Goal: Communication & Community: Answer question/provide support

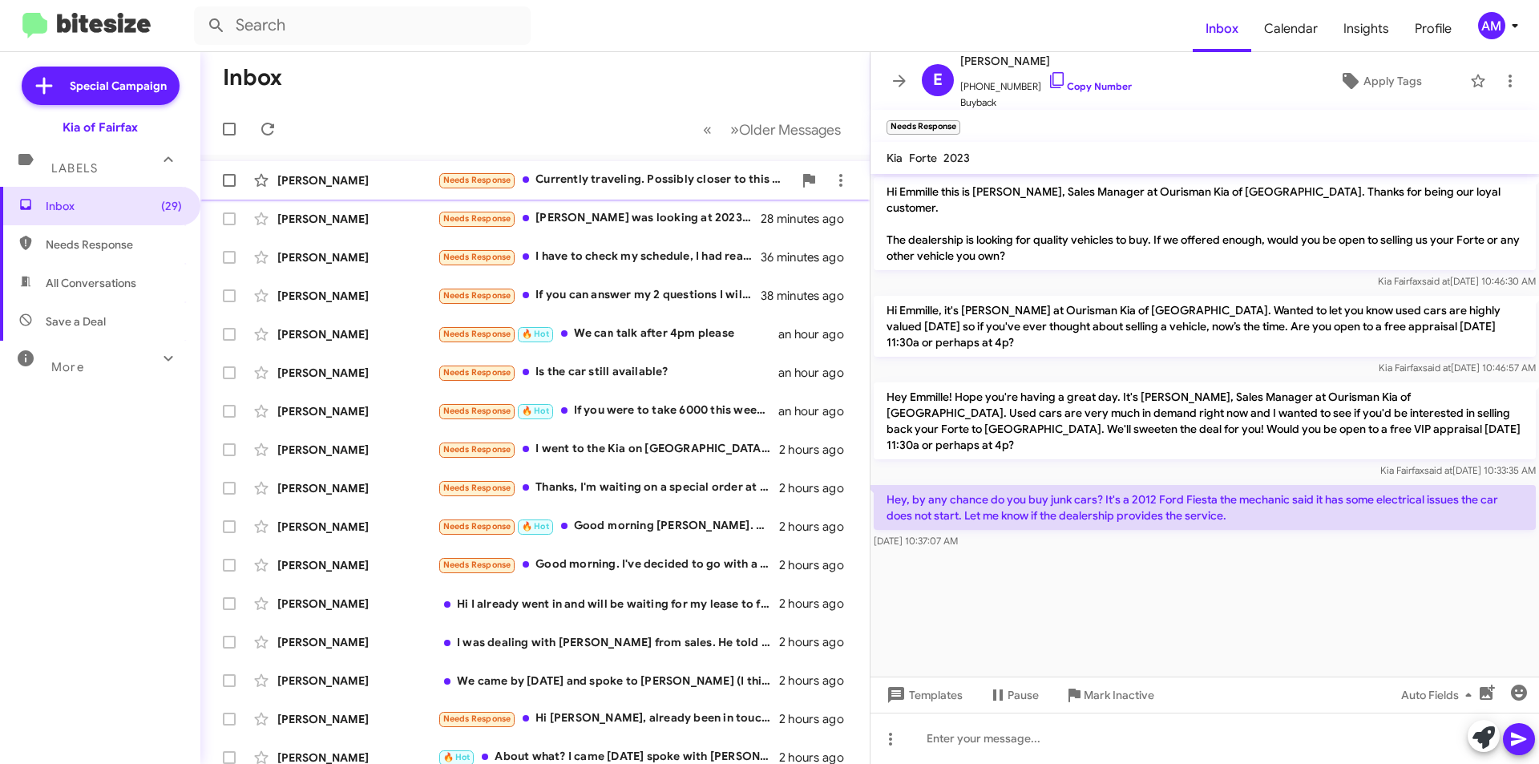
click at [584, 179] on div "Needs Response Currently traveling. Possibly closer to this weekend." at bounding box center [615, 180] width 355 height 18
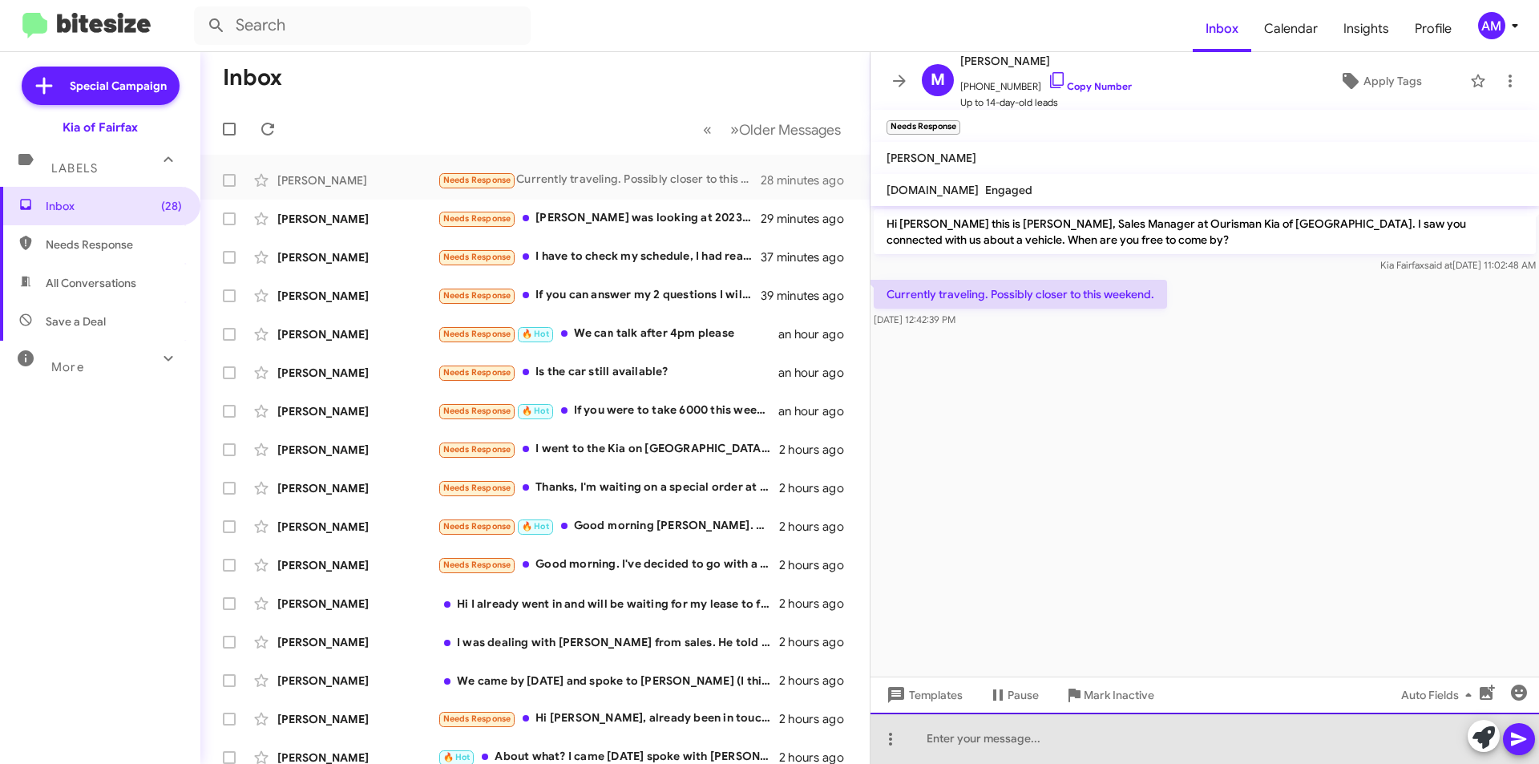
click at [1108, 754] on div at bounding box center [1204, 737] width 668 height 51
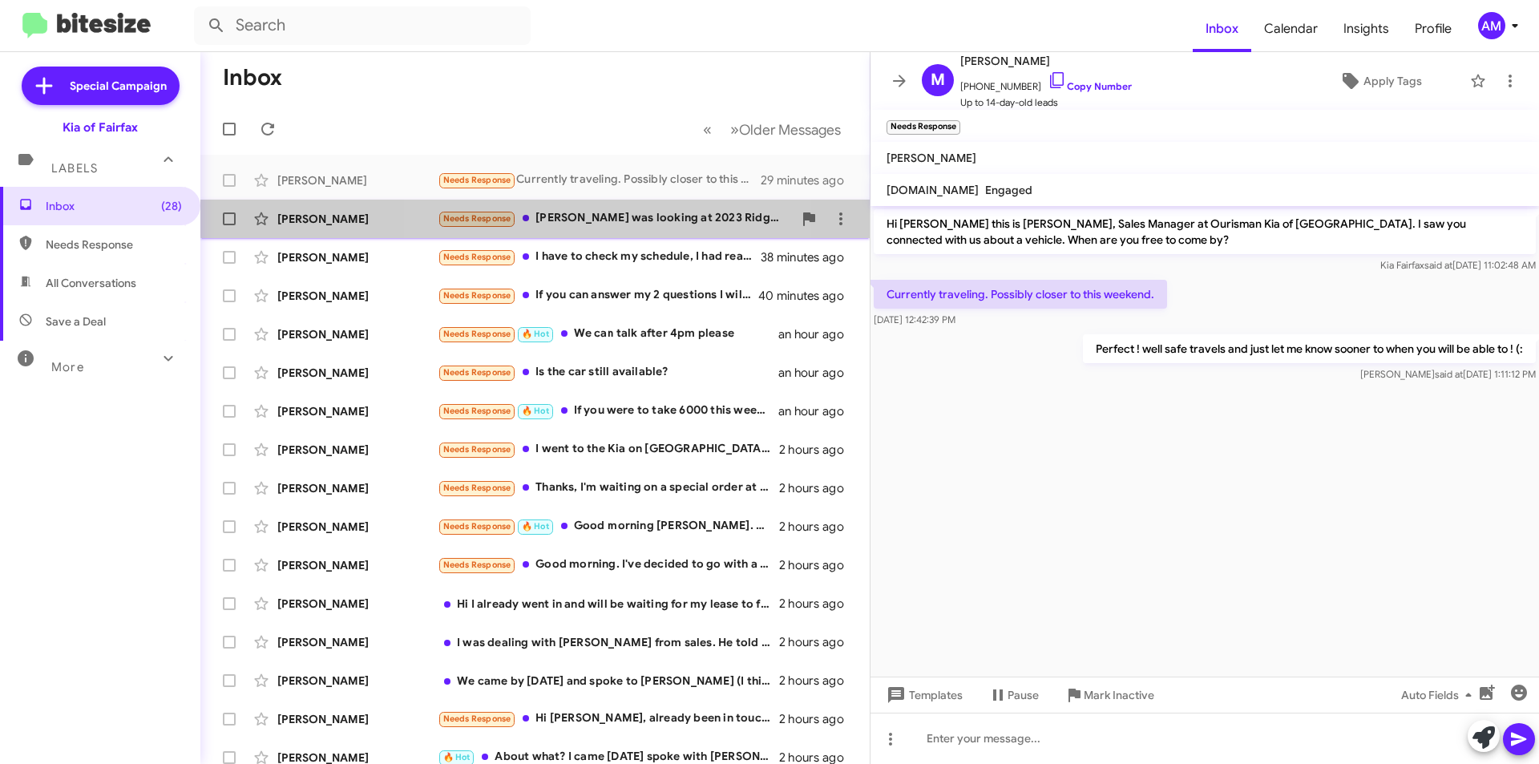
click at [560, 214] on div "Needs Response Anthony was looking at 2023 Ridgeline but you are $2,000 above t…" at bounding box center [615, 218] width 355 height 18
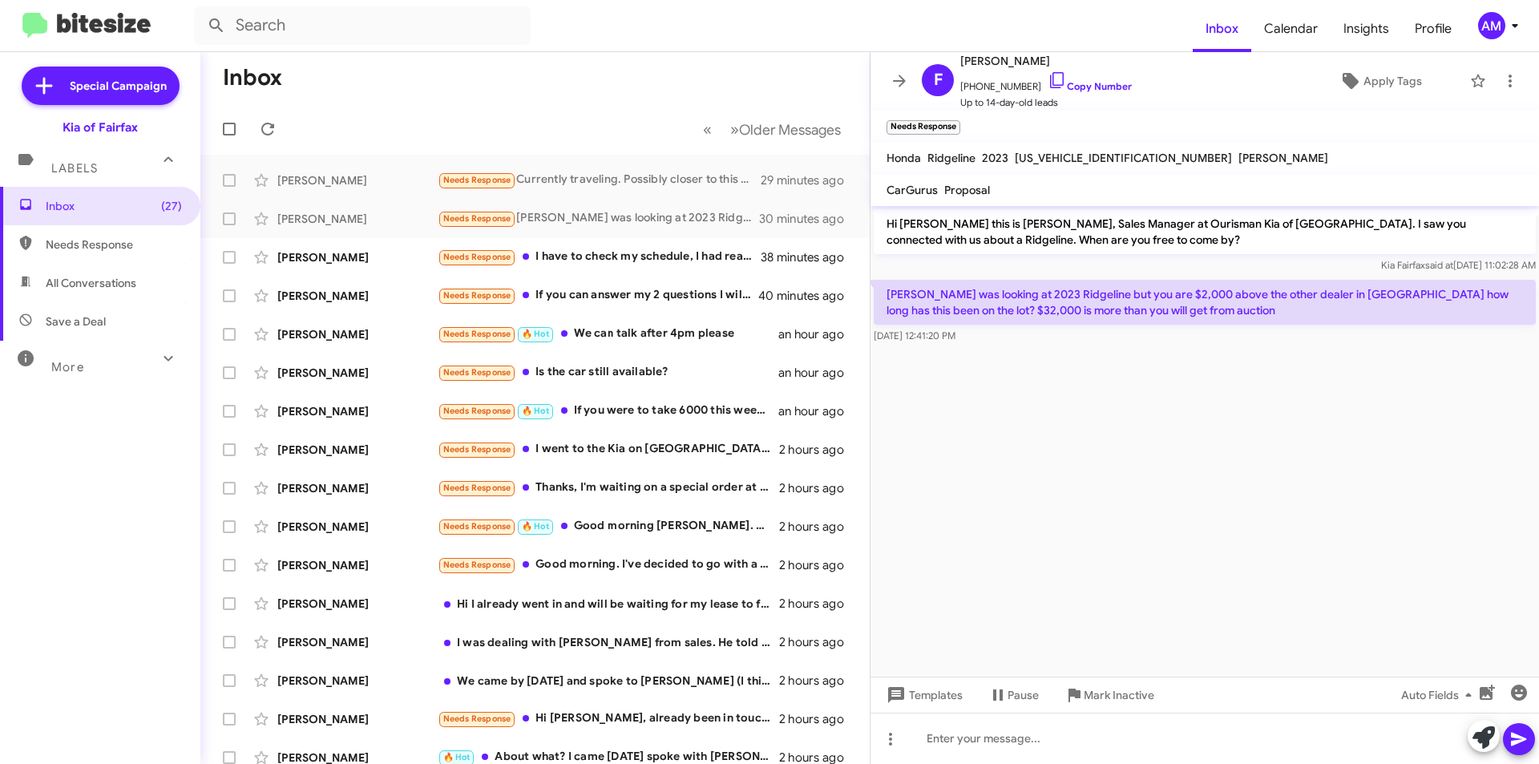
click at [1094, 154] on span "[US_VEHICLE_IDENTIFICATION_NUMBER]" at bounding box center [1122, 158] width 217 height 14
drag, startPoint x: 1090, startPoint y: 159, endPoint x: 1038, endPoint y: 140, distance: 55.5
click at [1037, 140] on mat-toolbar "Needs Response ×" at bounding box center [1204, 126] width 668 height 32
click at [656, 252] on div "Needs Response I have to check my schedule, I had reached out with Jay and I wa…" at bounding box center [615, 257] width 355 height 18
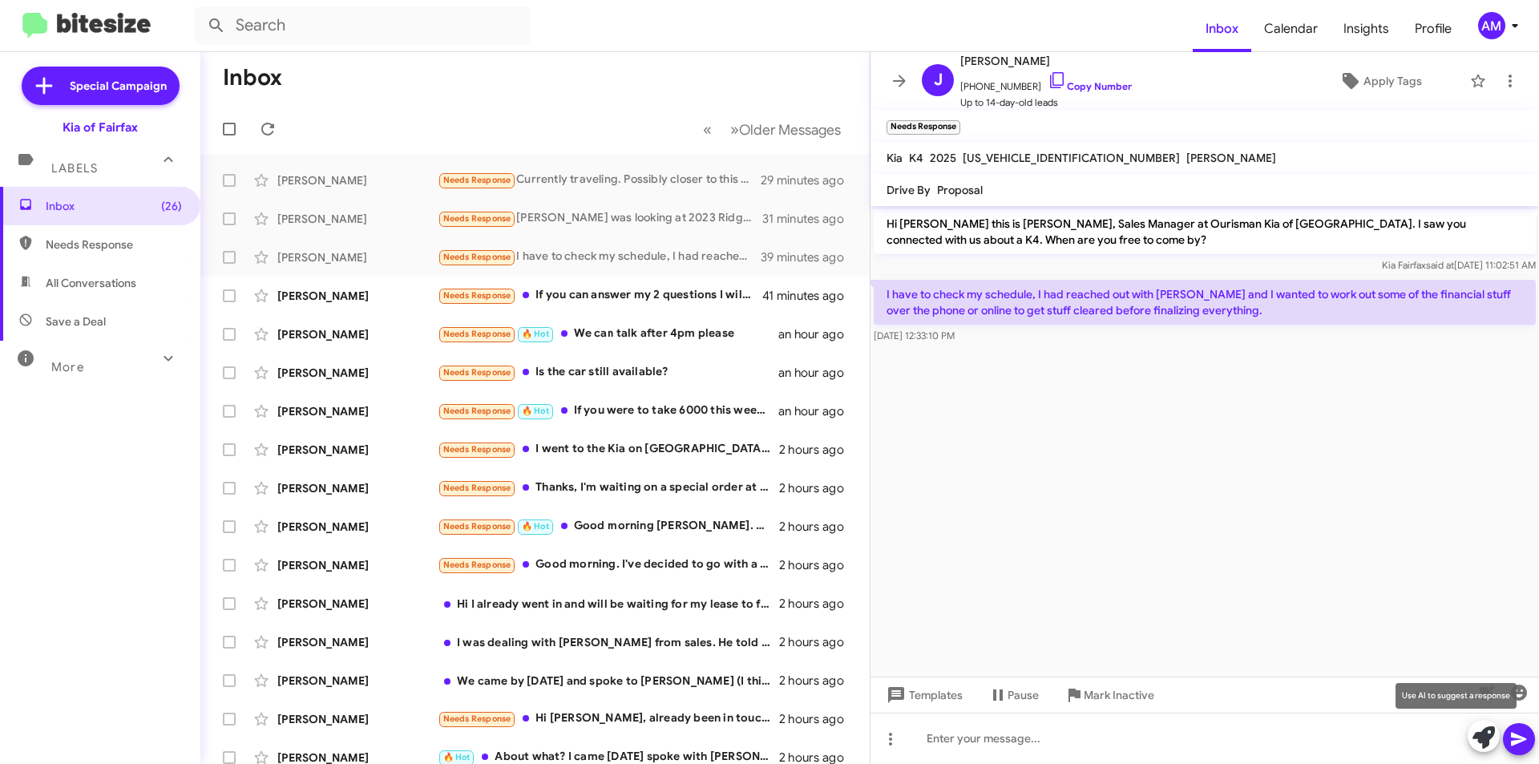
click at [1490, 740] on icon at bounding box center [1483, 737] width 22 height 22
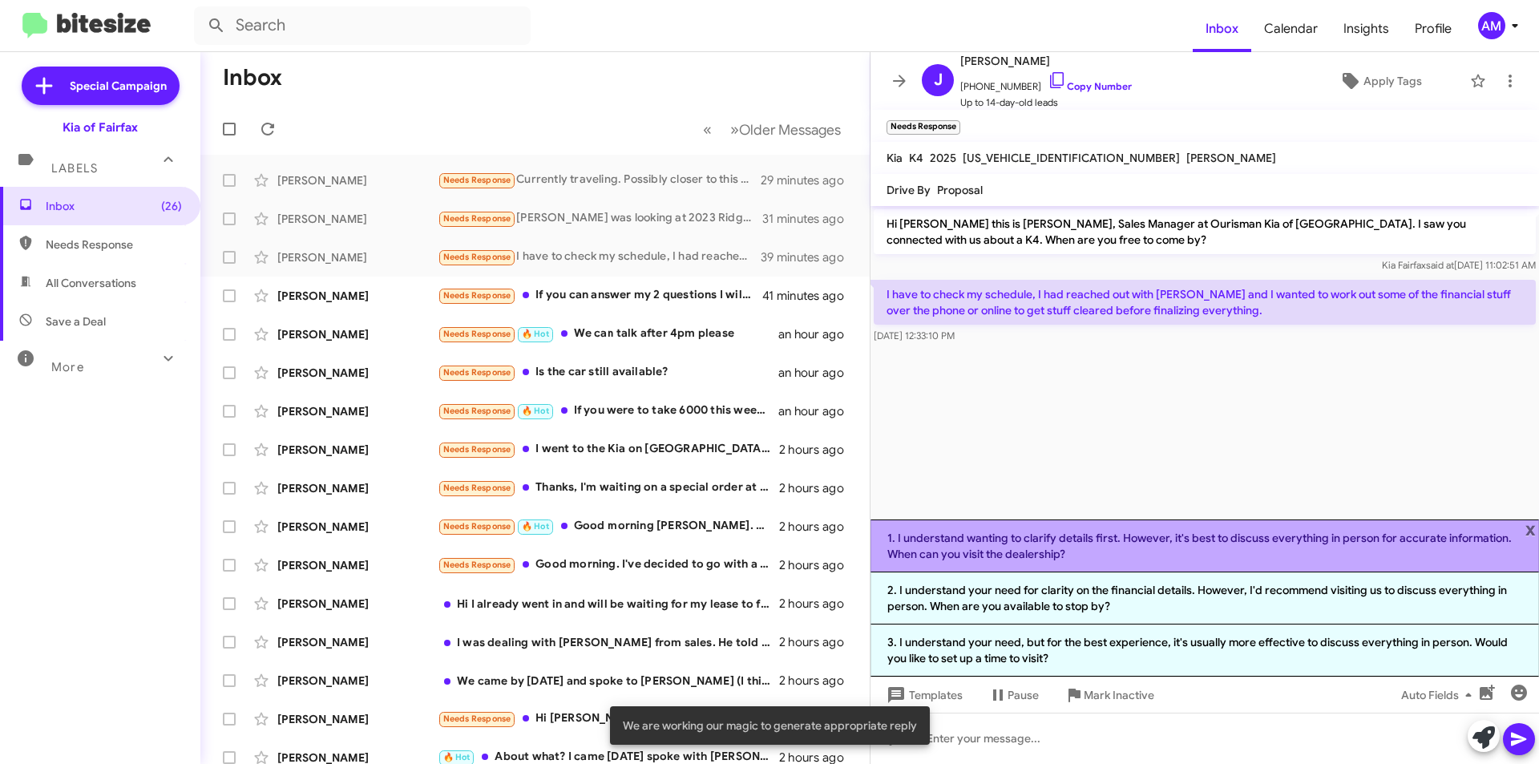
click at [979, 538] on li "1. I understand wanting to clarify details first. However, it's best to discuss…" at bounding box center [1204, 545] width 668 height 53
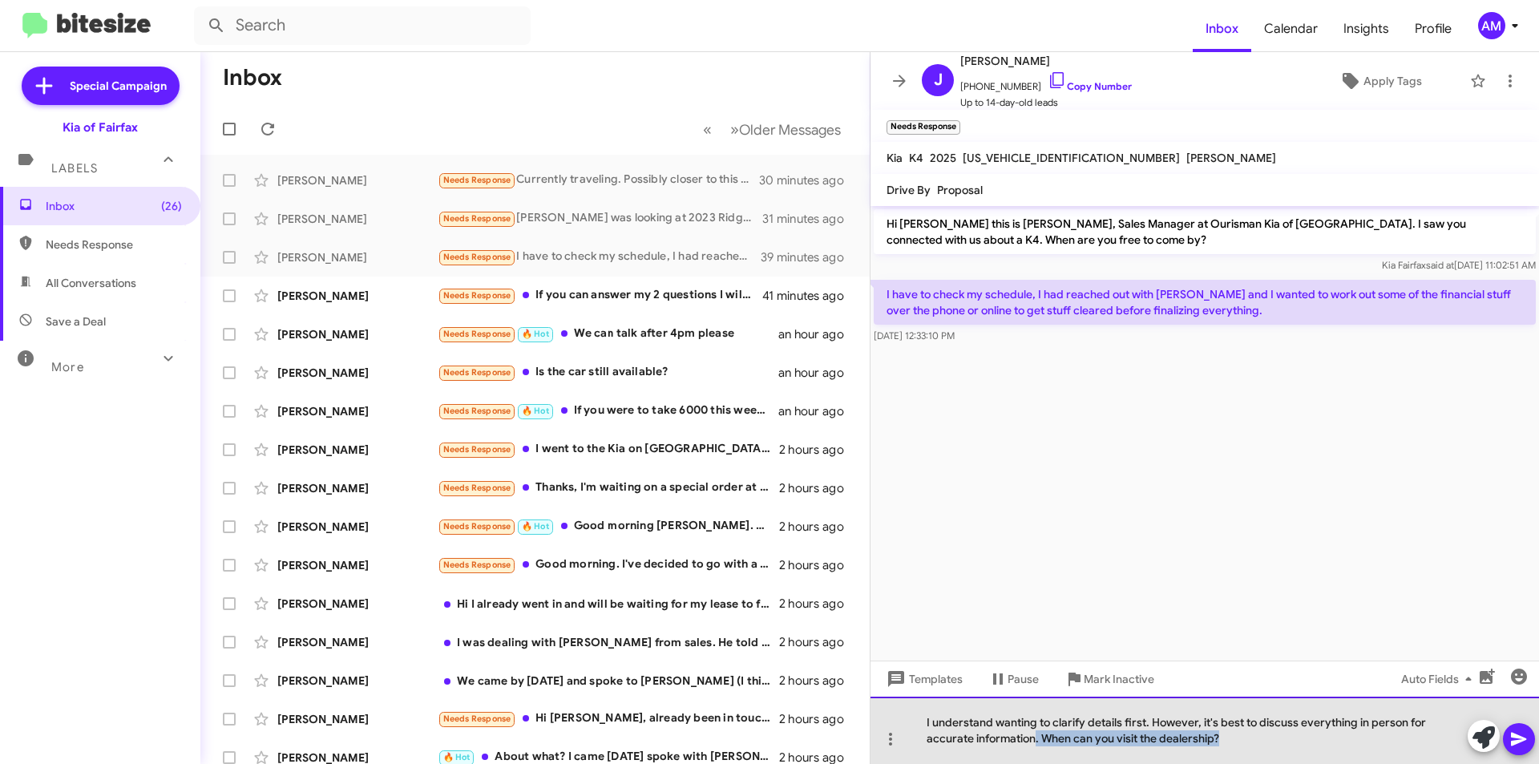
drag, startPoint x: 1036, startPoint y: 746, endPoint x: 1377, endPoint y: 746, distance: 341.4
click at [1377, 746] on div "I understand wanting to clarify details first. However, it's best to discuss ev…" at bounding box center [1204, 729] width 668 height 67
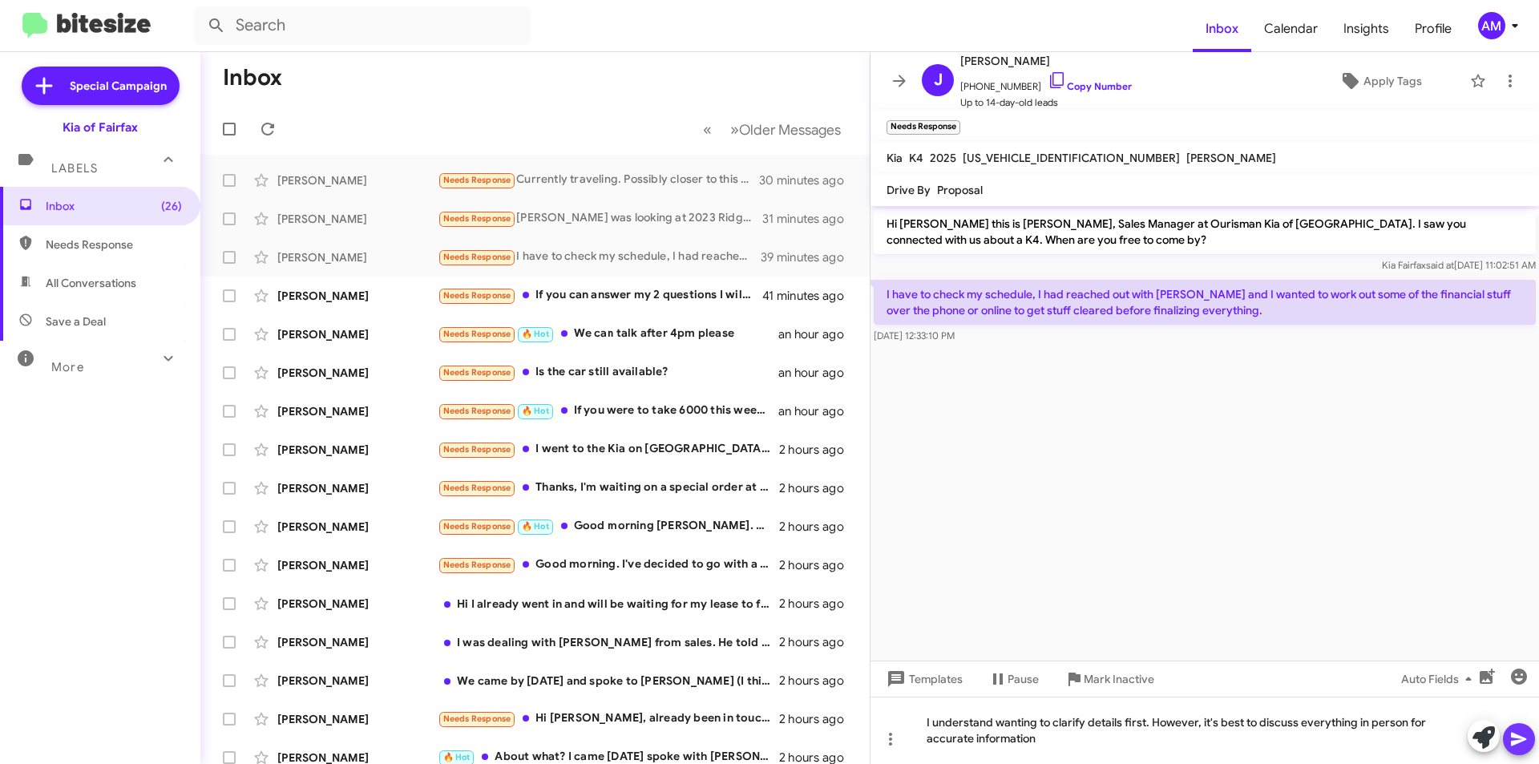
click at [1520, 729] on icon at bounding box center [1518, 738] width 19 height 19
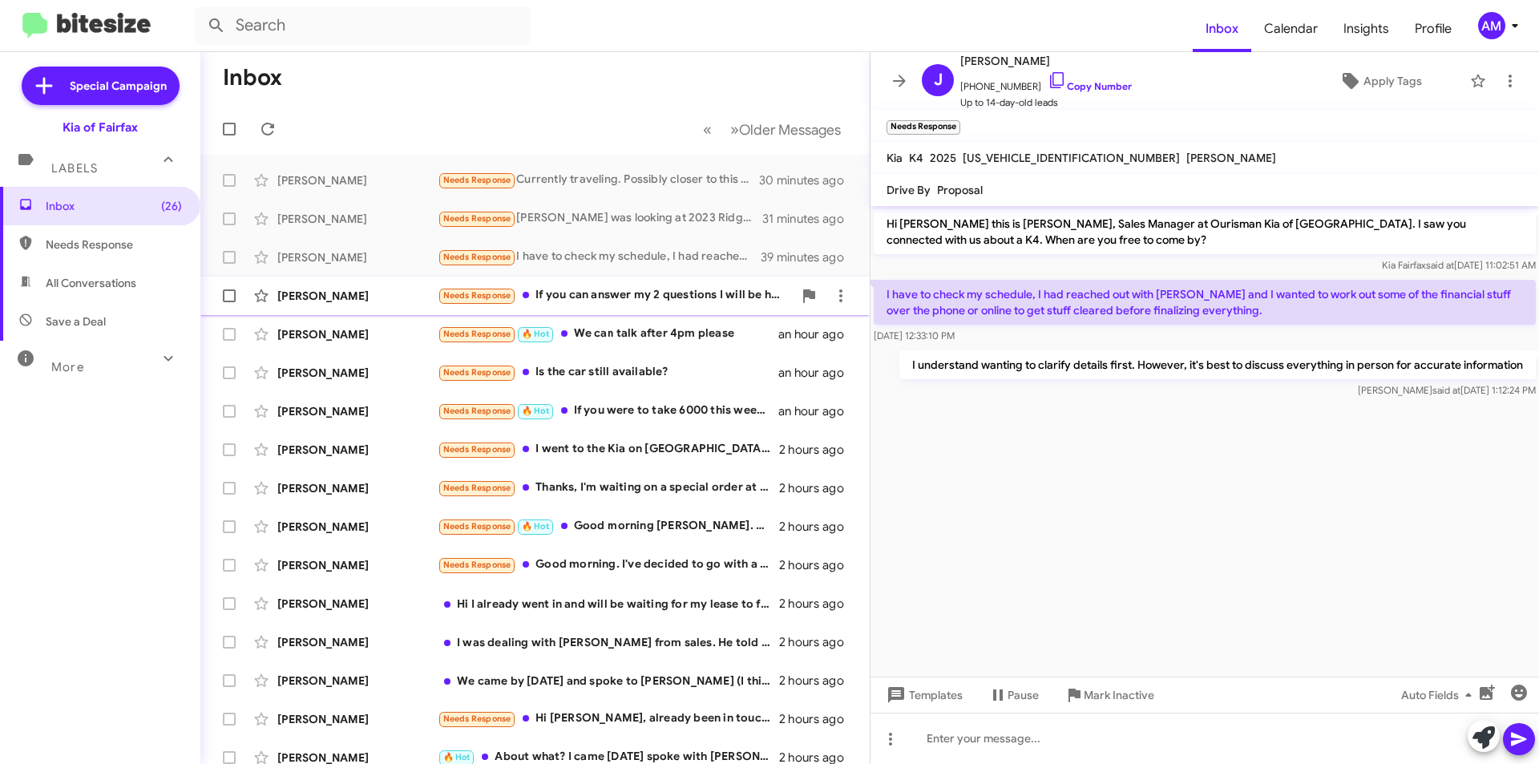
click at [659, 311] on div "Julie Whitehead Needs Response If you can answer my 2 questions I will be happy…" at bounding box center [534, 296] width 643 height 32
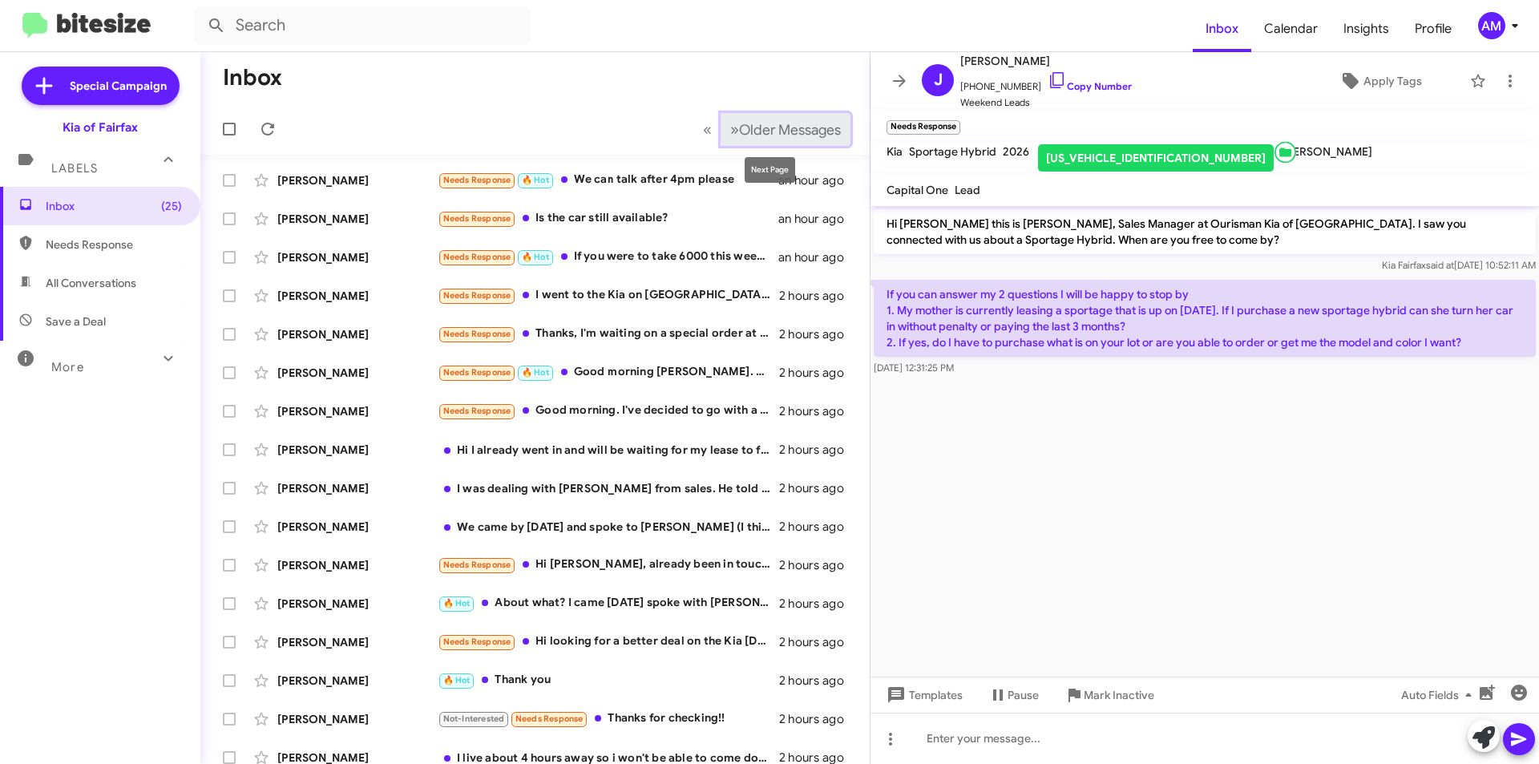
click at [730, 135] on span "»" at bounding box center [734, 129] width 9 height 20
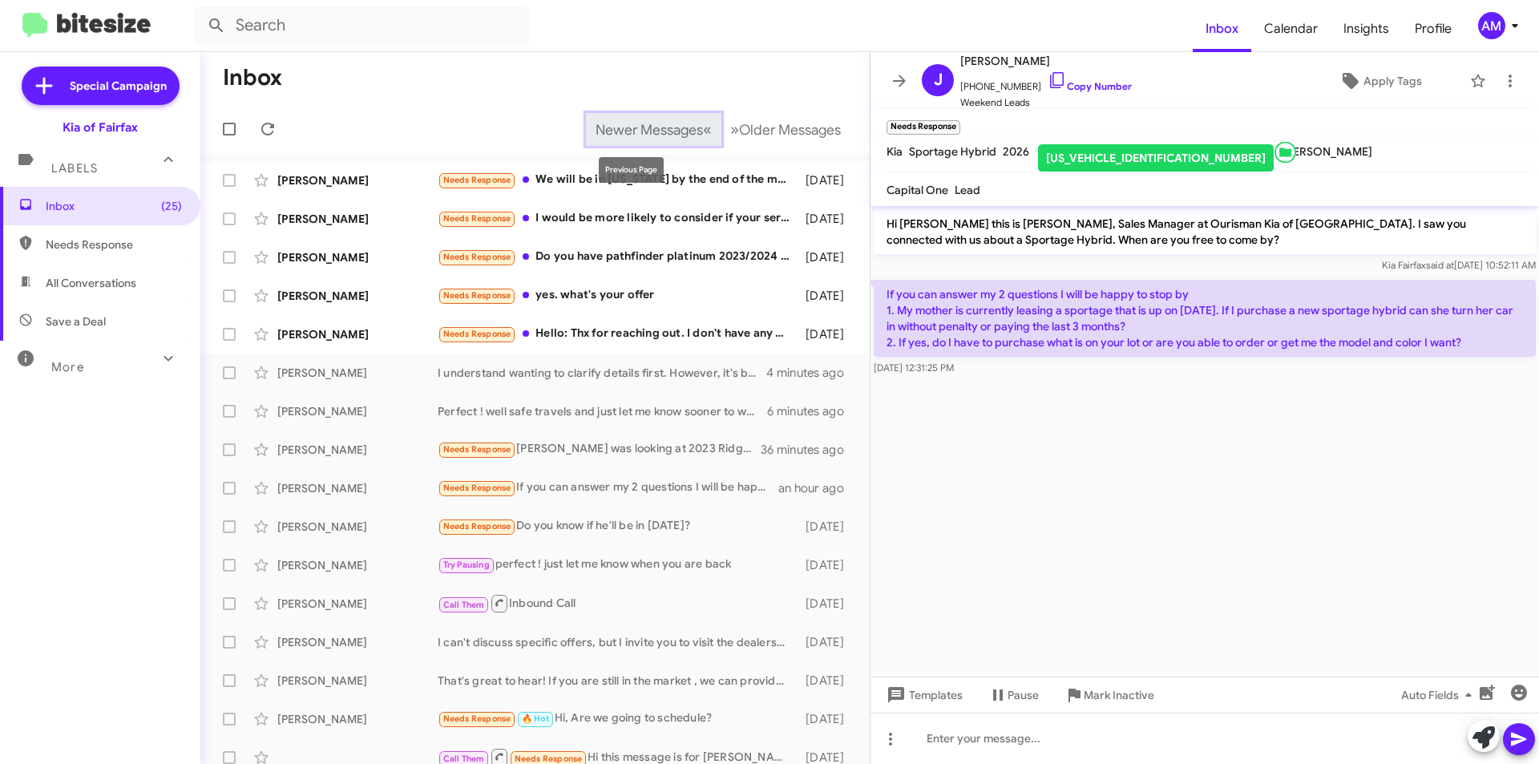
click at [703, 131] on span "«" at bounding box center [707, 129] width 9 height 20
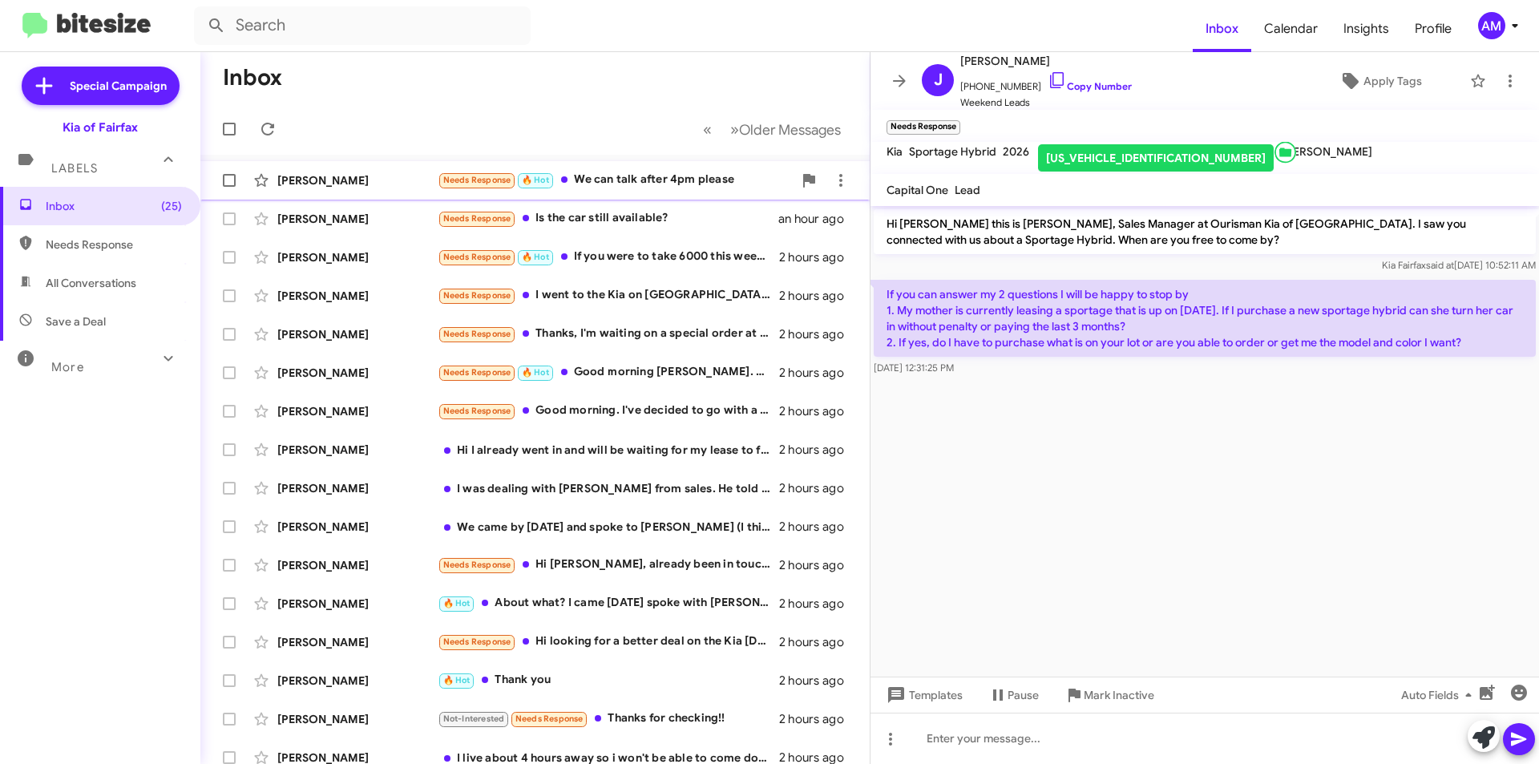
click at [700, 192] on div "[PERSON_NAME] Needs Response 🔥 Hot We can talk after 4pm please an hour ago" at bounding box center [534, 180] width 643 height 32
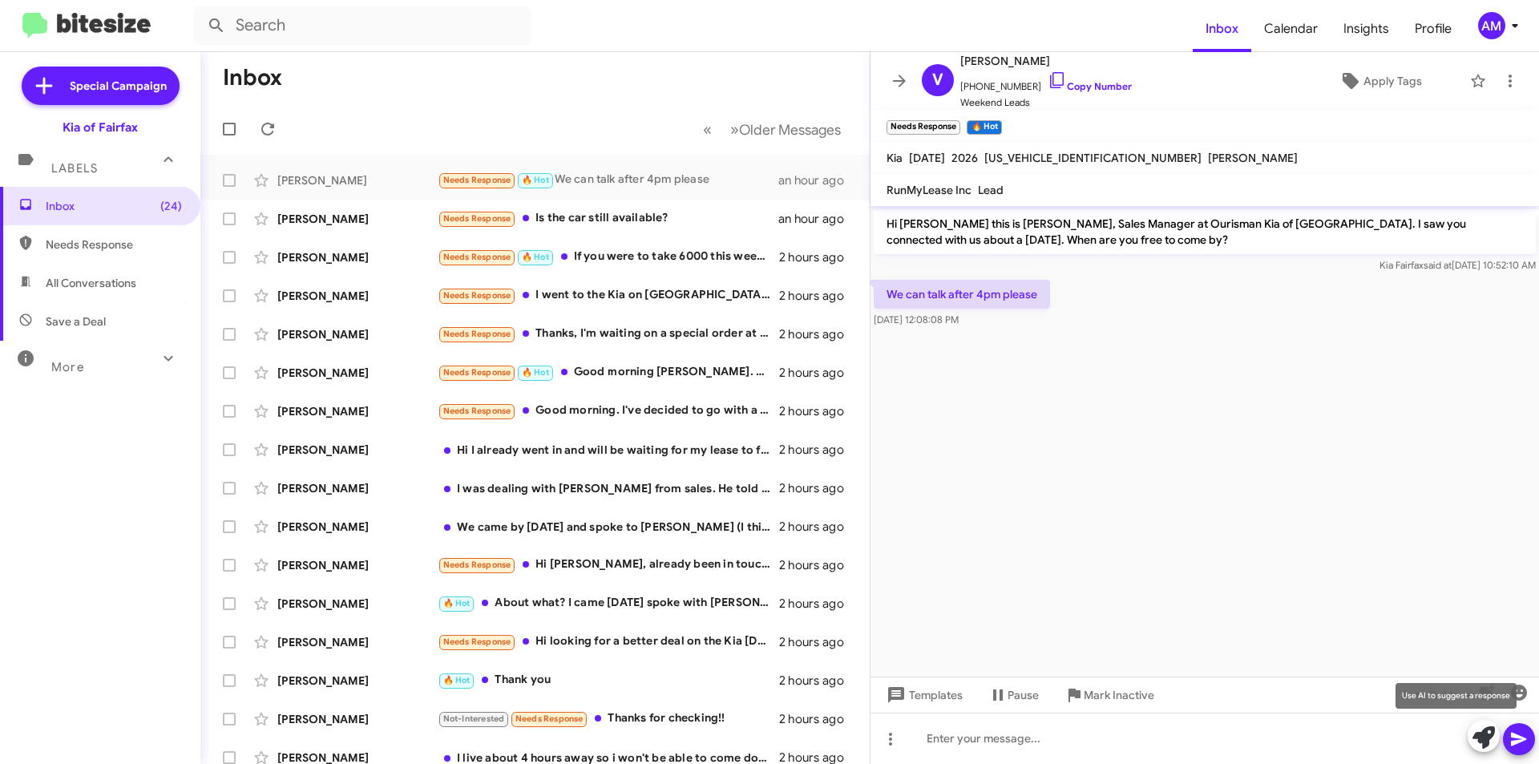
click at [1483, 732] on icon at bounding box center [1483, 737] width 22 height 22
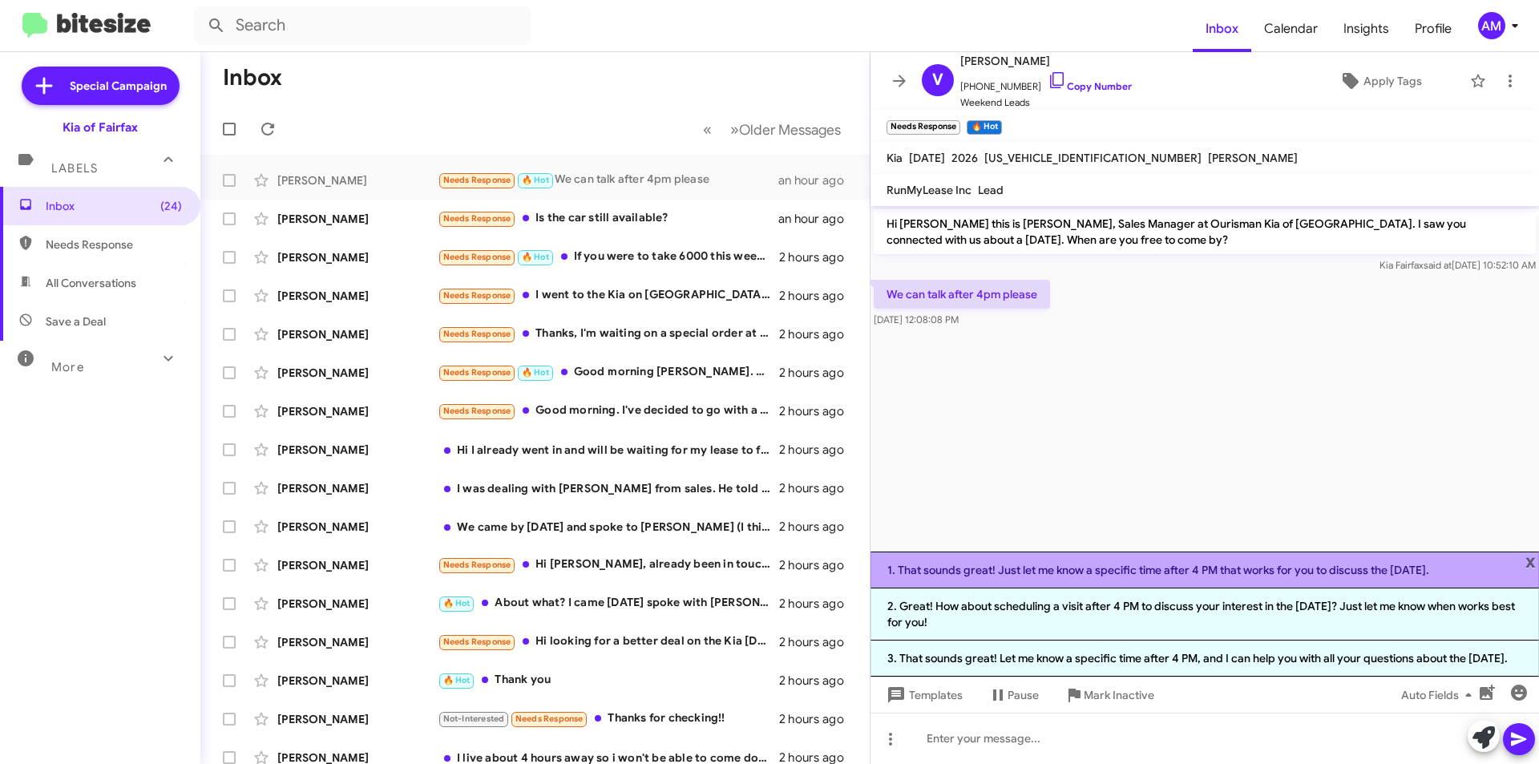
click at [1172, 579] on li "1. That sounds great! Just let me know a specific time after 4 PM that works fo…" at bounding box center [1204, 569] width 668 height 37
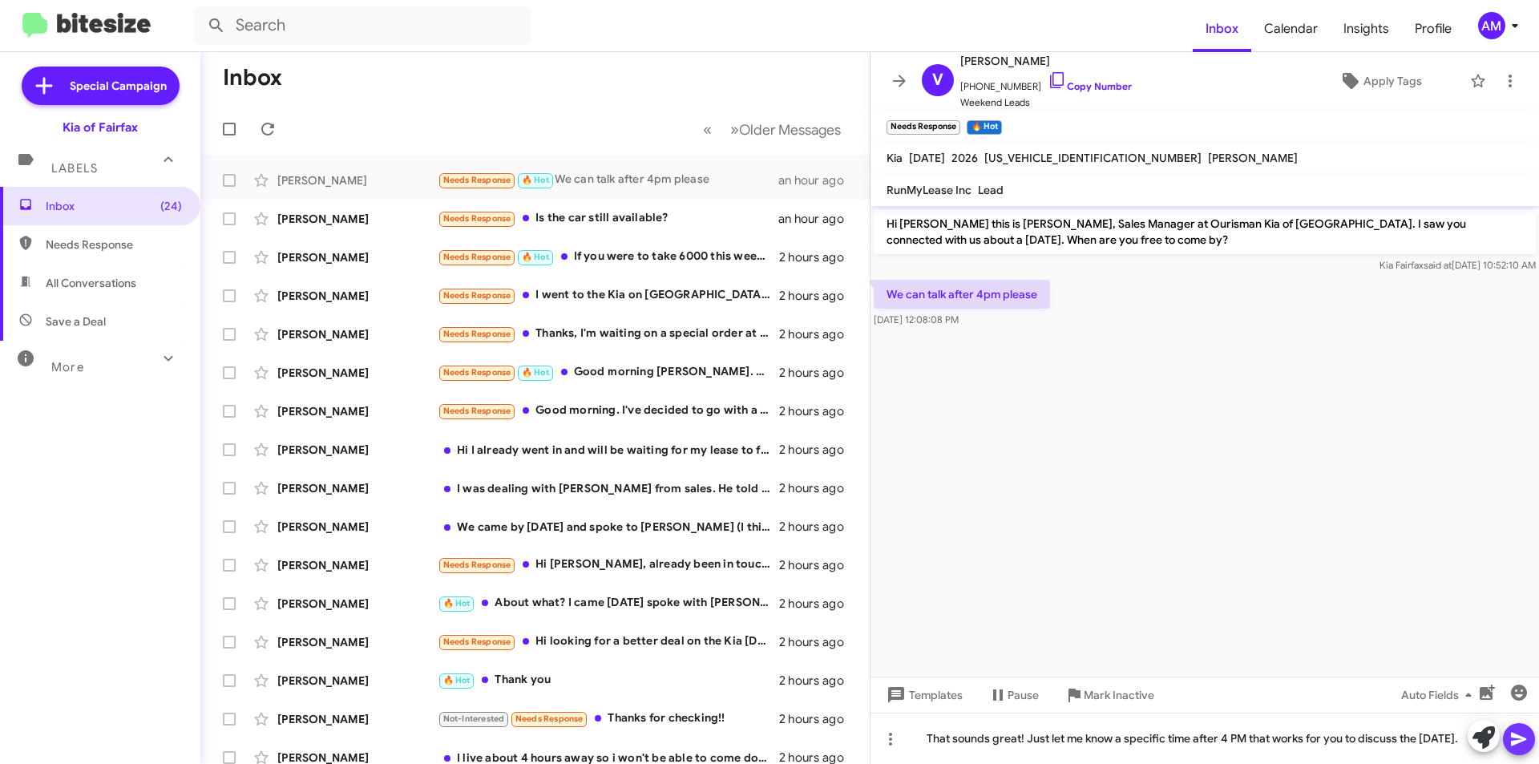
click at [1517, 741] on icon at bounding box center [1517, 739] width 15 height 14
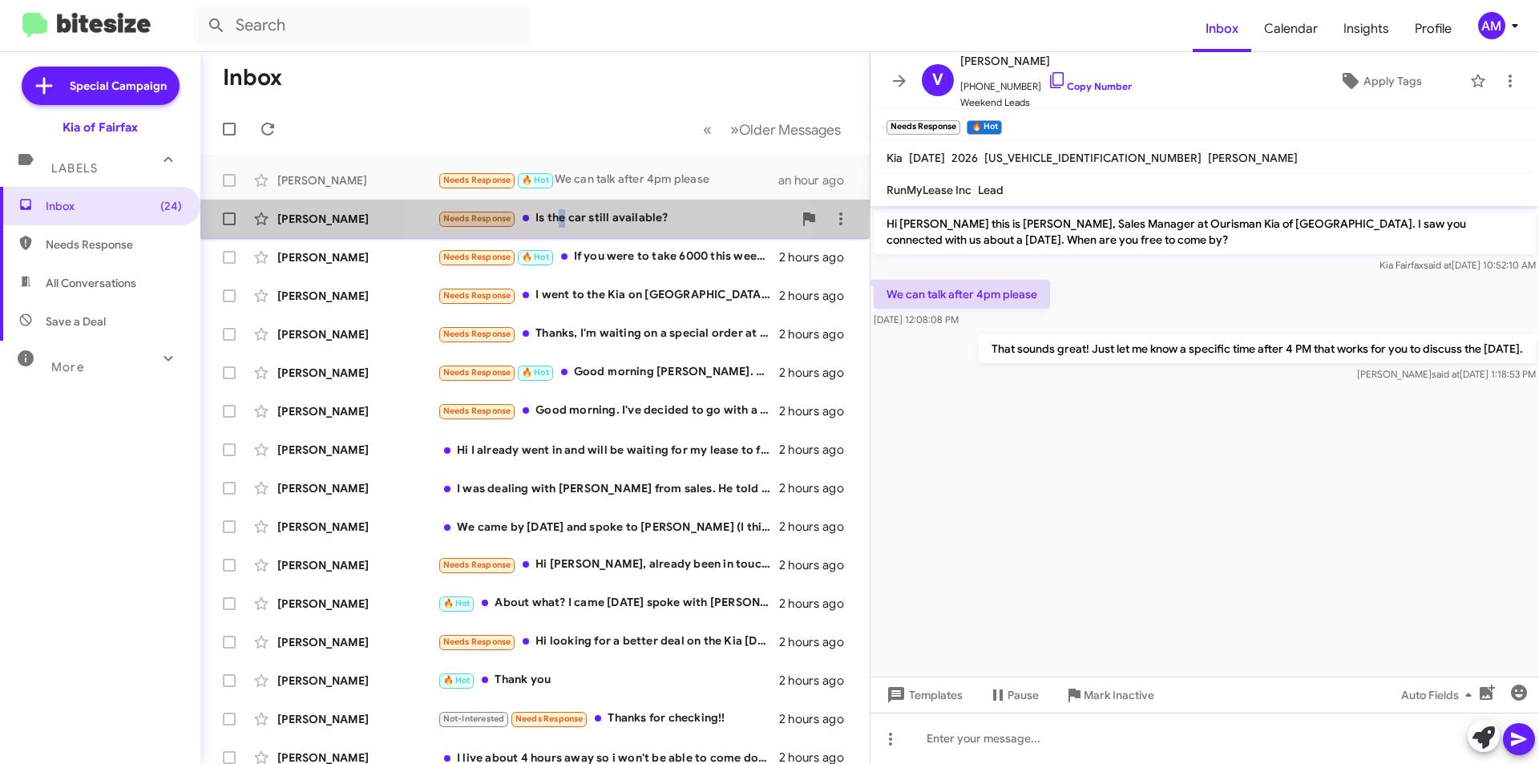
click at [560, 216] on div "Needs Response Is the car still available?" at bounding box center [615, 218] width 355 height 18
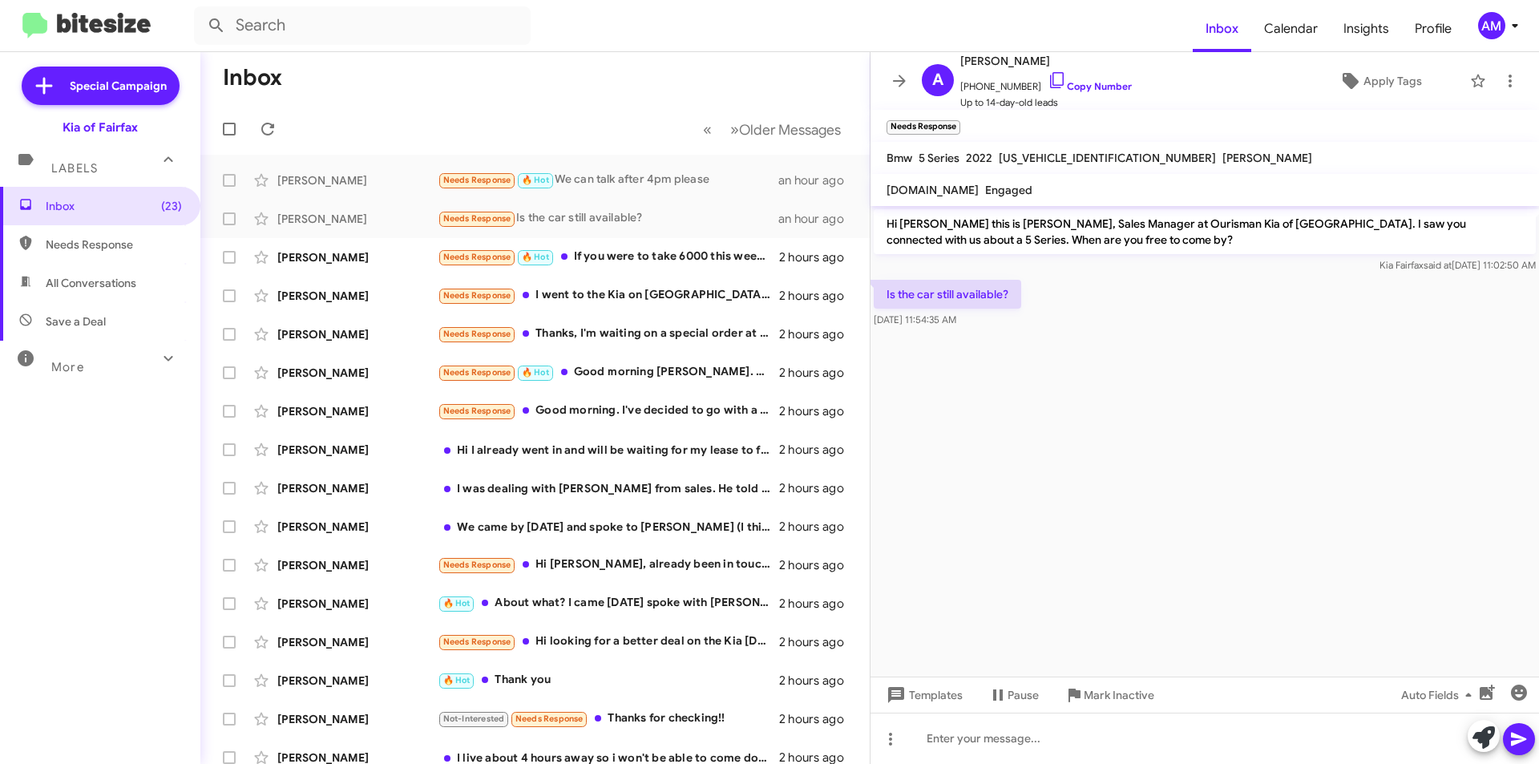
click at [1043, 163] on span "[US_VEHICLE_IDENTIFICATION_NUMBER]" at bounding box center [1106, 158] width 217 height 14
copy span "[US_VEHICLE_IDENTIFICATION_NUMBER]"
click at [1111, 698] on span "Mark Inactive" at bounding box center [1118, 694] width 71 height 29
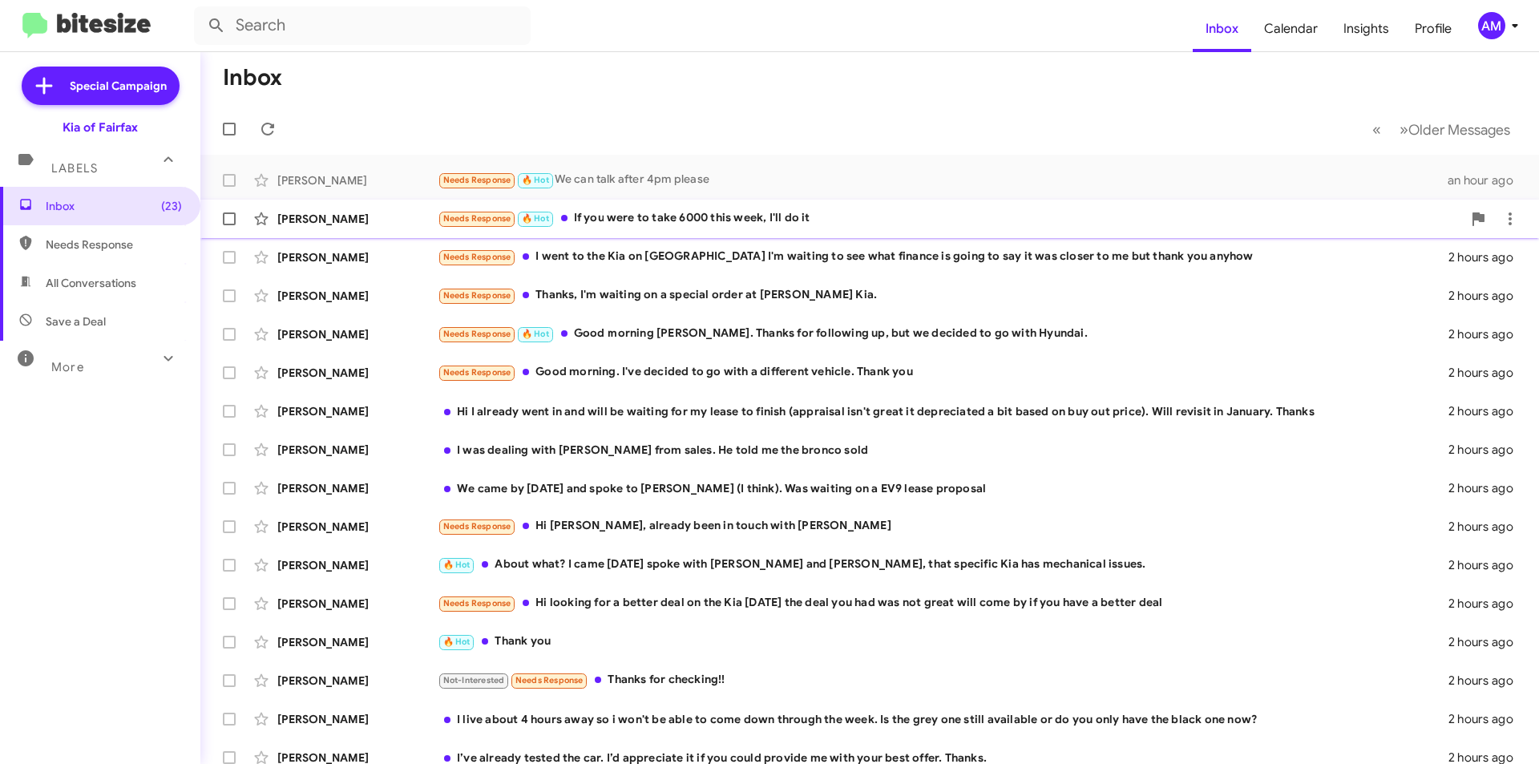
click at [686, 226] on div "Needs Response 🔥 Hot If you were to take 6000 this week, I'll do it" at bounding box center [950, 218] width 1024 height 18
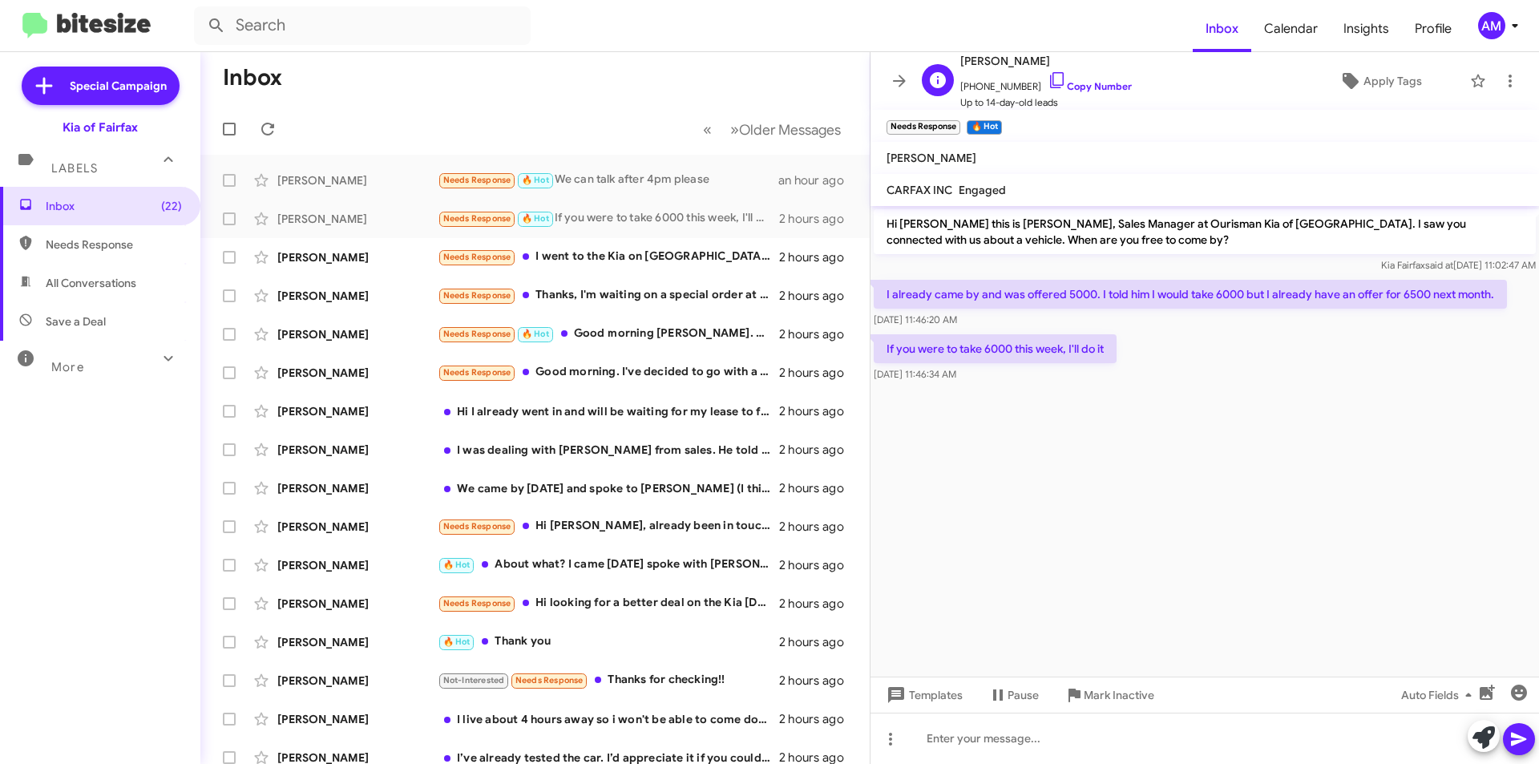
click at [1103, 96] on span "Up to 14-day-old leads" at bounding box center [1045, 103] width 171 height 16
click at [1095, 87] on link "Copy Number" at bounding box center [1089, 86] width 84 height 12
click at [1079, 699] on icon at bounding box center [1073, 694] width 19 height 19
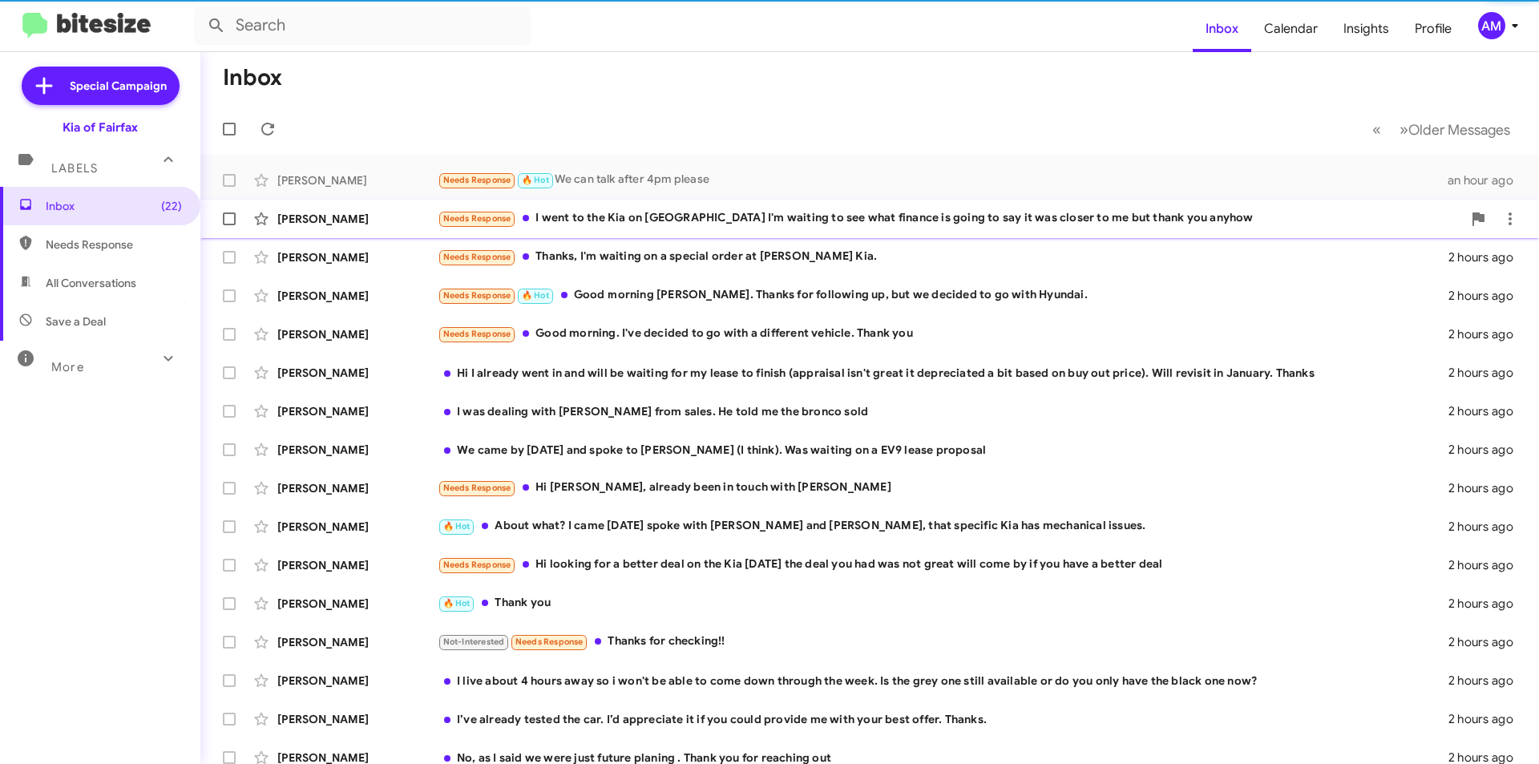
click at [634, 225] on div "Needs Response I went to the Kia on [GEOGRAPHIC_DATA] I'm waiting to see what f…" at bounding box center [950, 218] width 1024 height 18
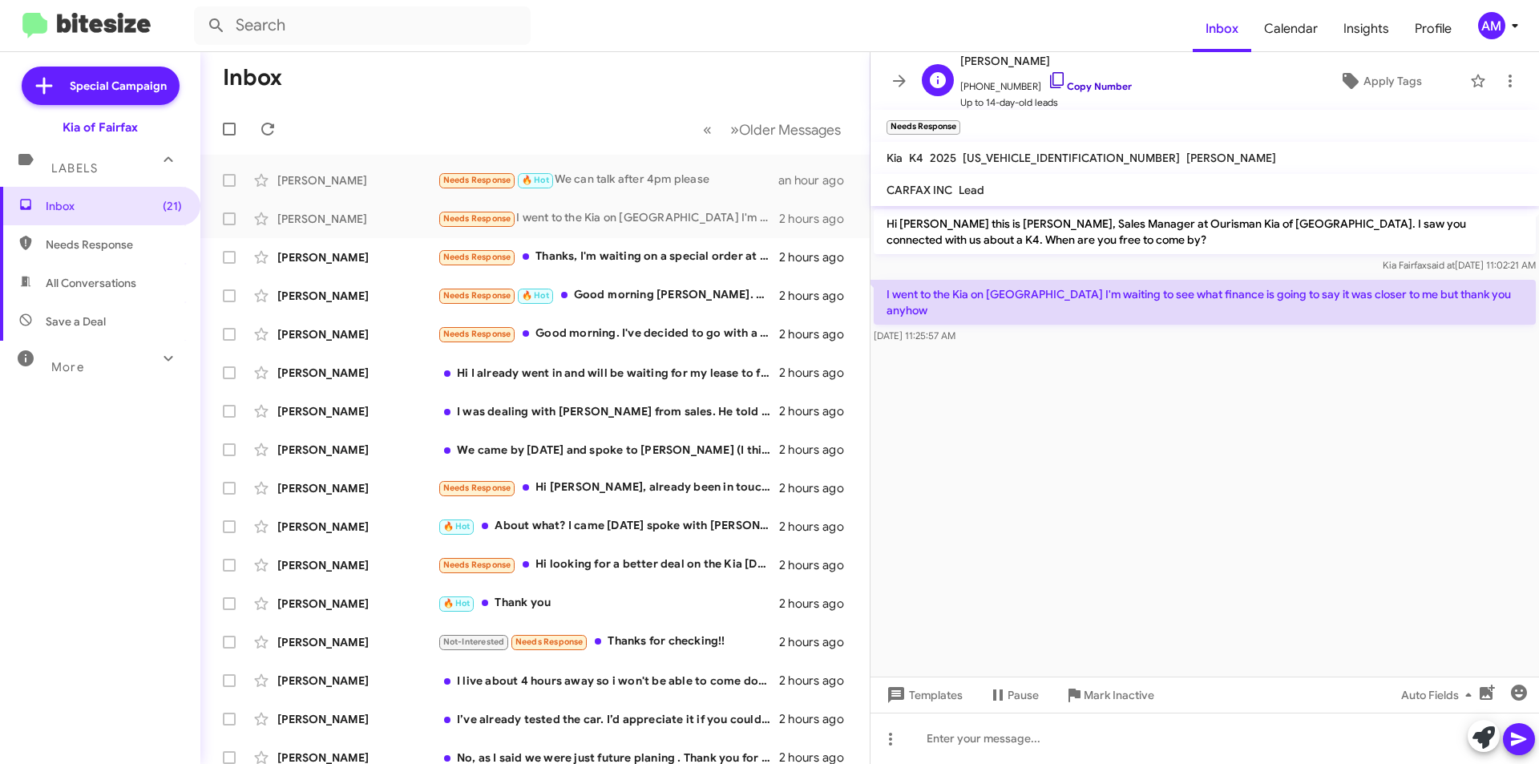
click at [1107, 83] on link "Copy Number" at bounding box center [1089, 86] width 84 height 12
click at [615, 258] on div "Needs Response Thanks, I'm waiting on a special order at [PERSON_NAME] Kia." at bounding box center [615, 257] width 355 height 18
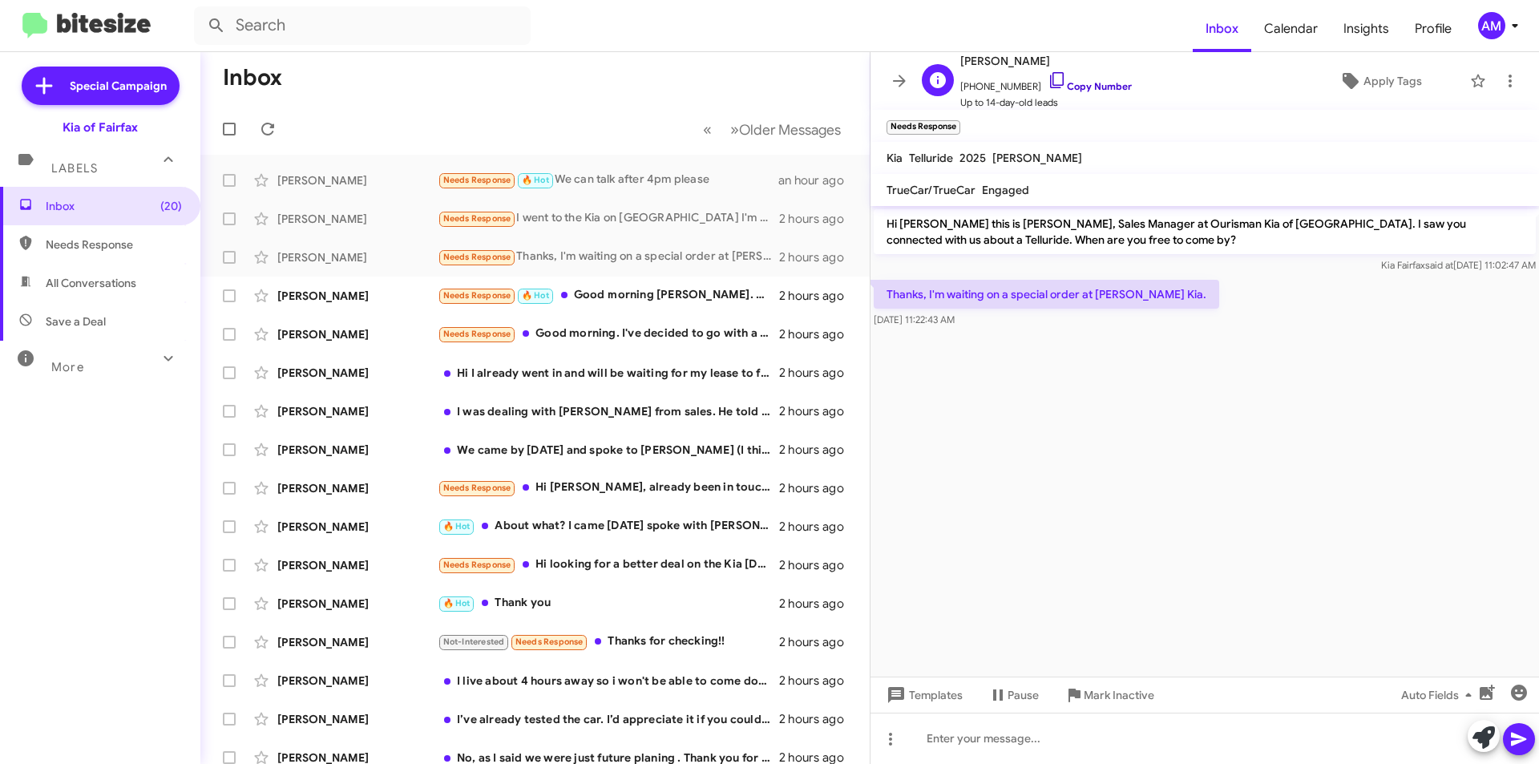
click at [1064, 81] on link "Copy Number" at bounding box center [1089, 86] width 84 height 12
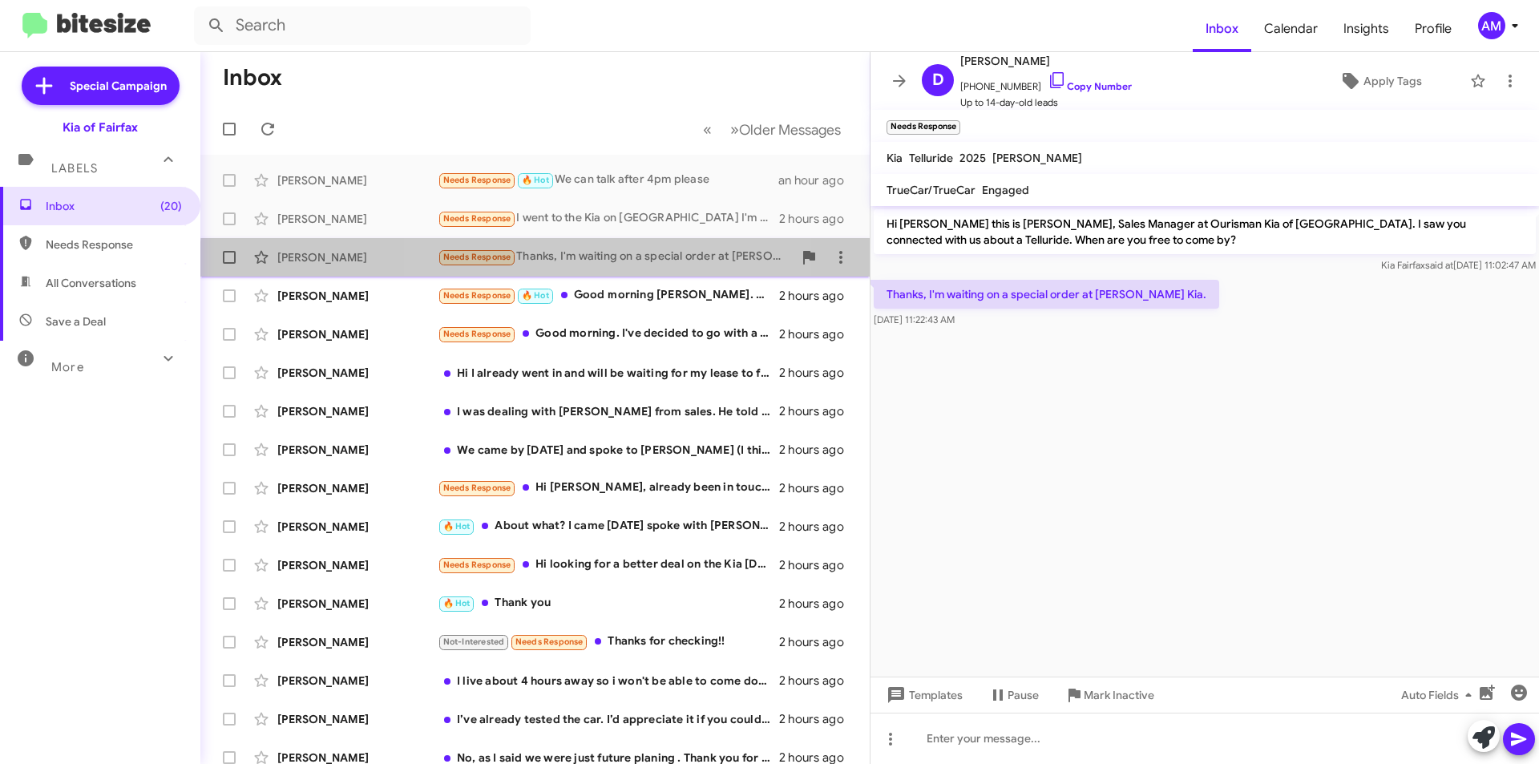
click at [598, 266] on div "Needs Response Thanks, I'm waiting on a special order at [PERSON_NAME] Kia." at bounding box center [615, 257] width 355 height 18
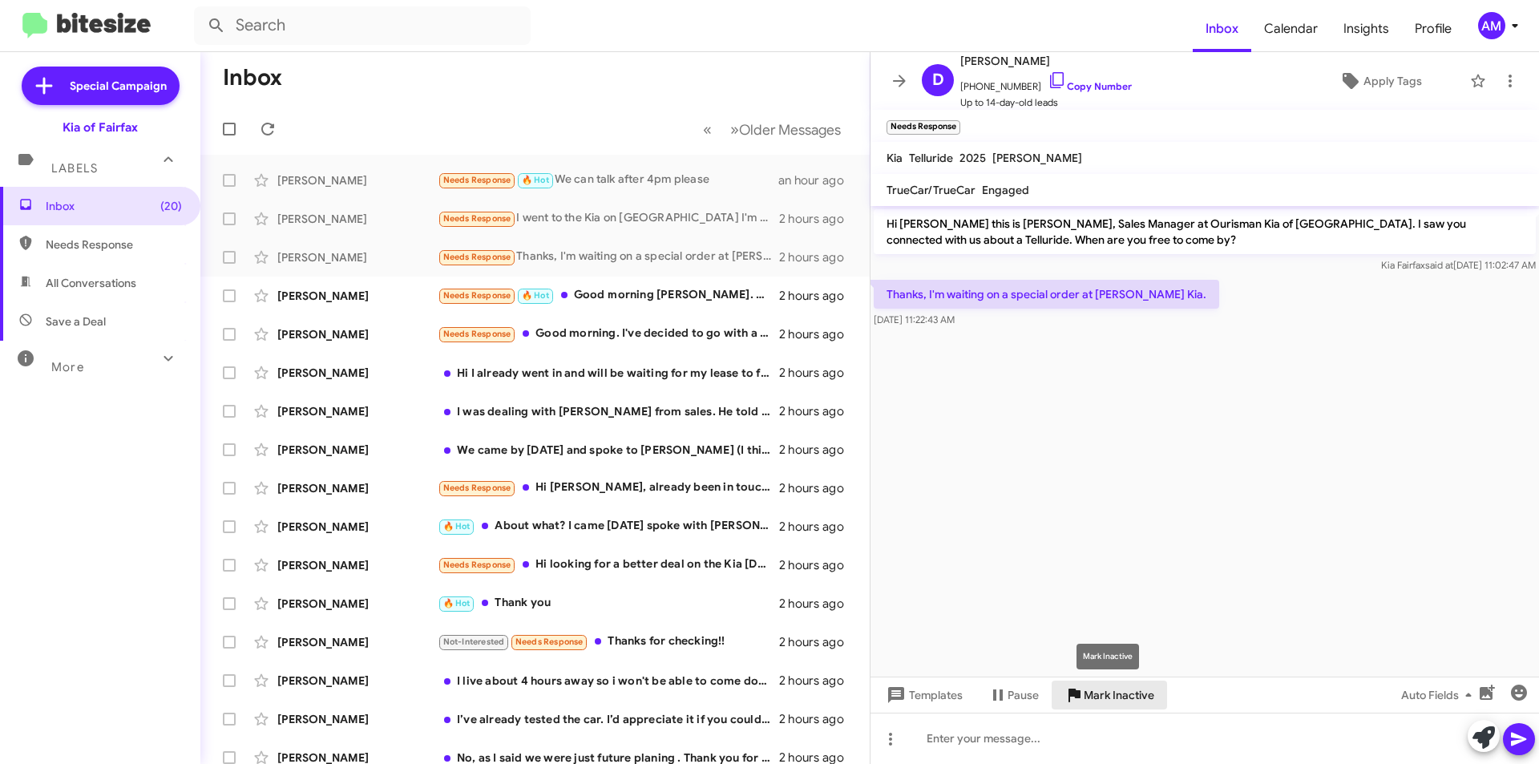
click at [1118, 700] on span "Mark Inactive" at bounding box center [1118, 694] width 71 height 29
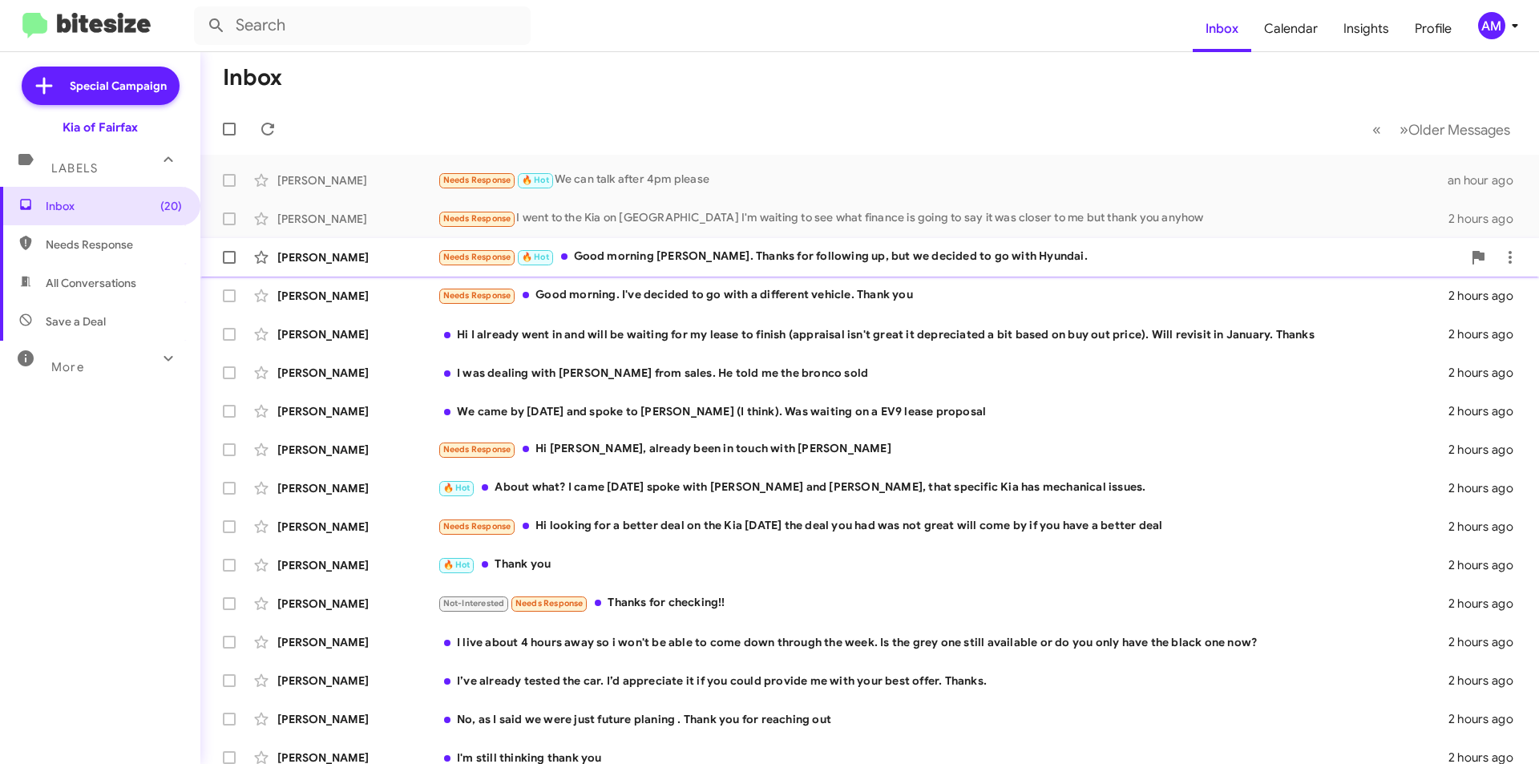
click at [1034, 261] on div "Needs Response 🔥 Hot Good morning [PERSON_NAME]. Thanks for following up, but w…" at bounding box center [950, 257] width 1024 height 18
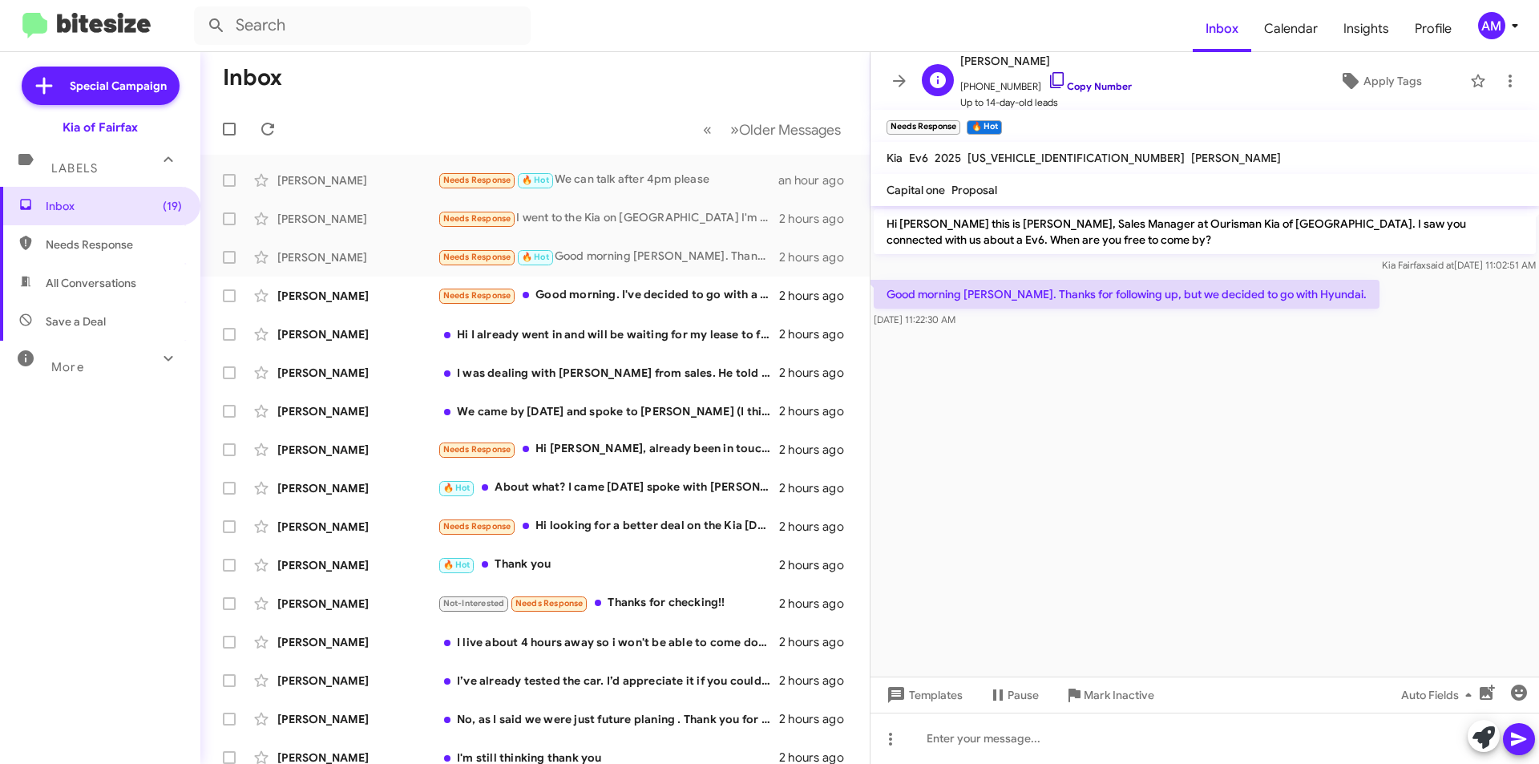
click at [1066, 87] on link "Copy Number" at bounding box center [1089, 86] width 84 height 12
click at [411, 262] on div "[PERSON_NAME]" at bounding box center [357, 257] width 160 height 16
click at [1084, 692] on span "Mark Inactive" at bounding box center [1118, 694] width 71 height 29
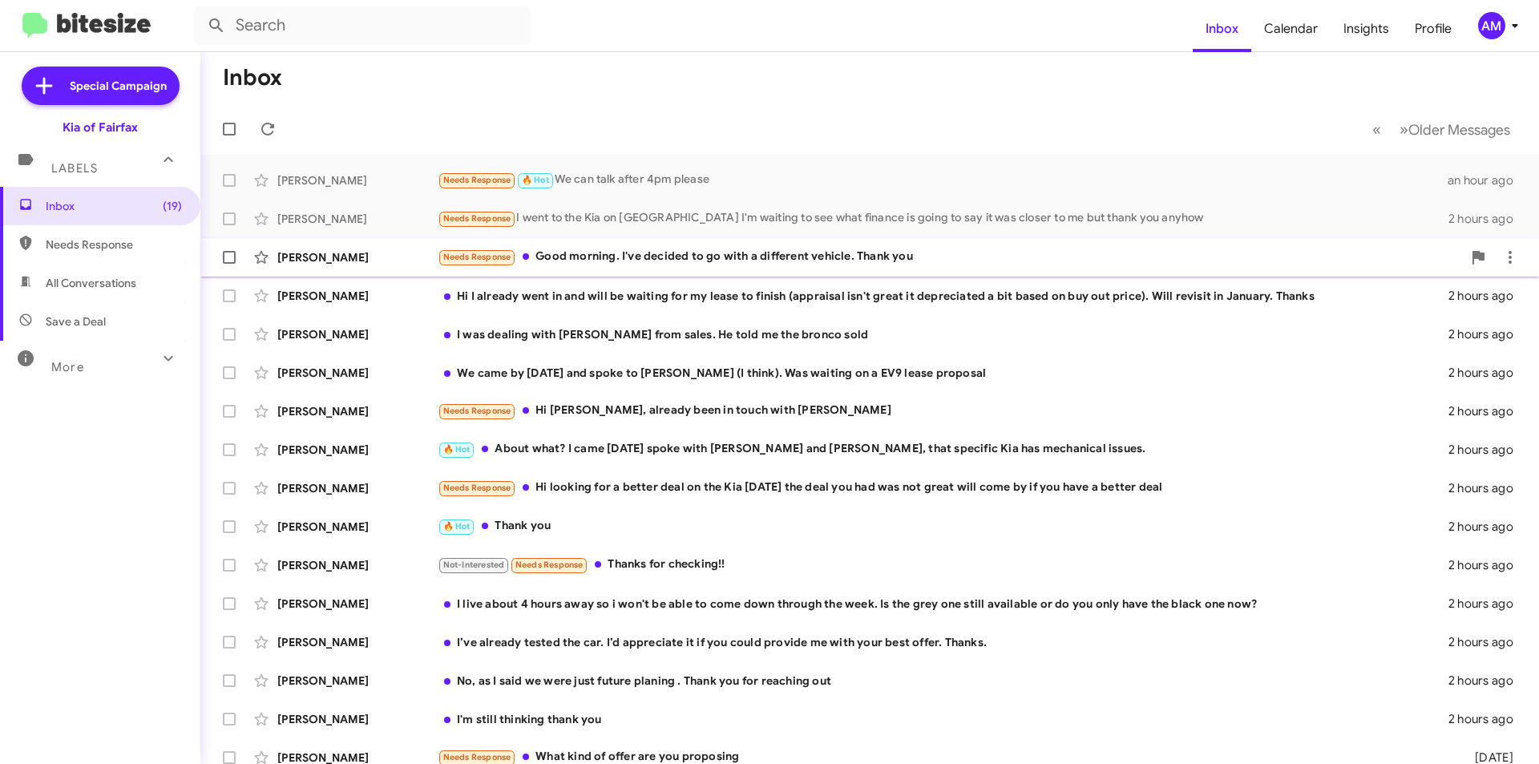
click at [585, 248] on div "Needs Response Good morning. I've decided to go with a different vehicle. Thank…" at bounding box center [950, 257] width 1024 height 18
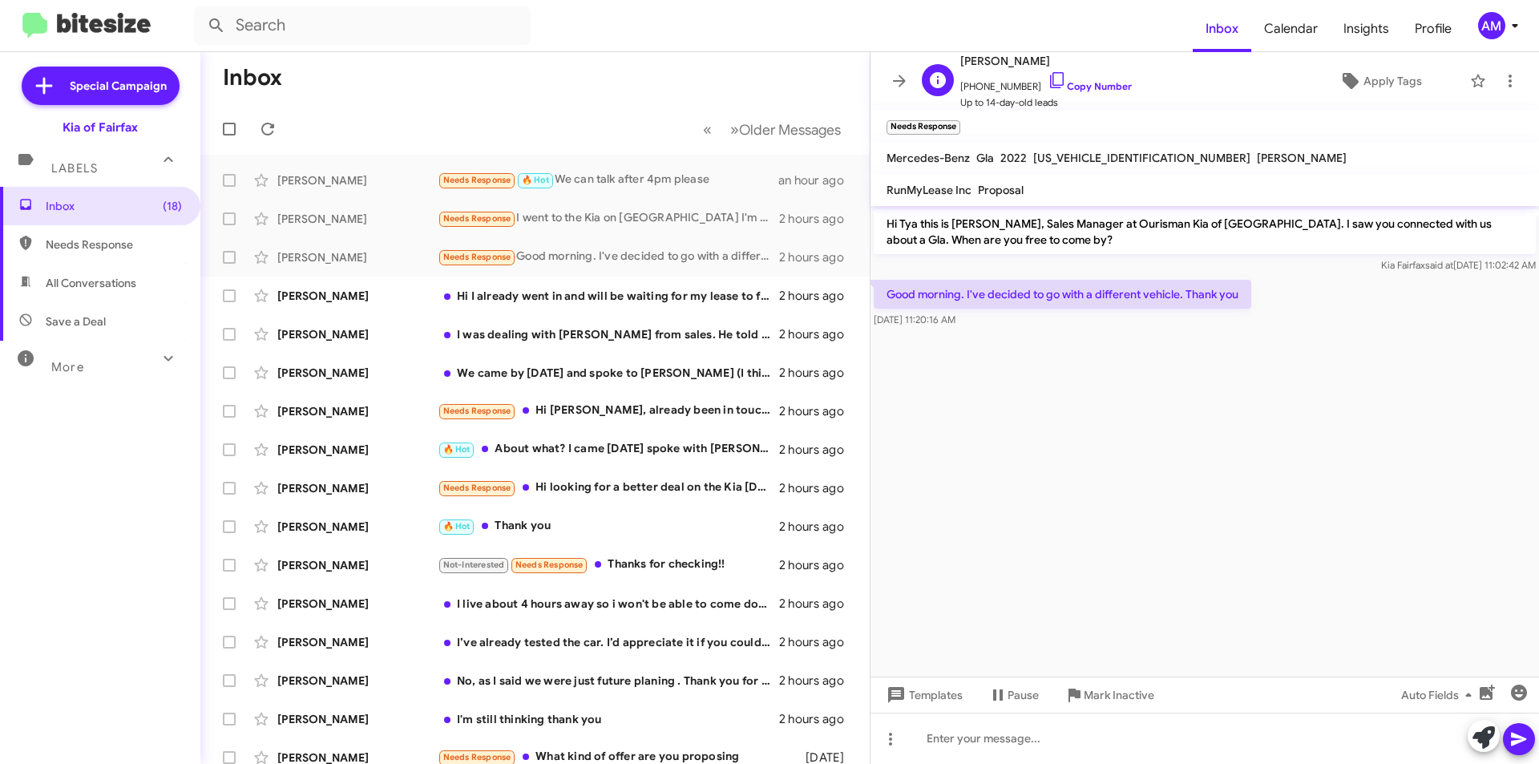
click at [1091, 92] on span "[PHONE_NUMBER] Copy Number" at bounding box center [1045, 83] width 171 height 24
click at [1075, 86] on link "Copy Number" at bounding box center [1089, 86] width 84 height 12
click at [1127, 693] on span "Mark Inactive" at bounding box center [1118, 694] width 71 height 29
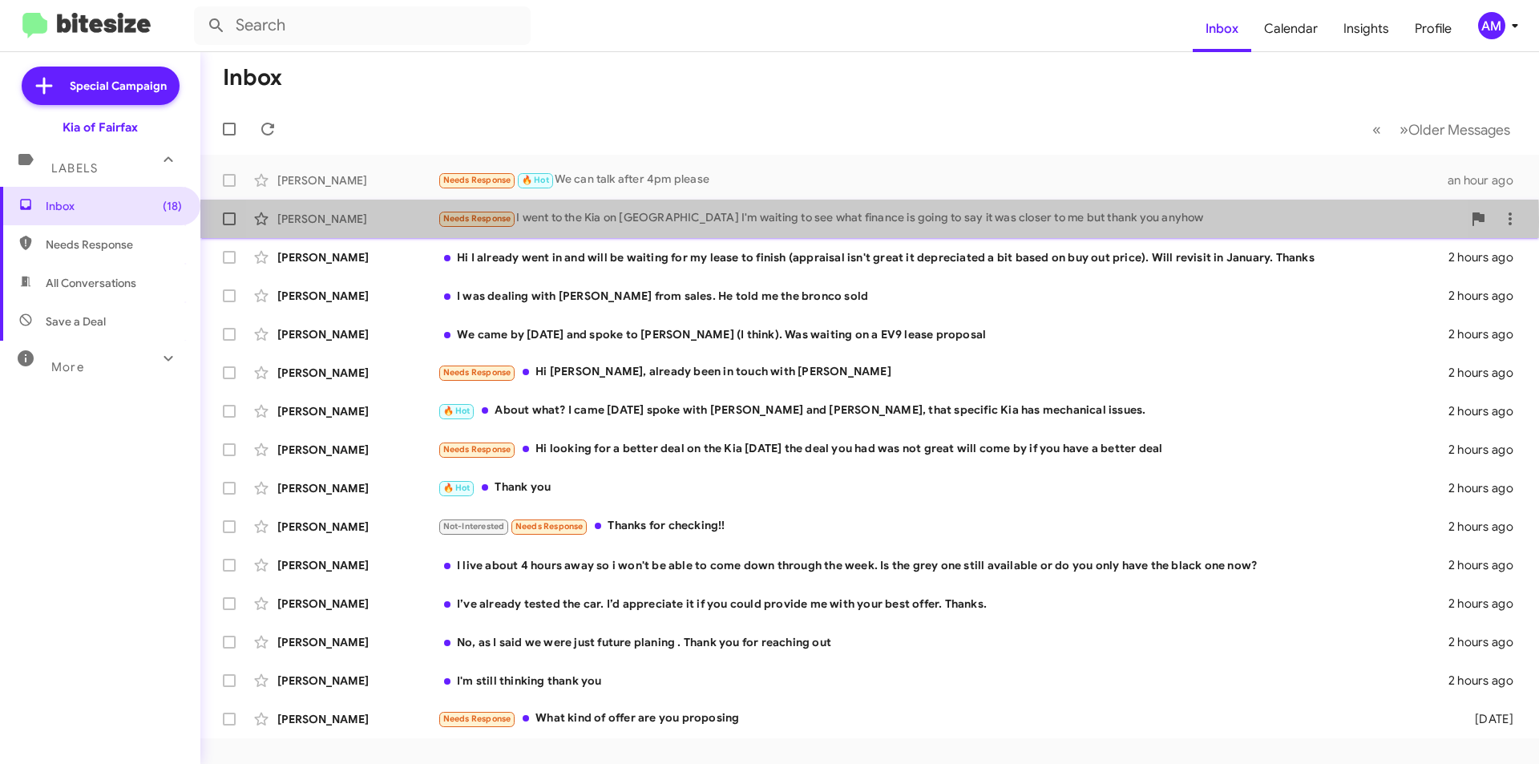
click at [790, 222] on div "Needs Response I went to the Kia on [GEOGRAPHIC_DATA] I'm waiting to see what f…" at bounding box center [950, 218] width 1024 height 18
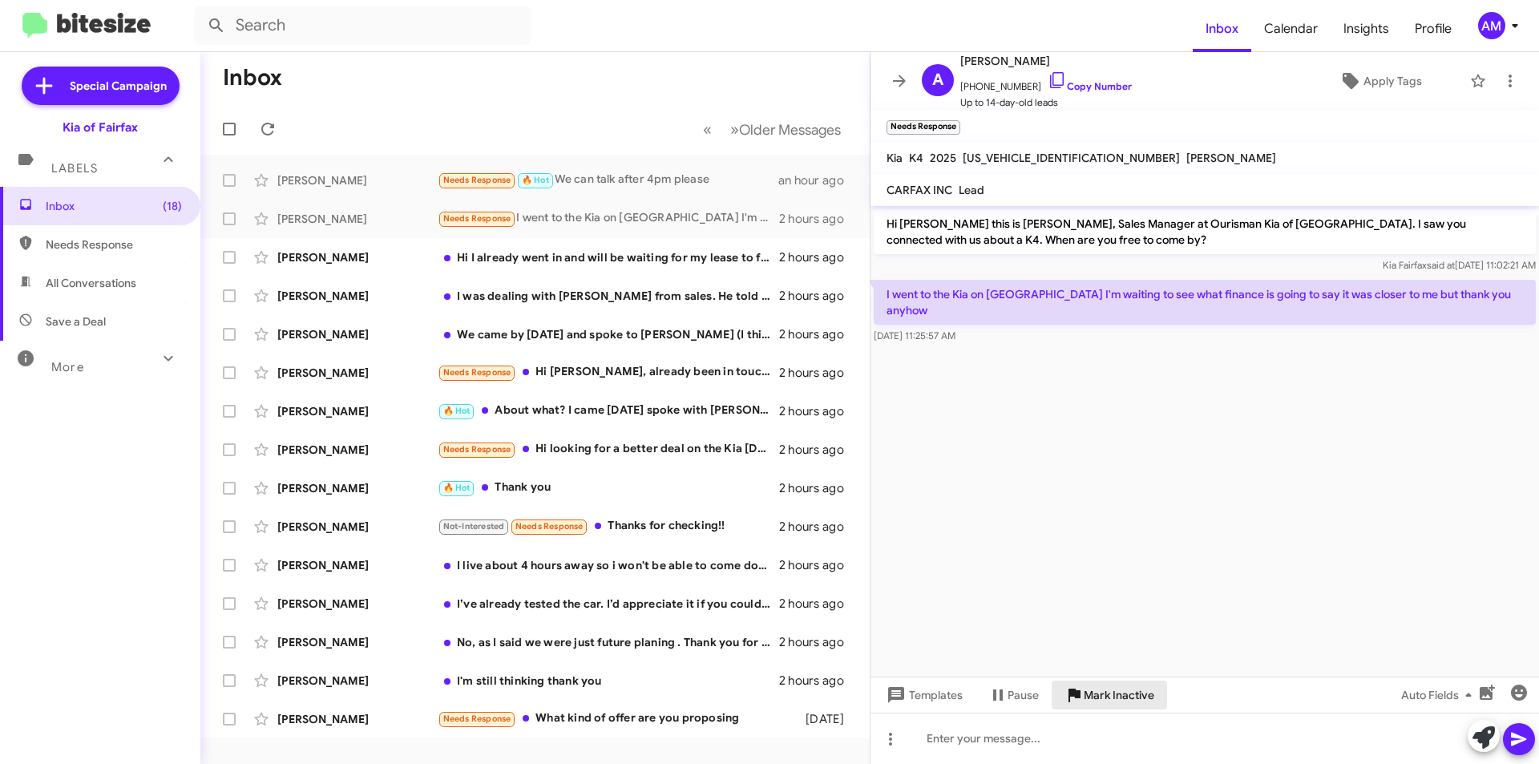
click at [1131, 700] on span "Mark Inactive" at bounding box center [1118, 694] width 71 height 29
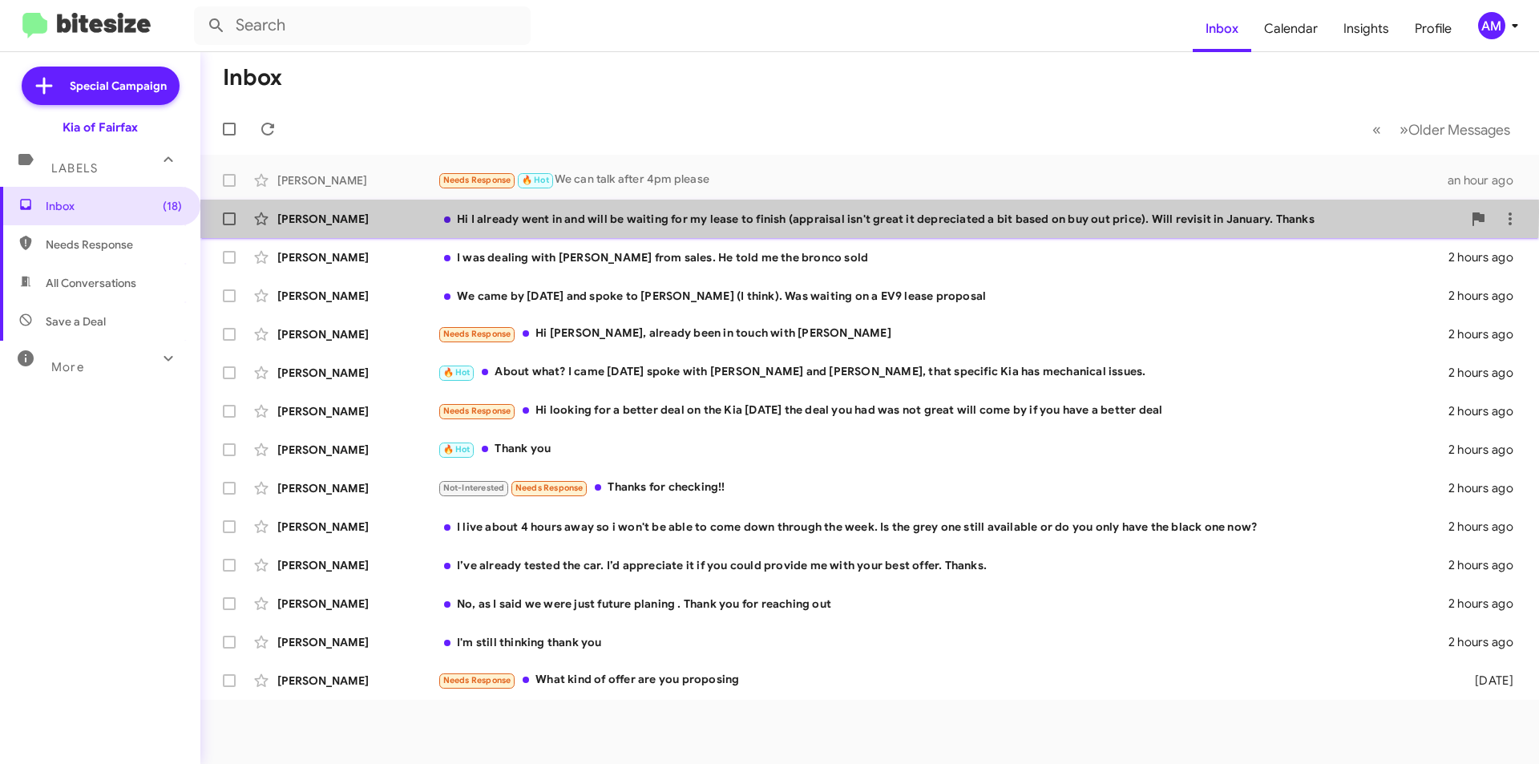
click at [704, 212] on div "Hi I already went in and will be waiting for my lease to finish (appraisal isn'…" at bounding box center [950, 219] width 1024 height 16
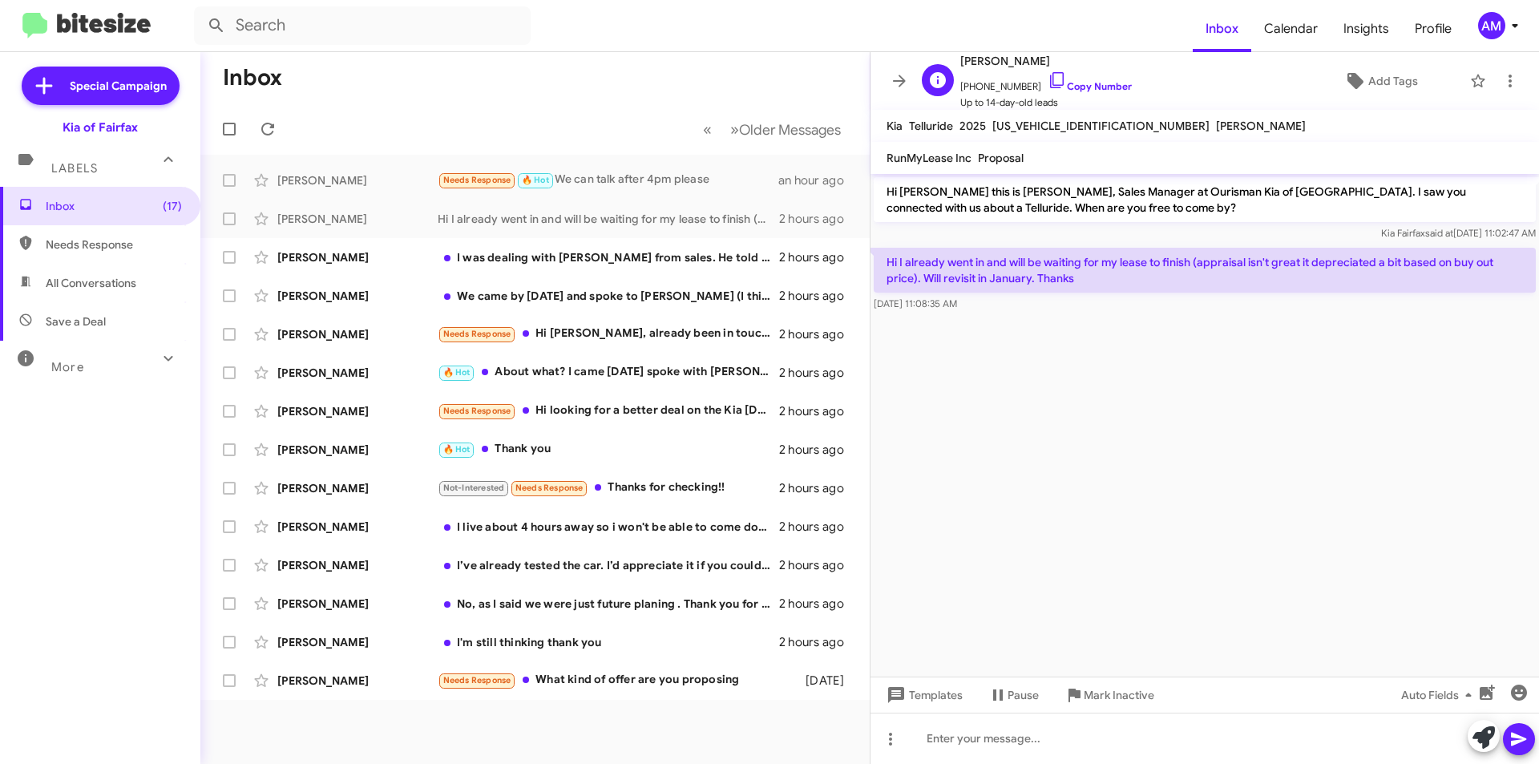
click at [1095, 79] on span "[PHONE_NUMBER] Copy Number" at bounding box center [1045, 83] width 171 height 24
click at [1079, 85] on link "Copy Number" at bounding box center [1089, 86] width 84 height 12
click at [1074, 696] on icon at bounding box center [1074, 695] width 12 height 14
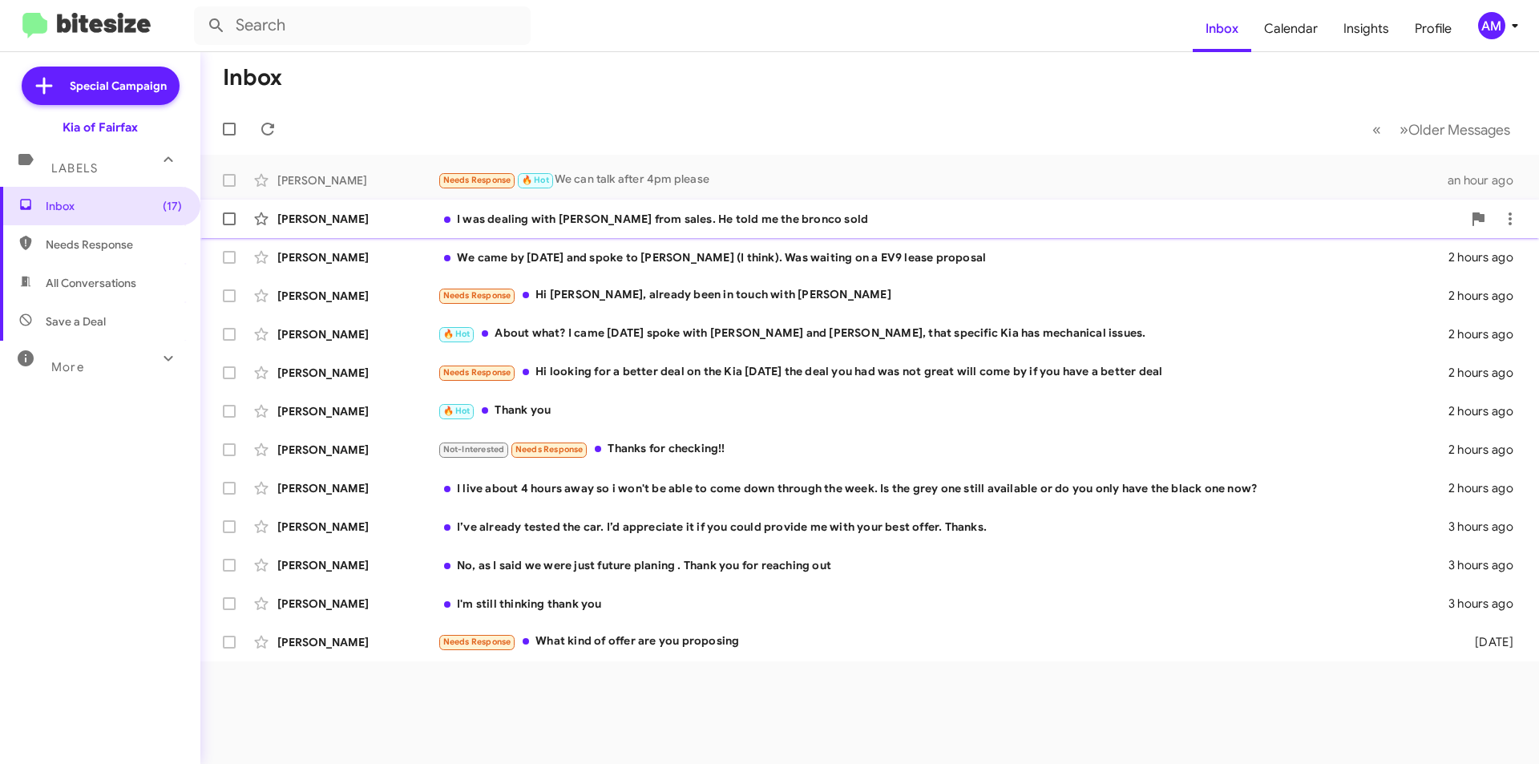
click at [706, 221] on div "I was dealing with [PERSON_NAME] from sales. He told me the bronco sold" at bounding box center [950, 219] width 1024 height 16
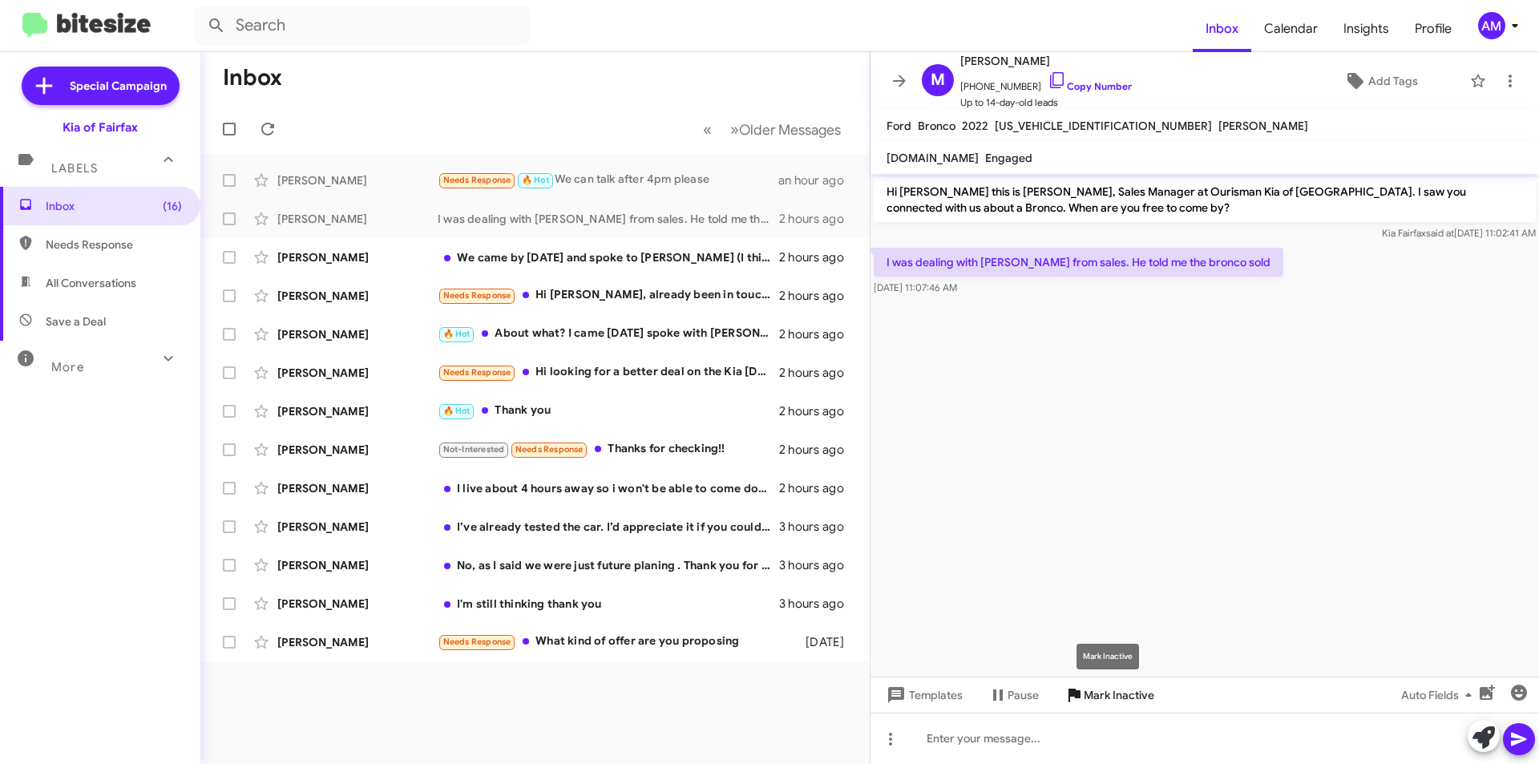
click at [1091, 696] on span "Mark Inactive" at bounding box center [1118, 694] width 71 height 29
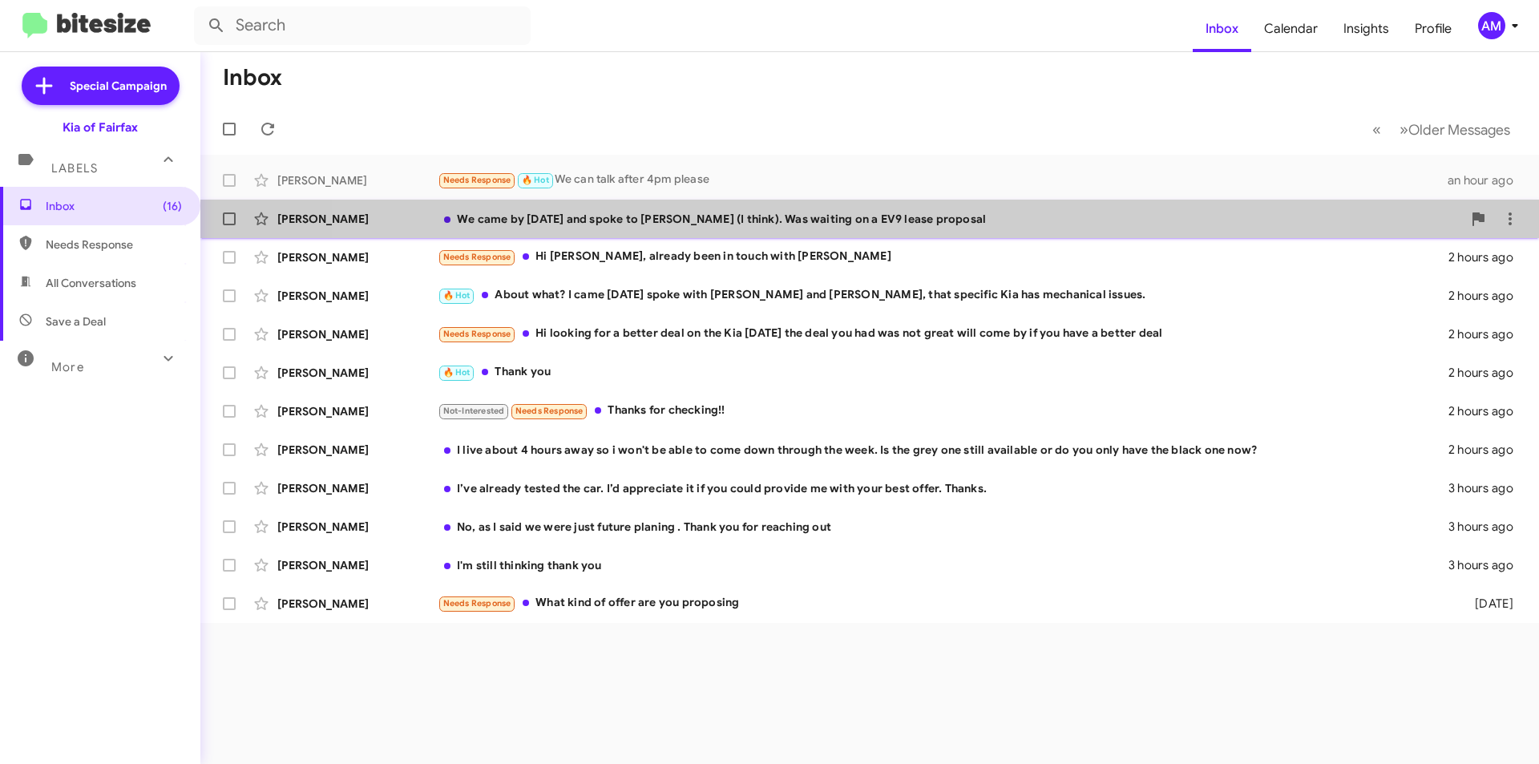
click at [833, 228] on div "[PERSON_NAME] We came by [DATE] and spoke to [PERSON_NAME] (I think). Was waiti…" at bounding box center [869, 219] width 1313 height 32
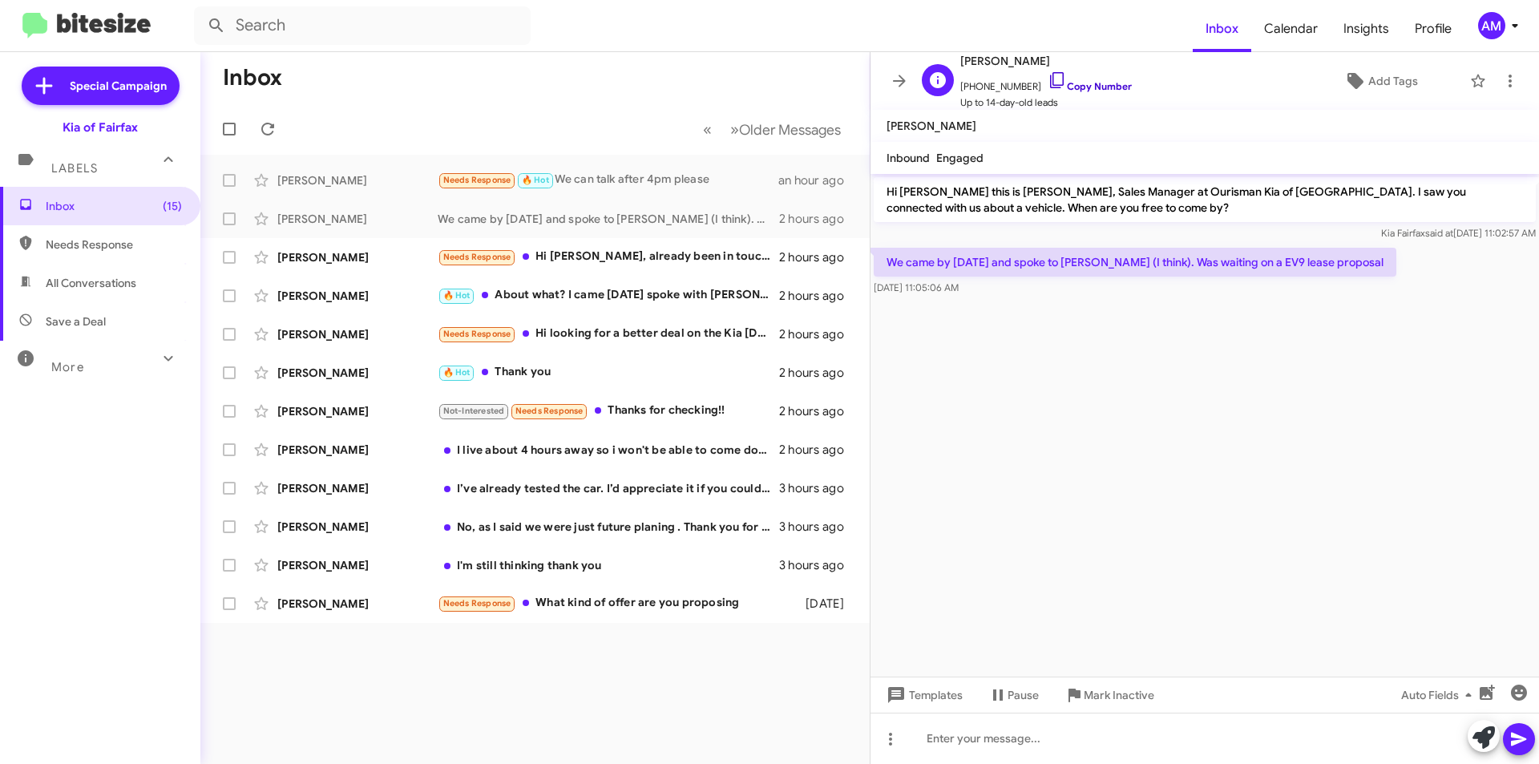
click at [1109, 86] on link "Copy Number" at bounding box center [1089, 86] width 84 height 12
click at [680, 256] on div "Needs Response Hi [PERSON_NAME], already been in touch with [PERSON_NAME]" at bounding box center [615, 257] width 355 height 18
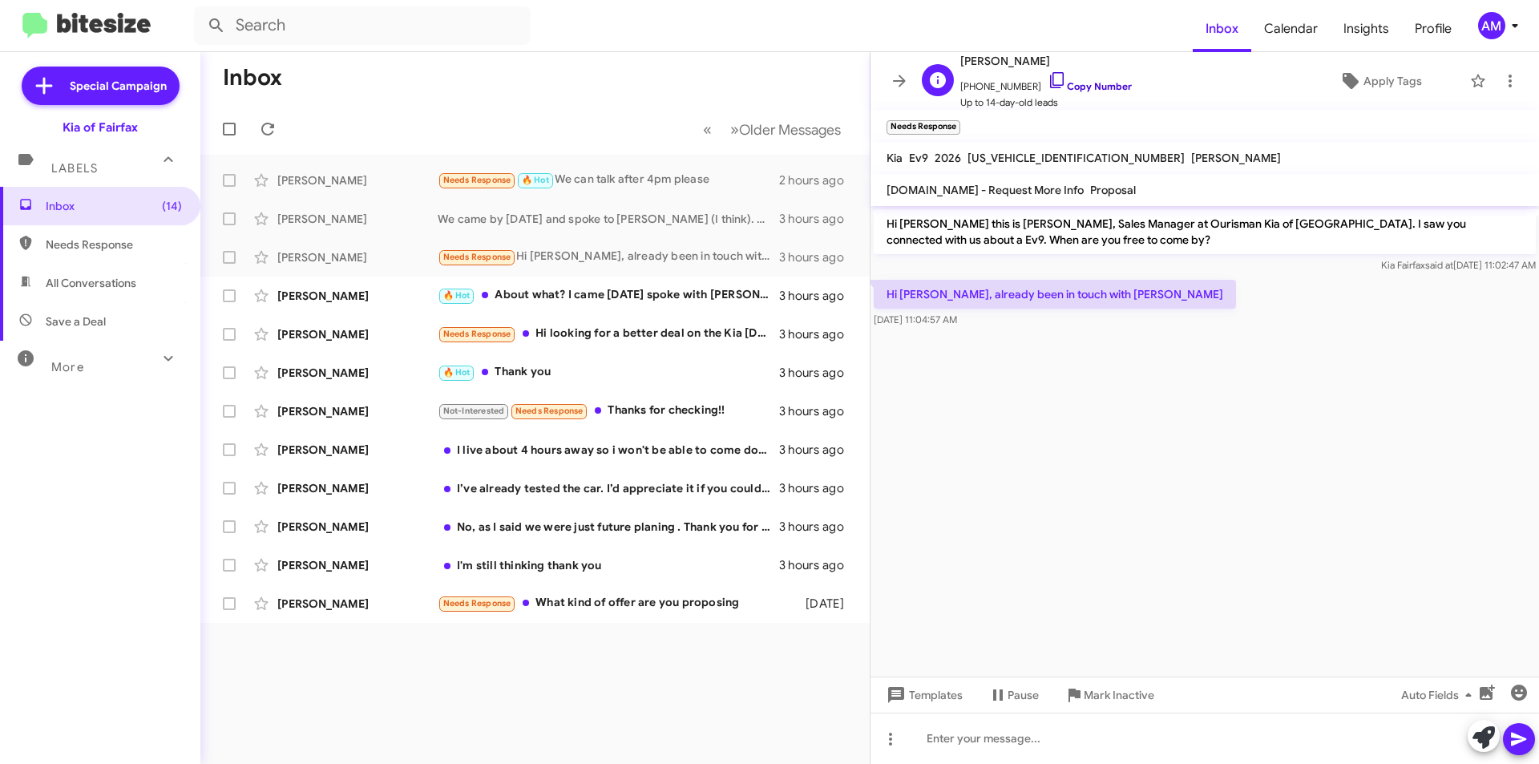
click at [1091, 80] on link "Copy Number" at bounding box center [1089, 86] width 84 height 12
click at [1076, 694] on icon at bounding box center [1074, 695] width 12 height 14
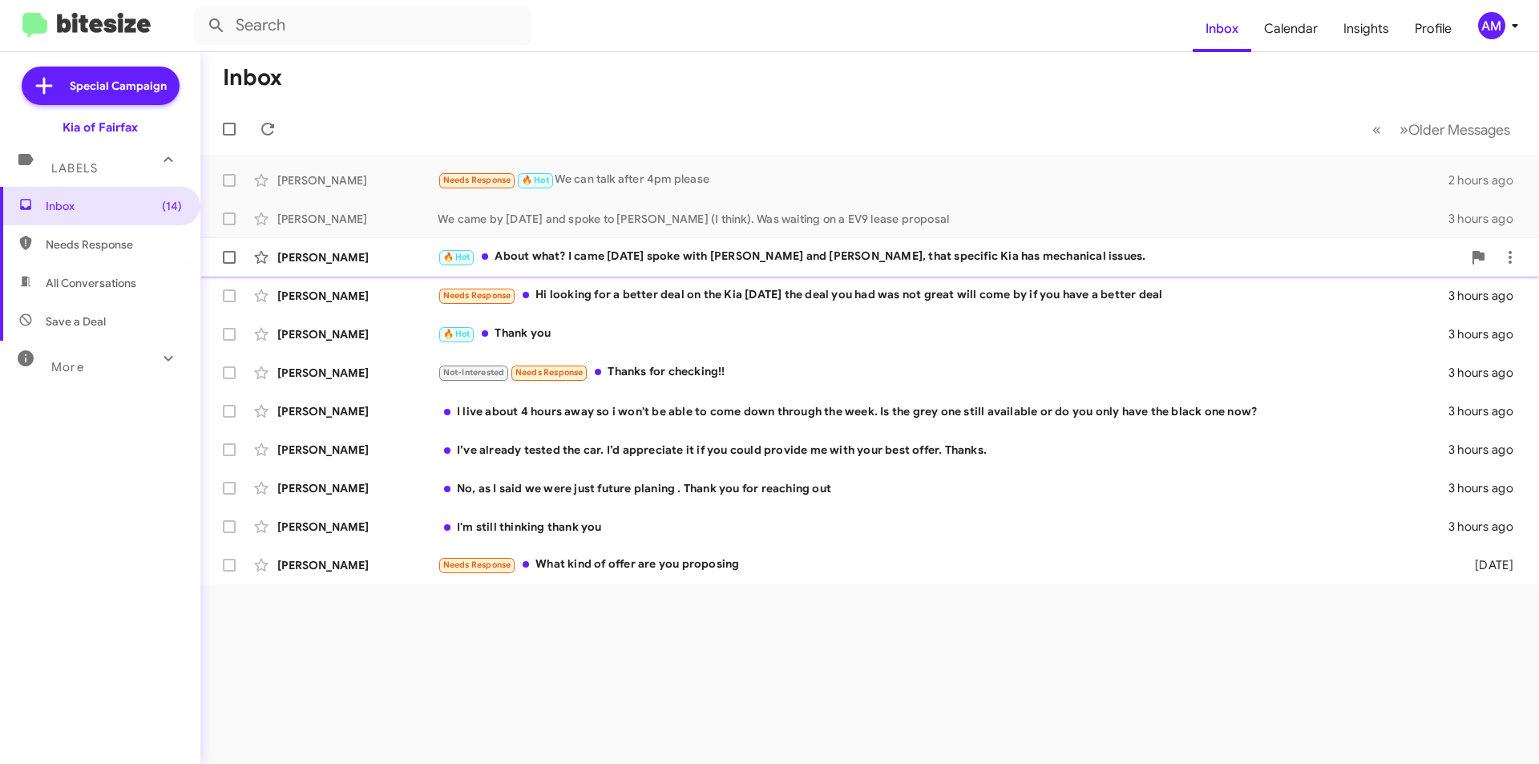
click at [570, 263] on div "🔥 Hot About what? I came [DATE] spoke with [PERSON_NAME] and [PERSON_NAME], tha…" at bounding box center [950, 257] width 1024 height 18
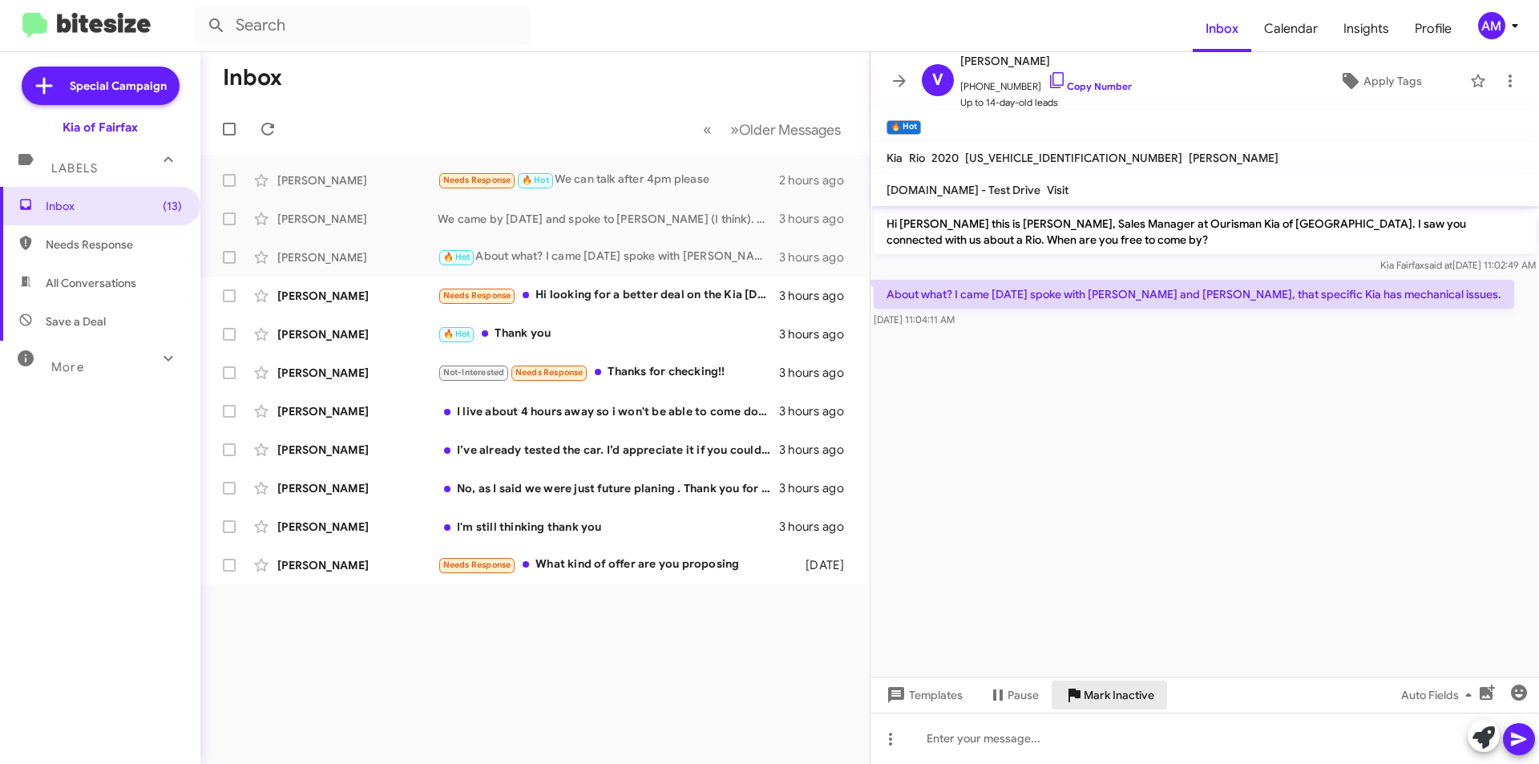
click at [1100, 688] on span "Mark Inactive" at bounding box center [1118, 694] width 71 height 29
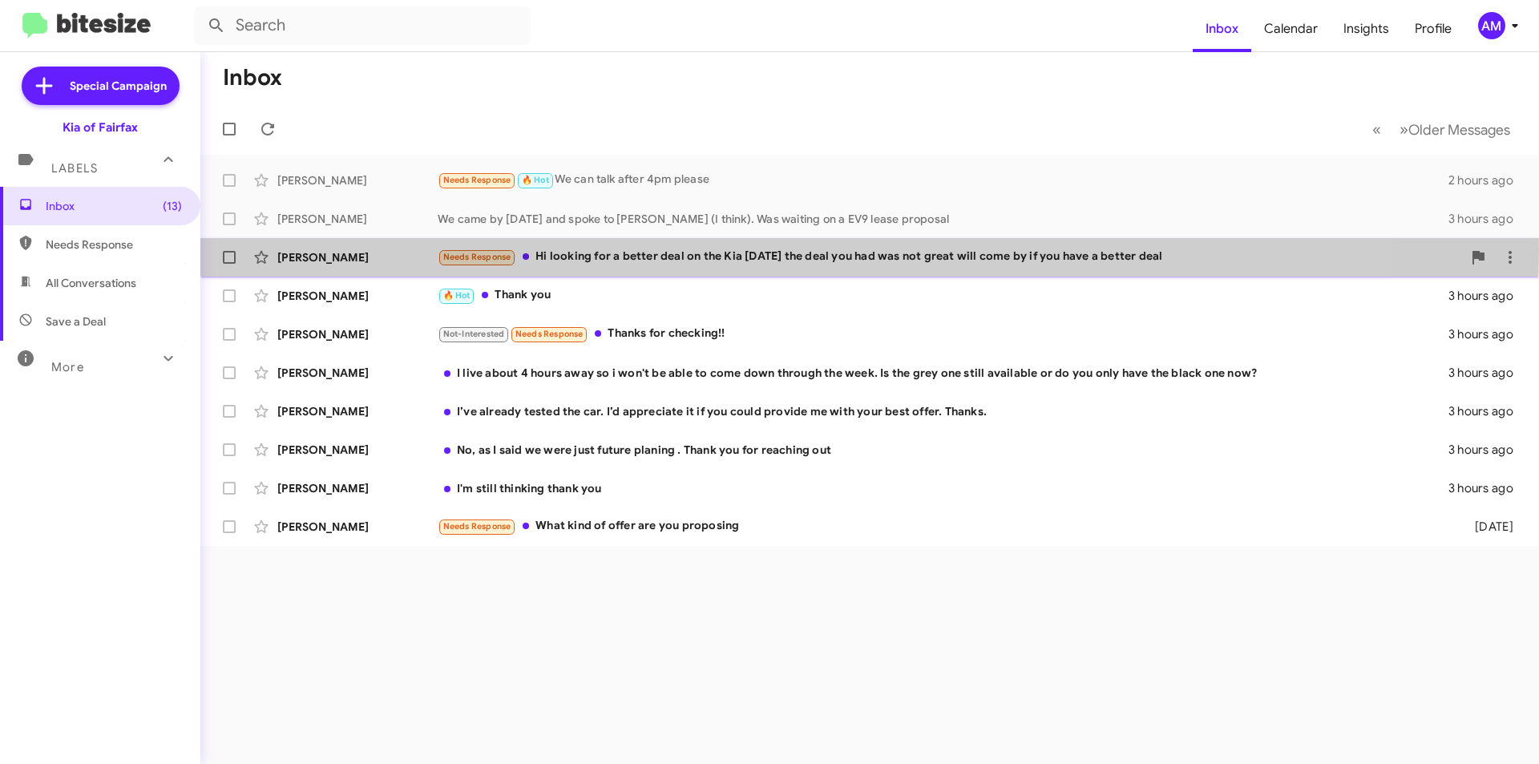
click at [651, 250] on div "Needs Response Hi looking for a better deal on the Kia [DATE] the deal you had …" at bounding box center [950, 257] width 1024 height 18
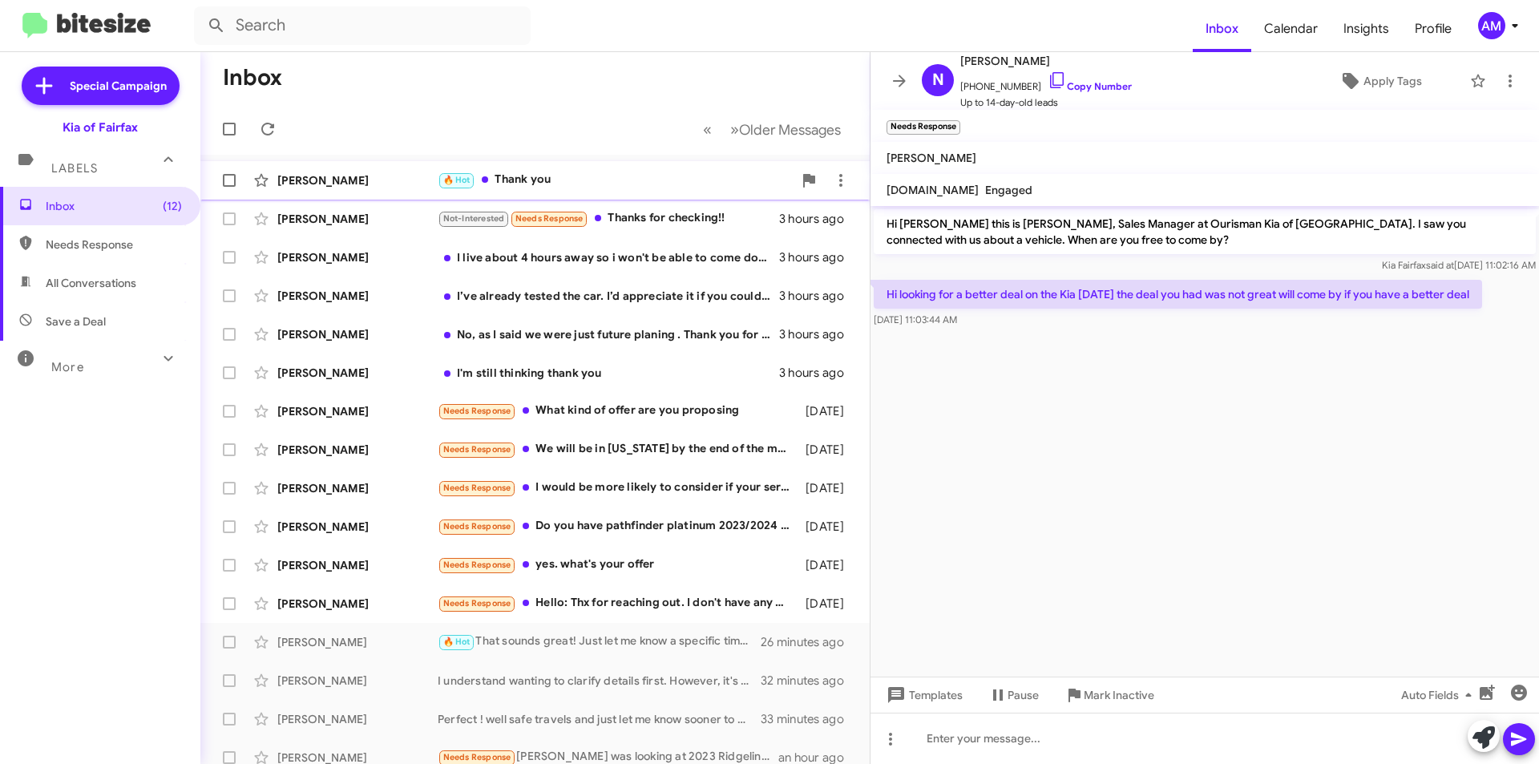
click at [621, 165] on div "[PERSON_NAME] 🔥 Hot Thank you 3 hours ago" at bounding box center [534, 180] width 643 height 32
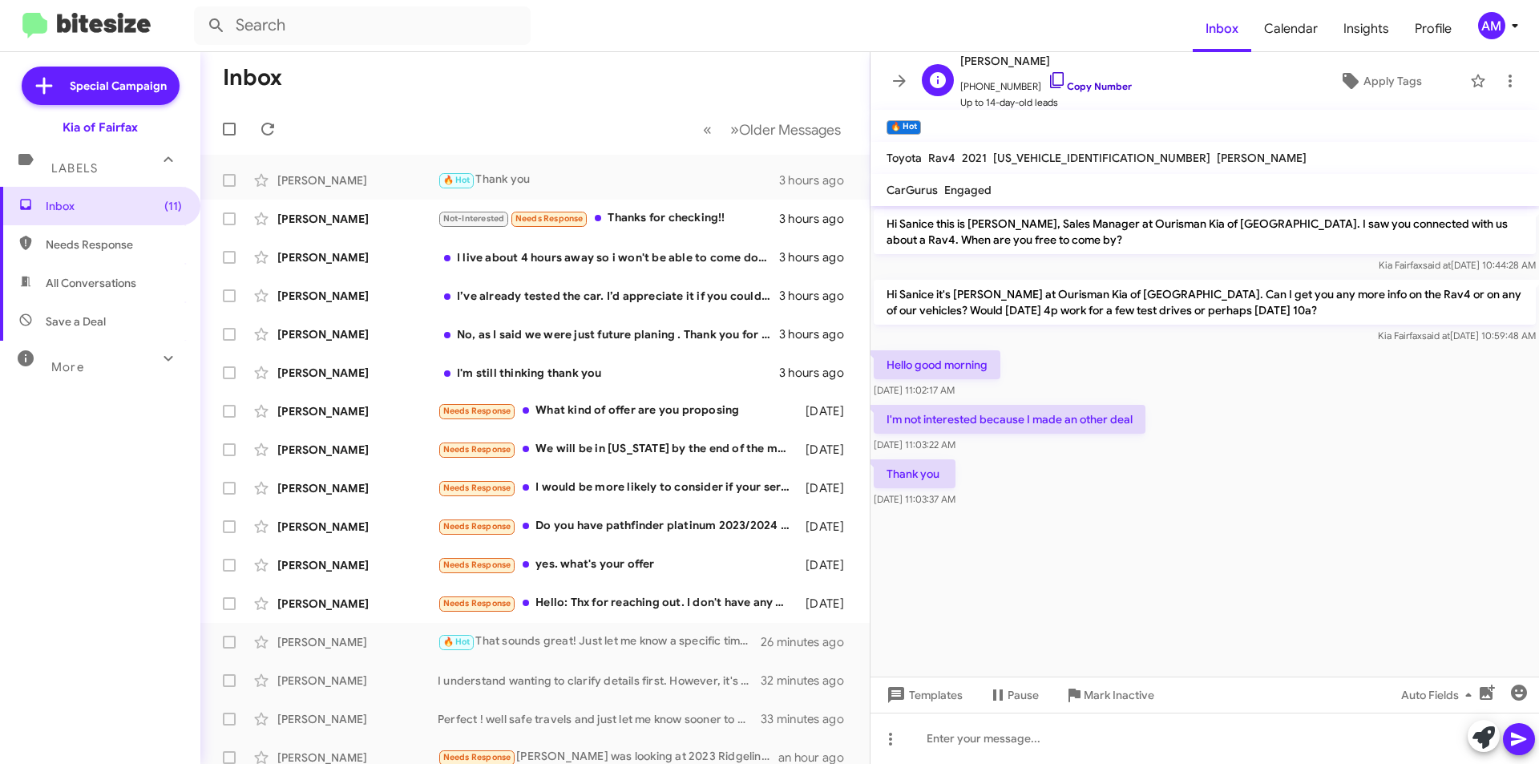
click at [1079, 87] on link "Copy Number" at bounding box center [1089, 86] width 84 height 12
click at [660, 215] on div "Not-Interested Needs Response Thanks for checking!!" at bounding box center [615, 218] width 355 height 18
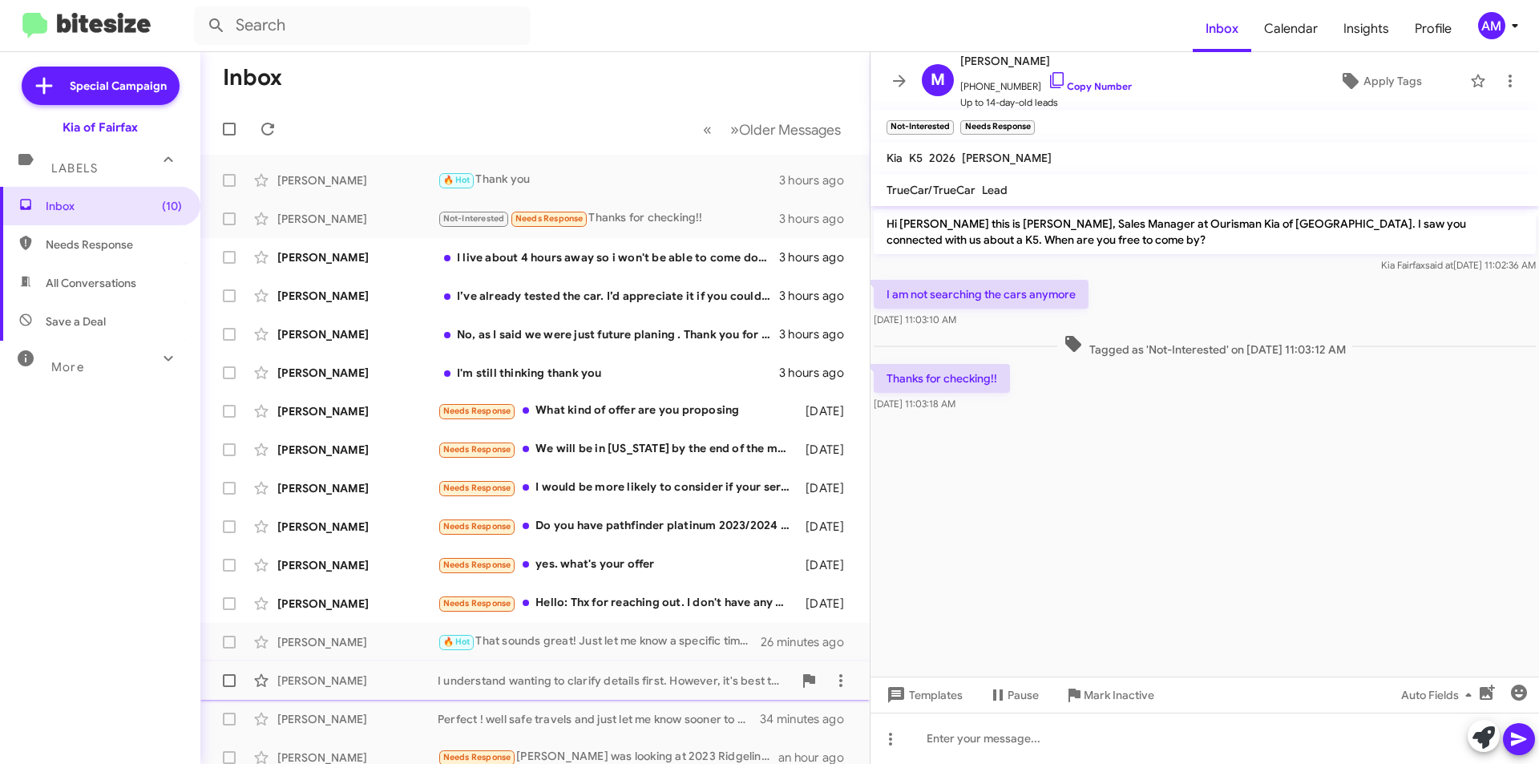
click at [1131, 696] on span "Mark Inactive" at bounding box center [1118, 694] width 71 height 29
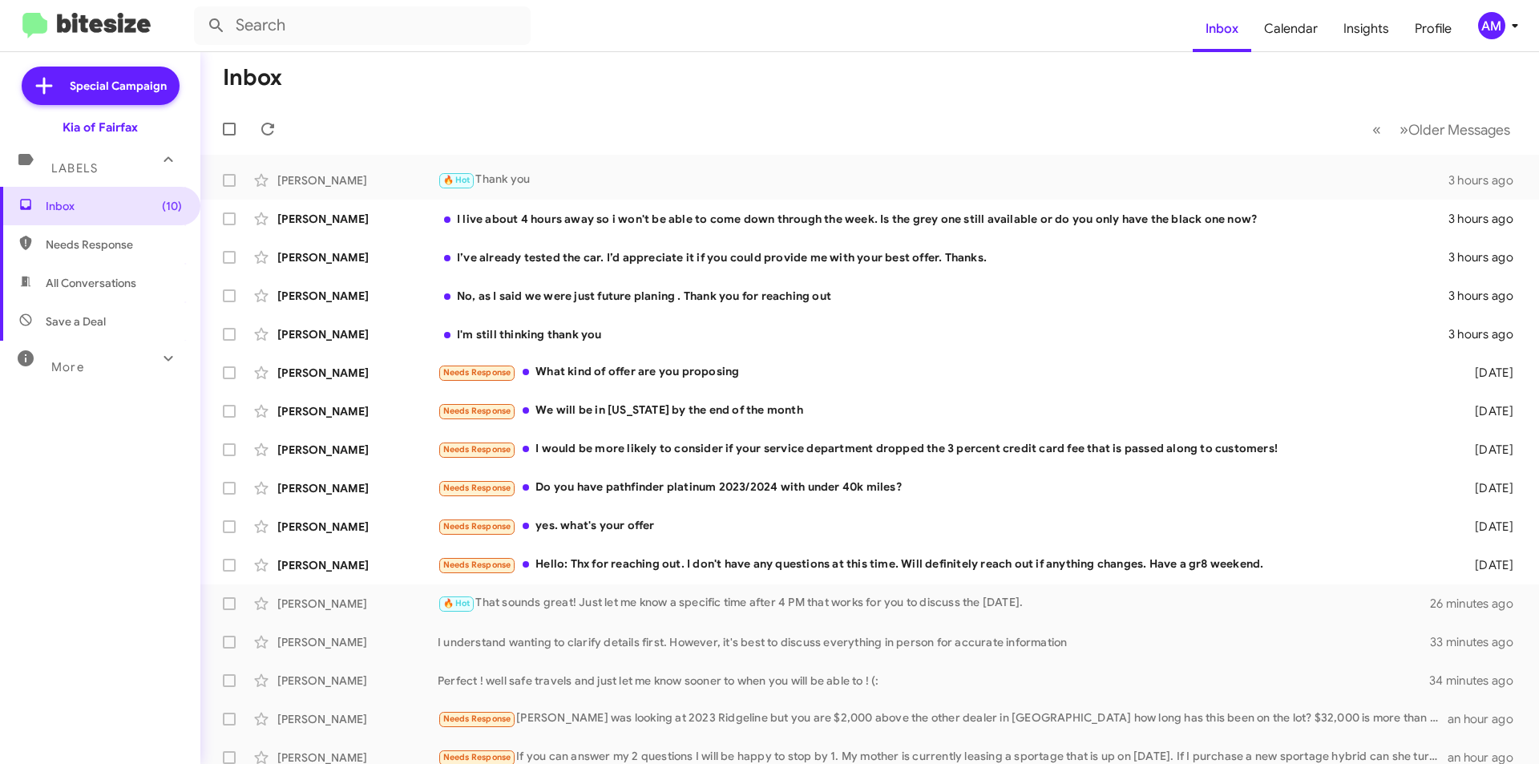
click at [107, 280] on span "All Conversations" at bounding box center [91, 283] width 91 height 16
type input "in:all-conversations"
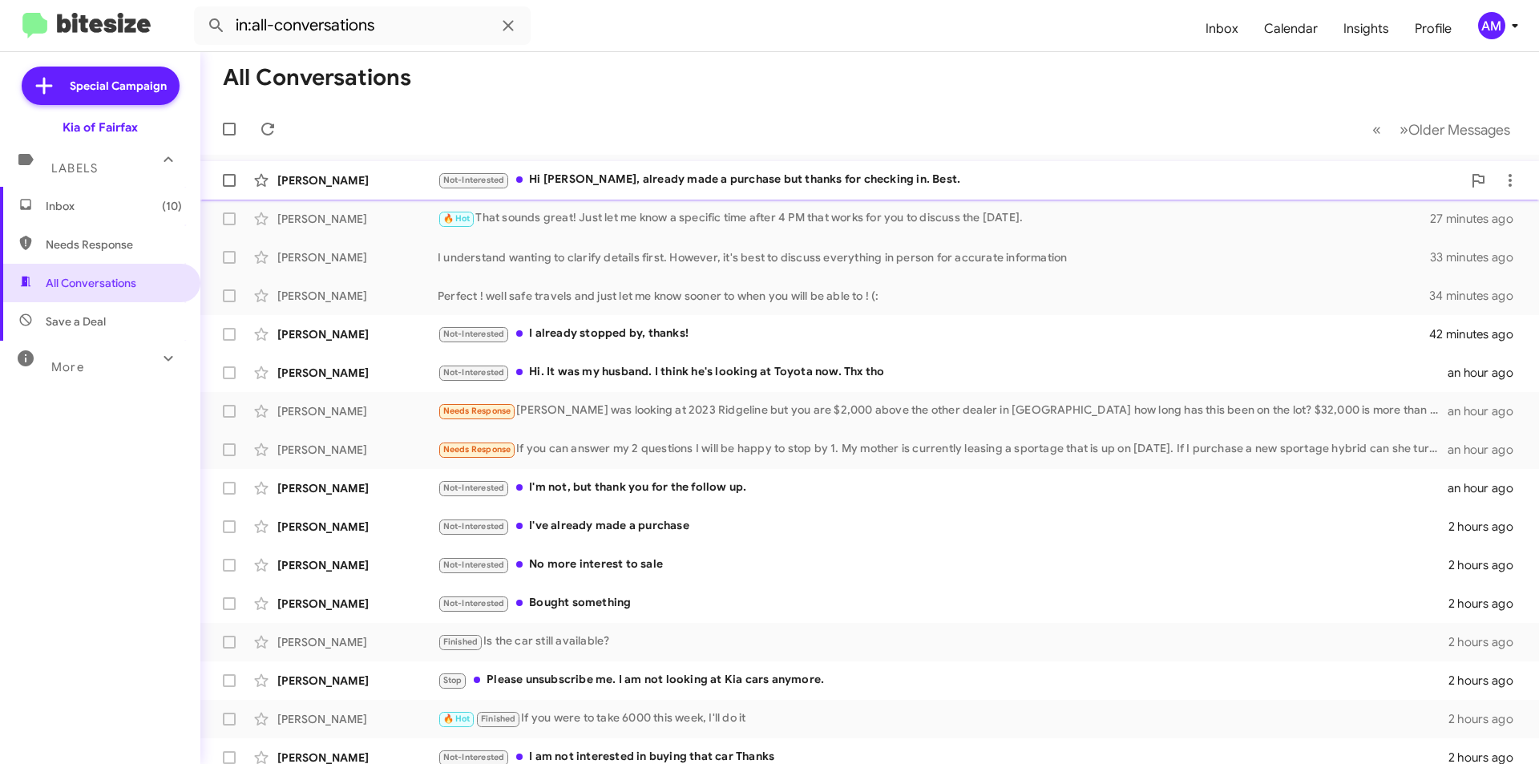
click at [661, 180] on div "Not-Interested Hi [PERSON_NAME], already made a purchase but thanks for checkin…" at bounding box center [950, 180] width 1024 height 18
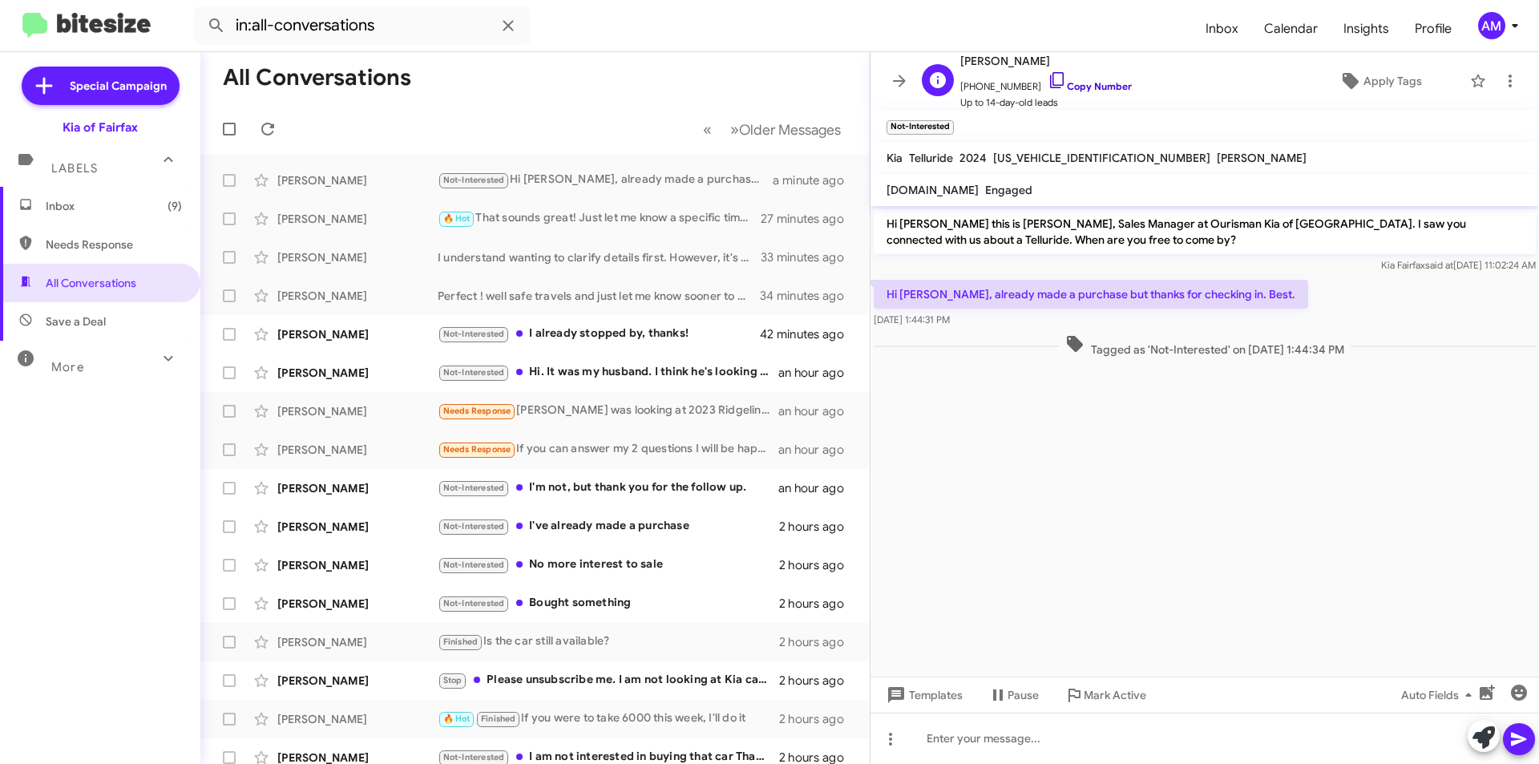
click at [1110, 85] on link "Copy Number" at bounding box center [1089, 86] width 84 height 12
click at [622, 336] on div "Not-Interested I already stopped by, thanks!" at bounding box center [615, 334] width 355 height 18
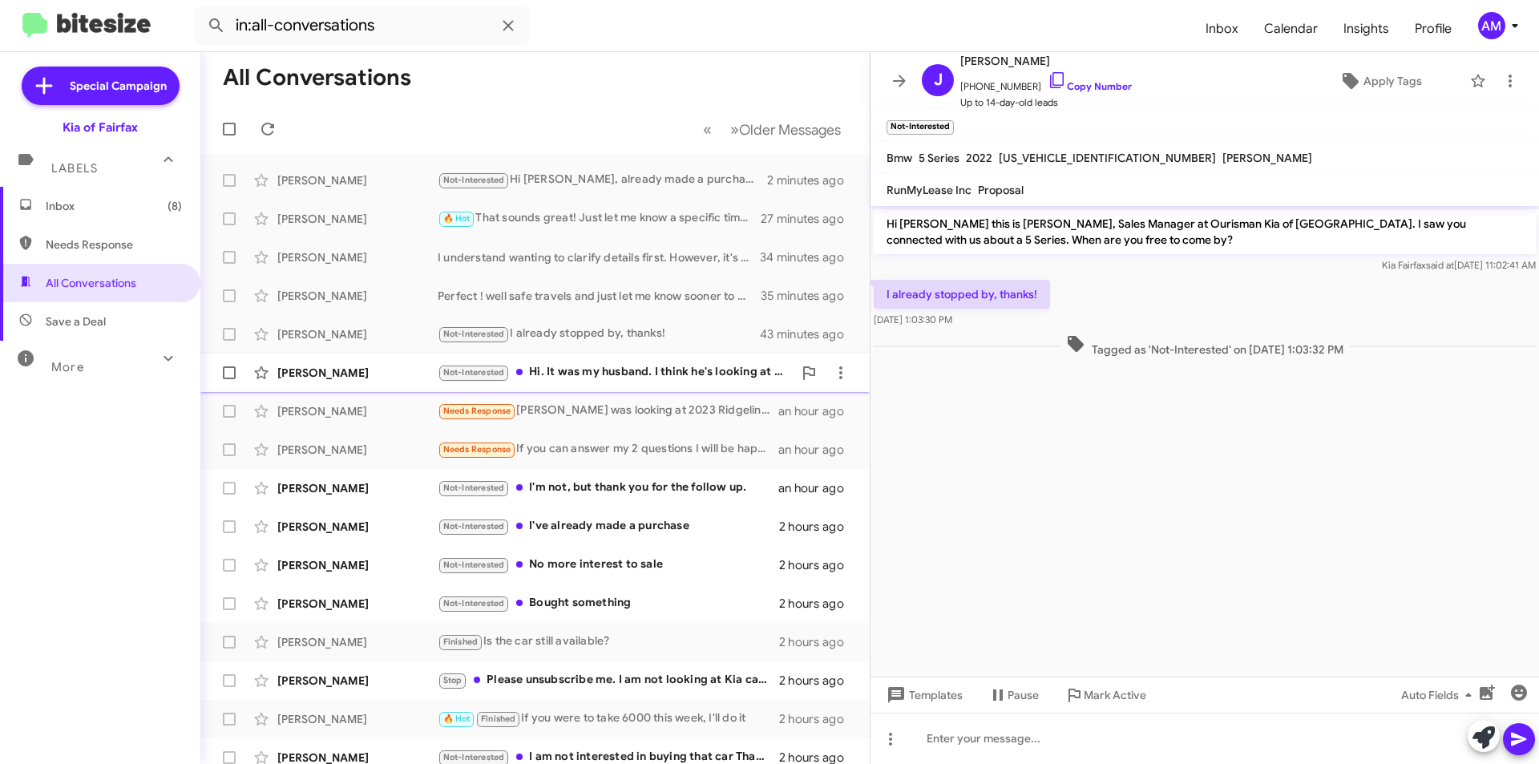
click at [626, 377] on div "Not-Interested Hi. It was my husband. I think he's looking at Toyota now. Thx t…" at bounding box center [615, 372] width 355 height 18
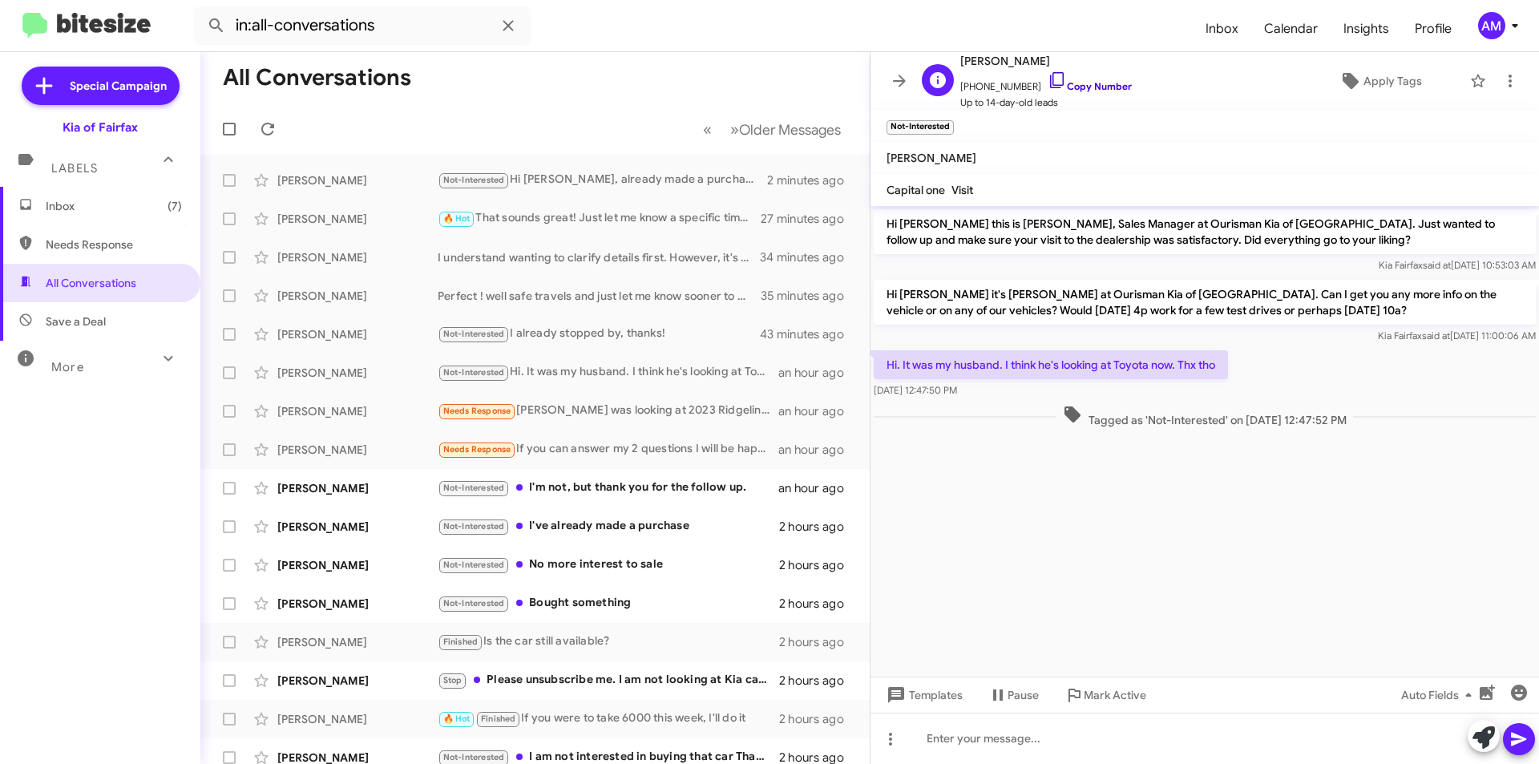
click at [1055, 90] on link "Copy Number" at bounding box center [1089, 86] width 84 height 12
click at [614, 482] on div "Not-Interested I'm not, but thank you for the follow up." at bounding box center [615, 487] width 355 height 18
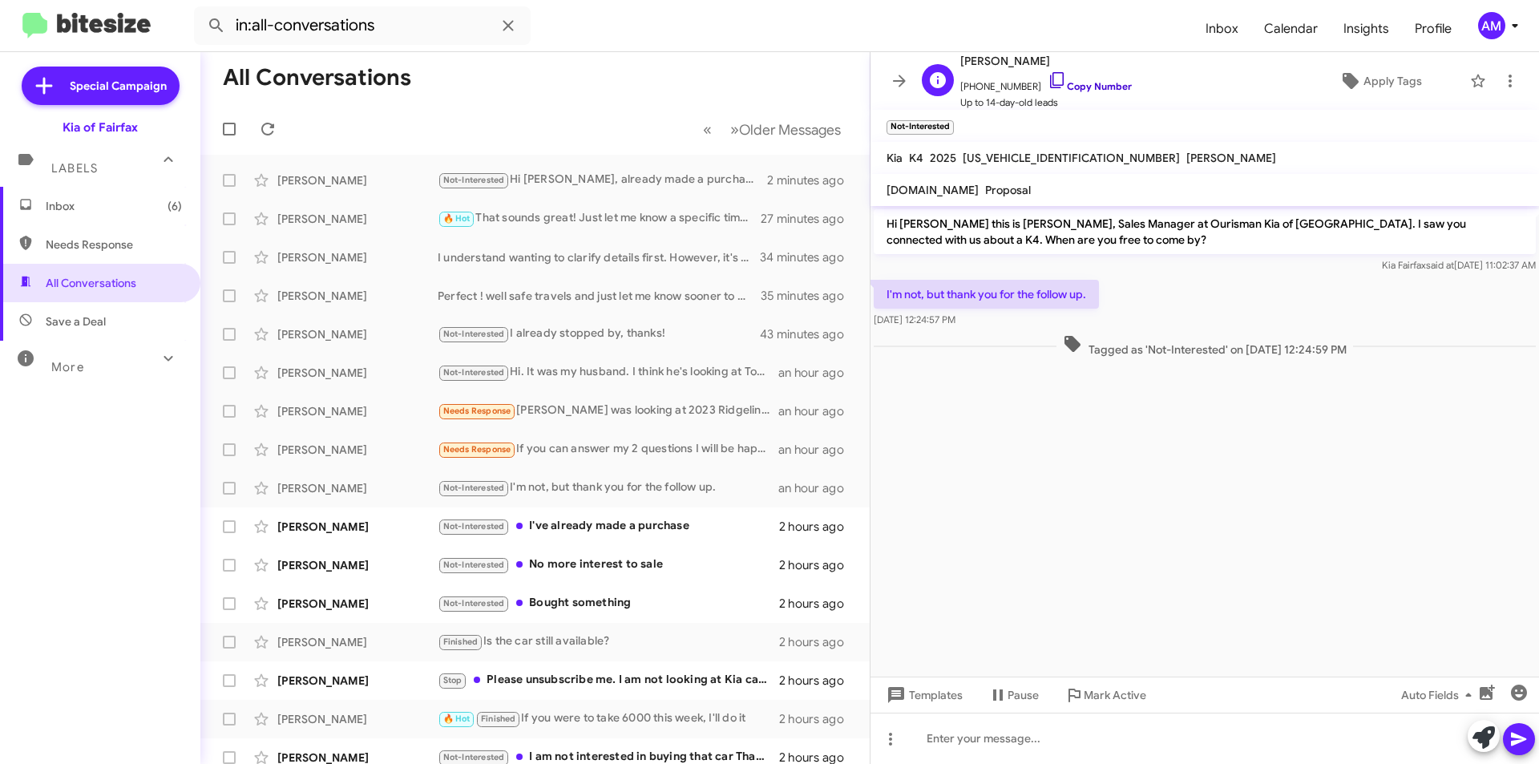
click at [1084, 85] on link "Copy Number" at bounding box center [1089, 86] width 84 height 12
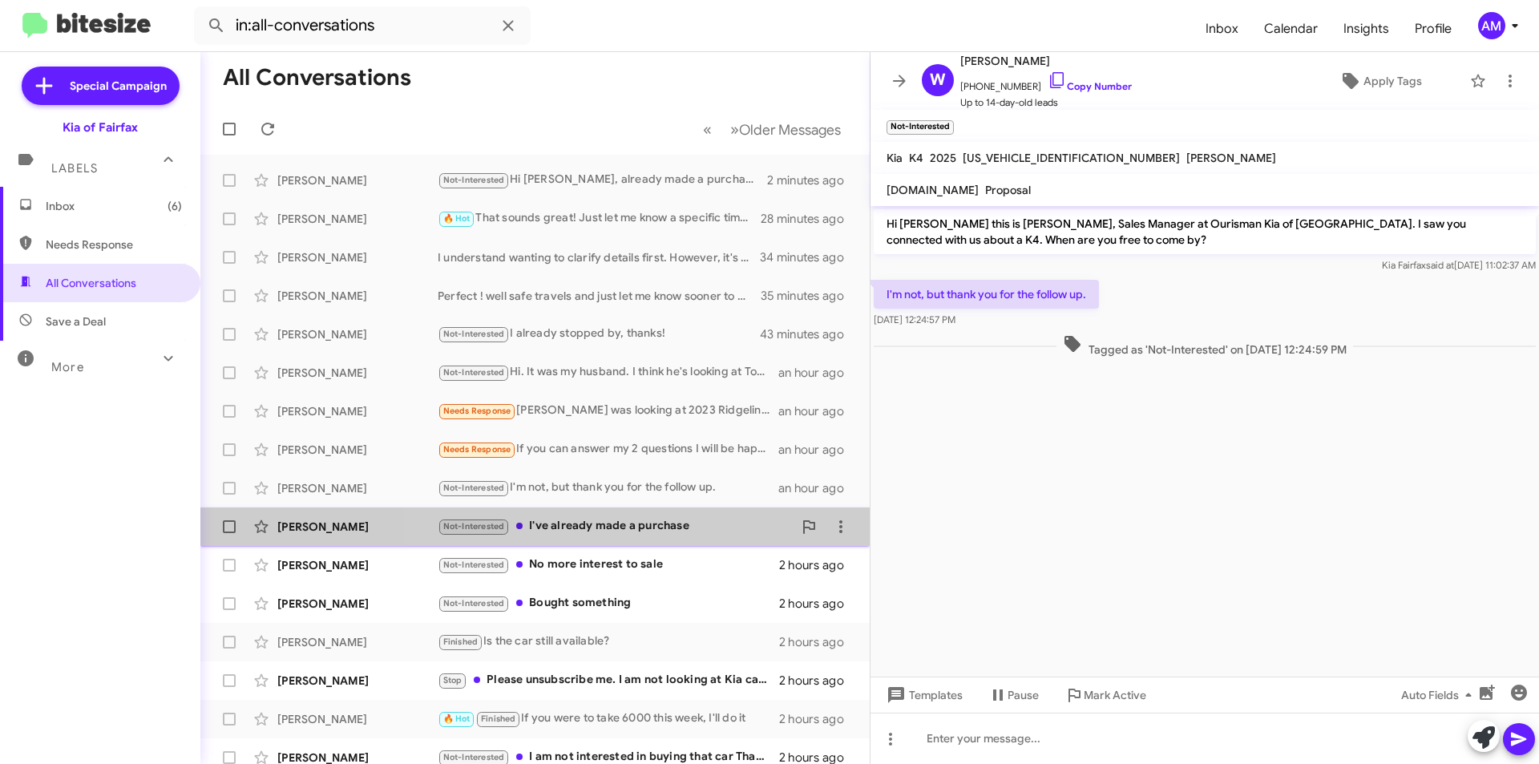
click at [670, 530] on div "Not-Interested I've already made a purchase" at bounding box center [615, 526] width 355 height 18
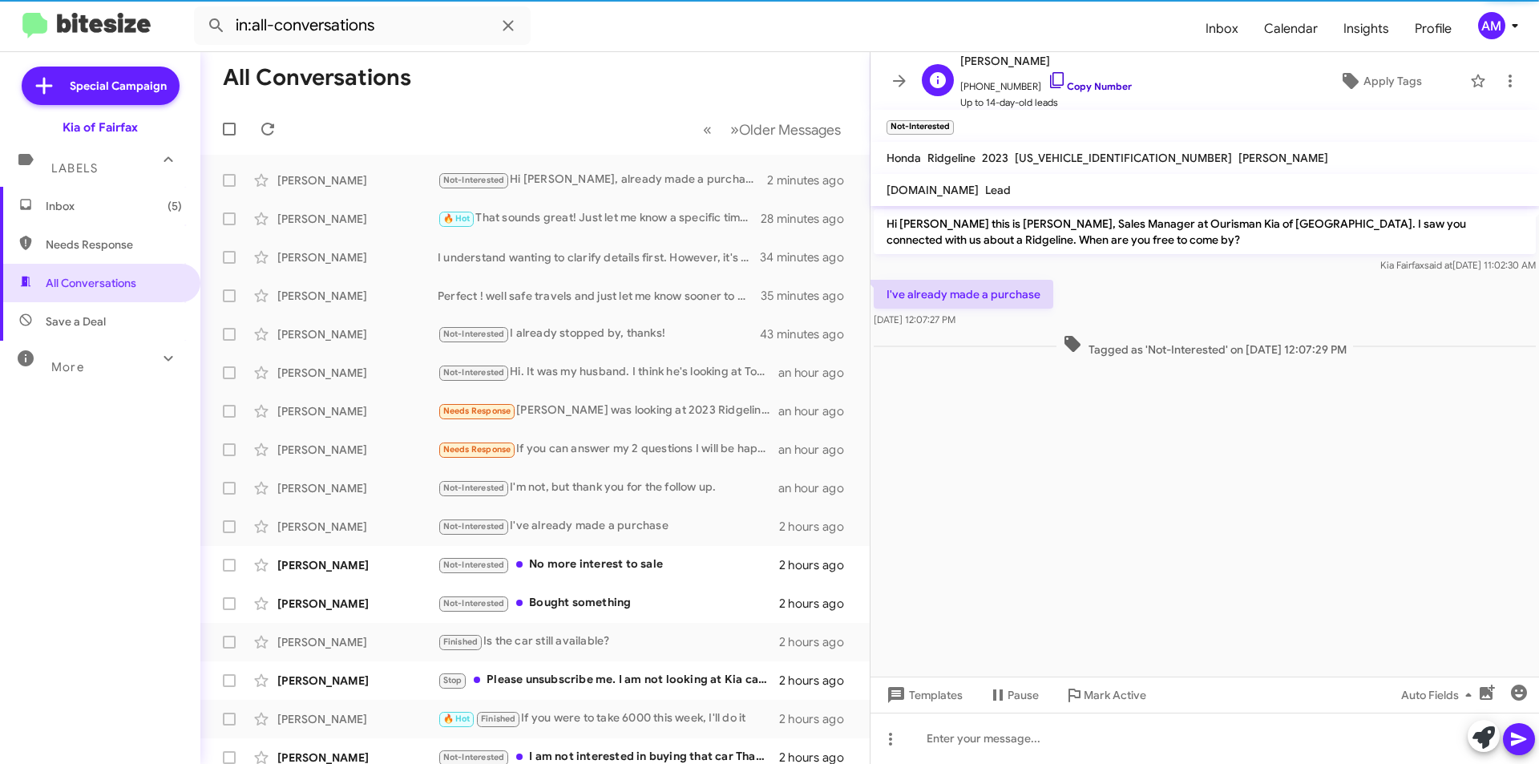
click at [1074, 84] on link "Copy Number" at bounding box center [1089, 86] width 84 height 12
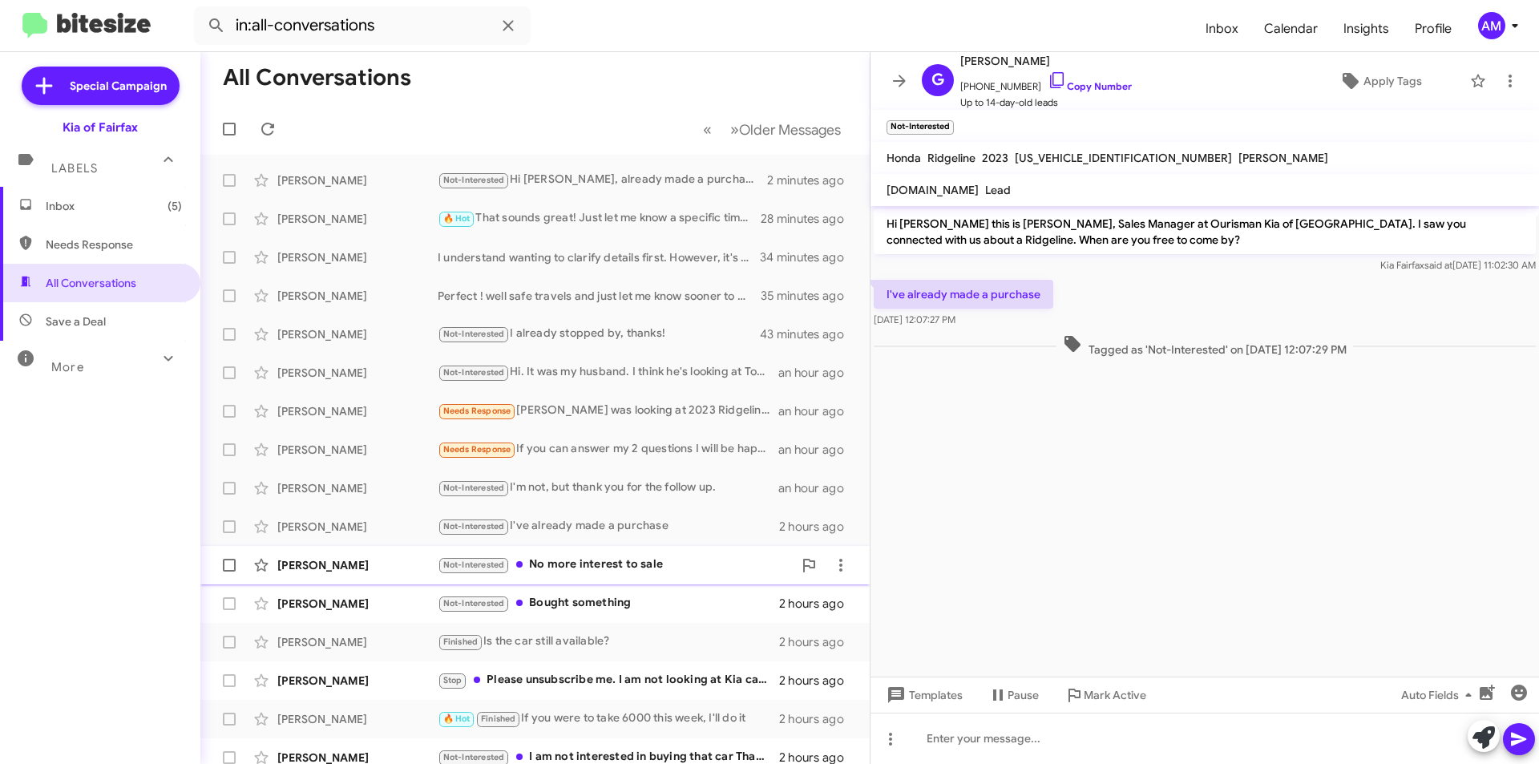
click at [610, 558] on div "Not-Interested No more interest to sale" at bounding box center [615, 564] width 355 height 18
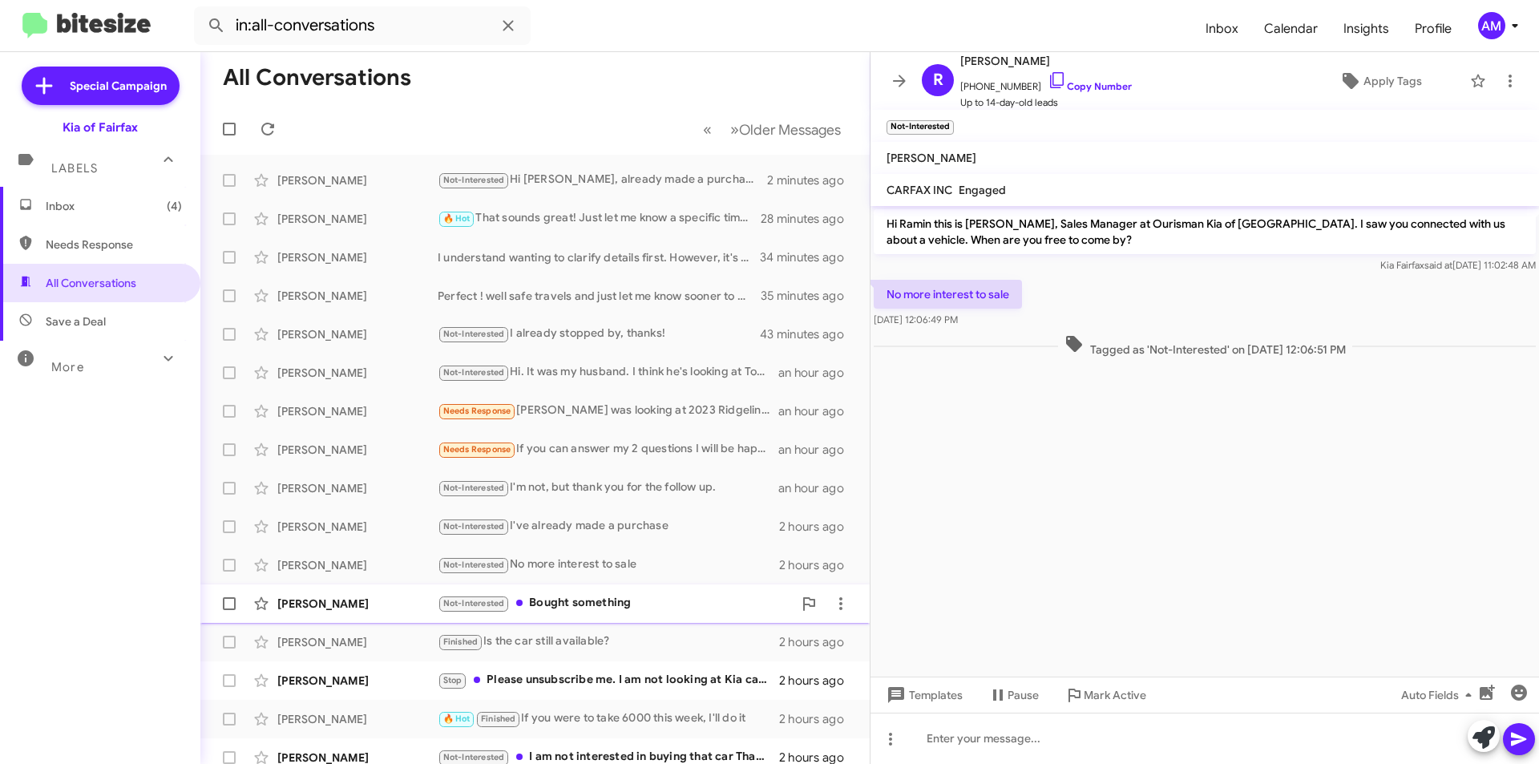
click at [675, 614] on div "[PERSON_NAME] Not-Interested Bought something 2 hours ago" at bounding box center [534, 603] width 643 height 32
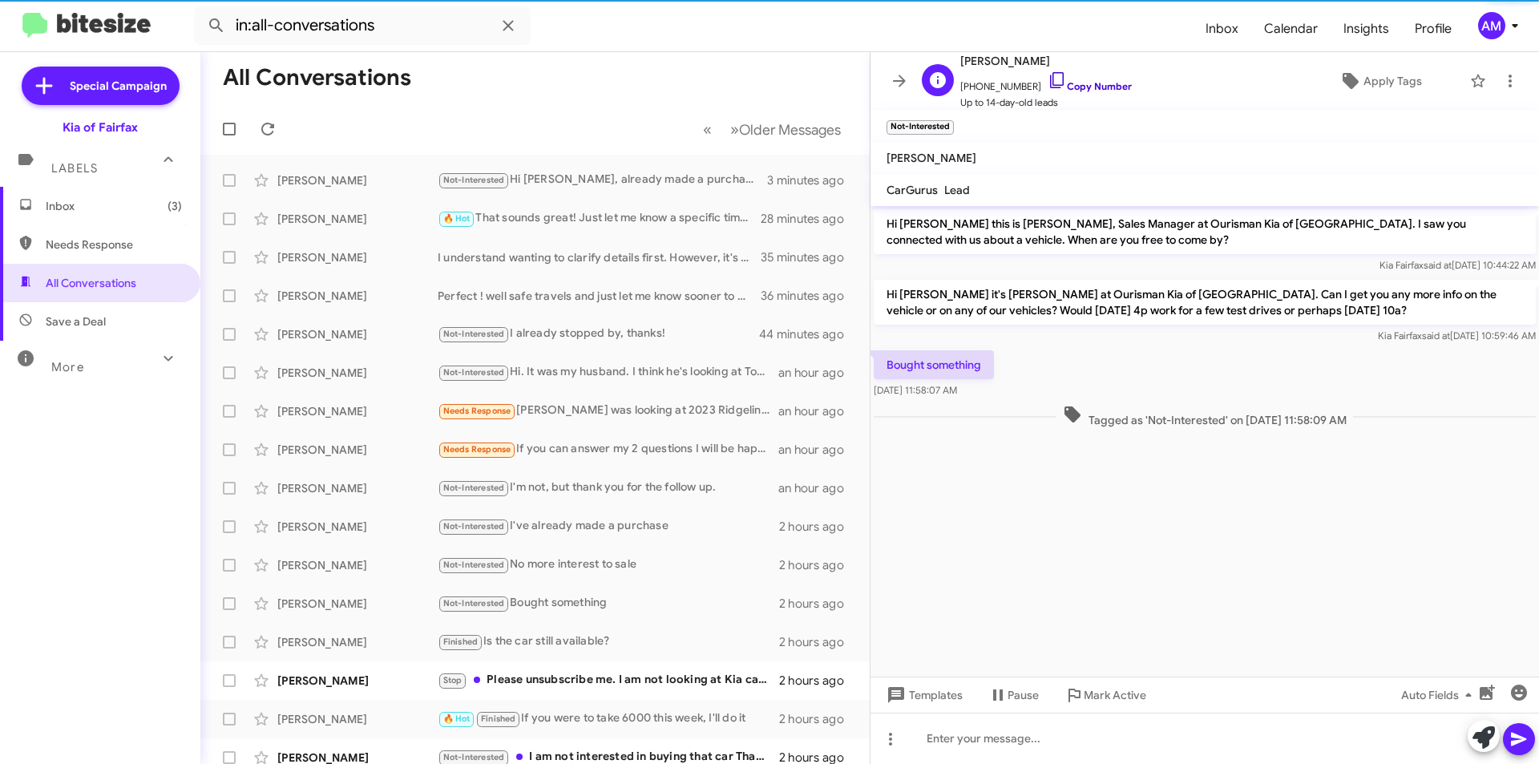
click at [1078, 84] on link "Copy Number" at bounding box center [1089, 86] width 84 height 12
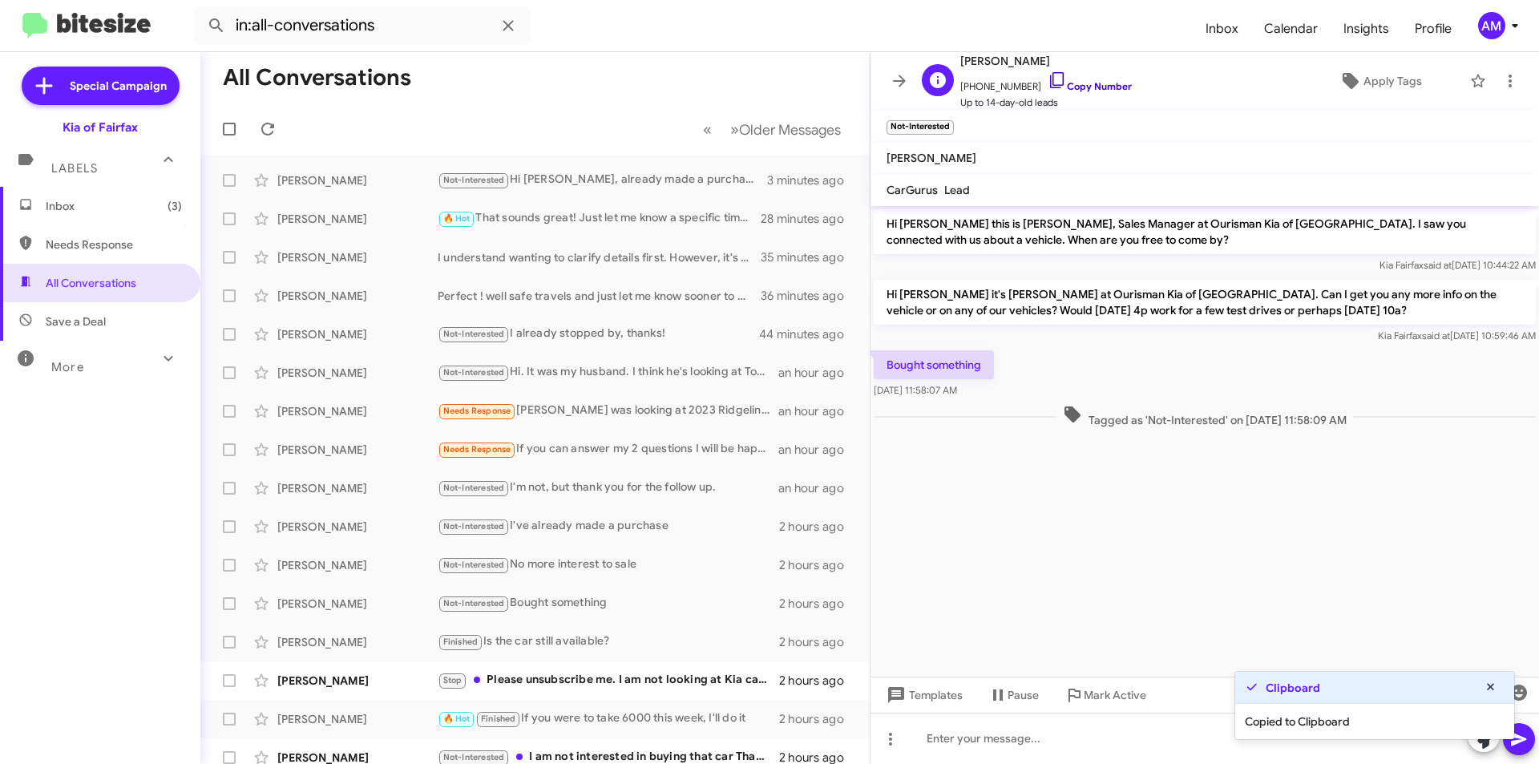
click at [1072, 87] on link "Copy Number" at bounding box center [1089, 86] width 84 height 12
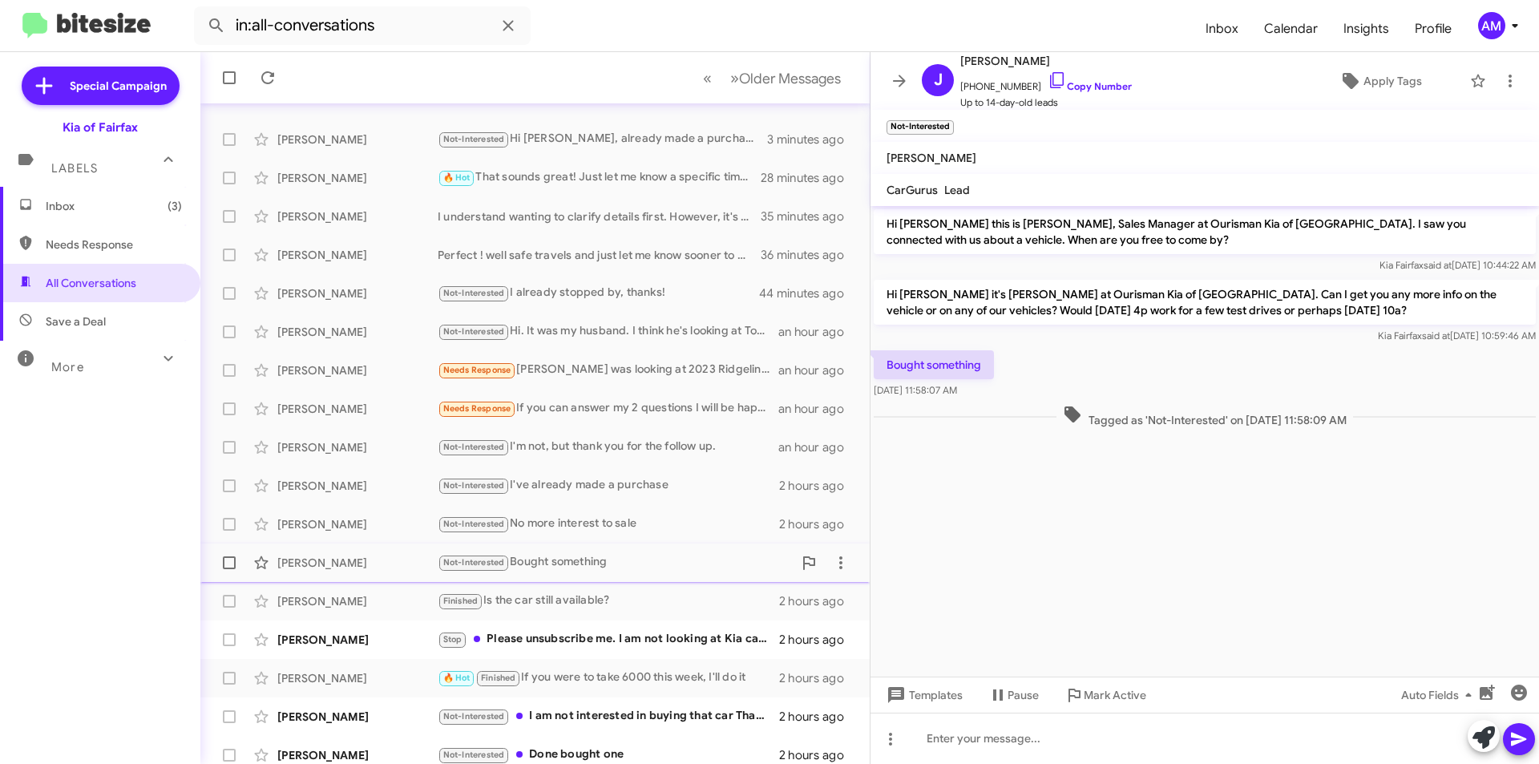
scroll to position [80, 0]
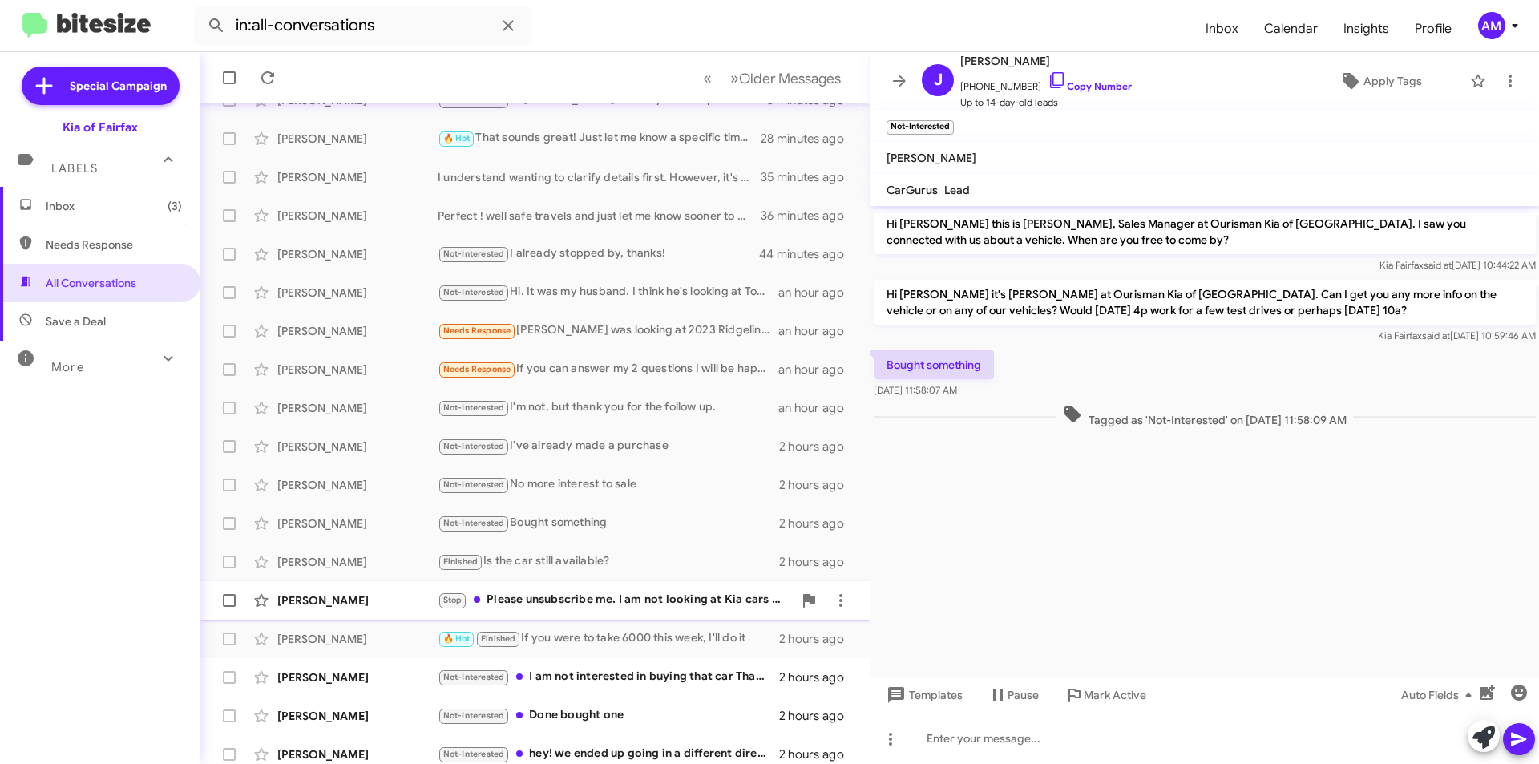
click at [595, 604] on div "Stop Please unsubscribe me. I am not looking at Kia cars anymore." at bounding box center [615, 600] width 355 height 18
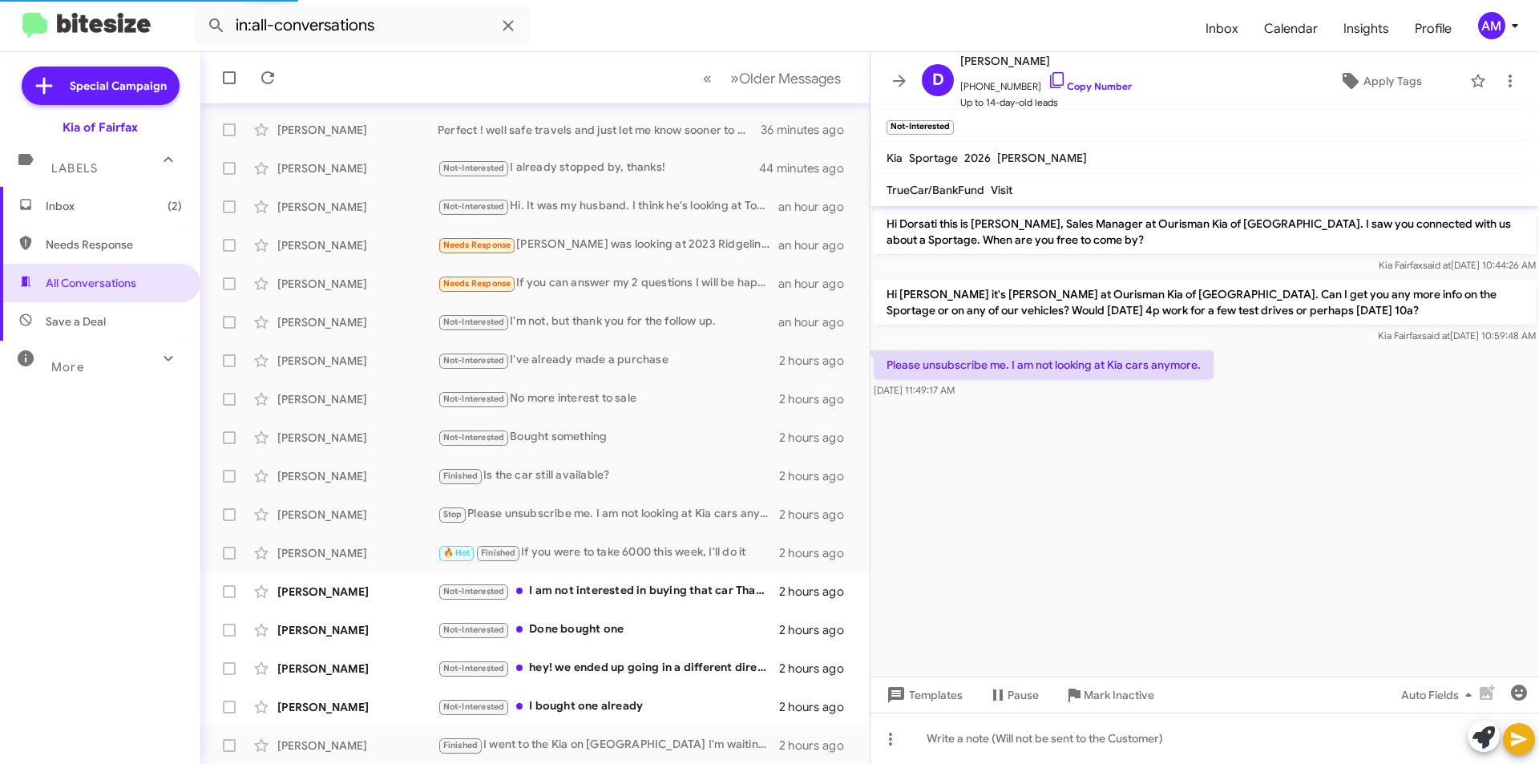
scroll to position [167, 0]
click at [1092, 87] on link "Copy Number" at bounding box center [1089, 86] width 84 height 12
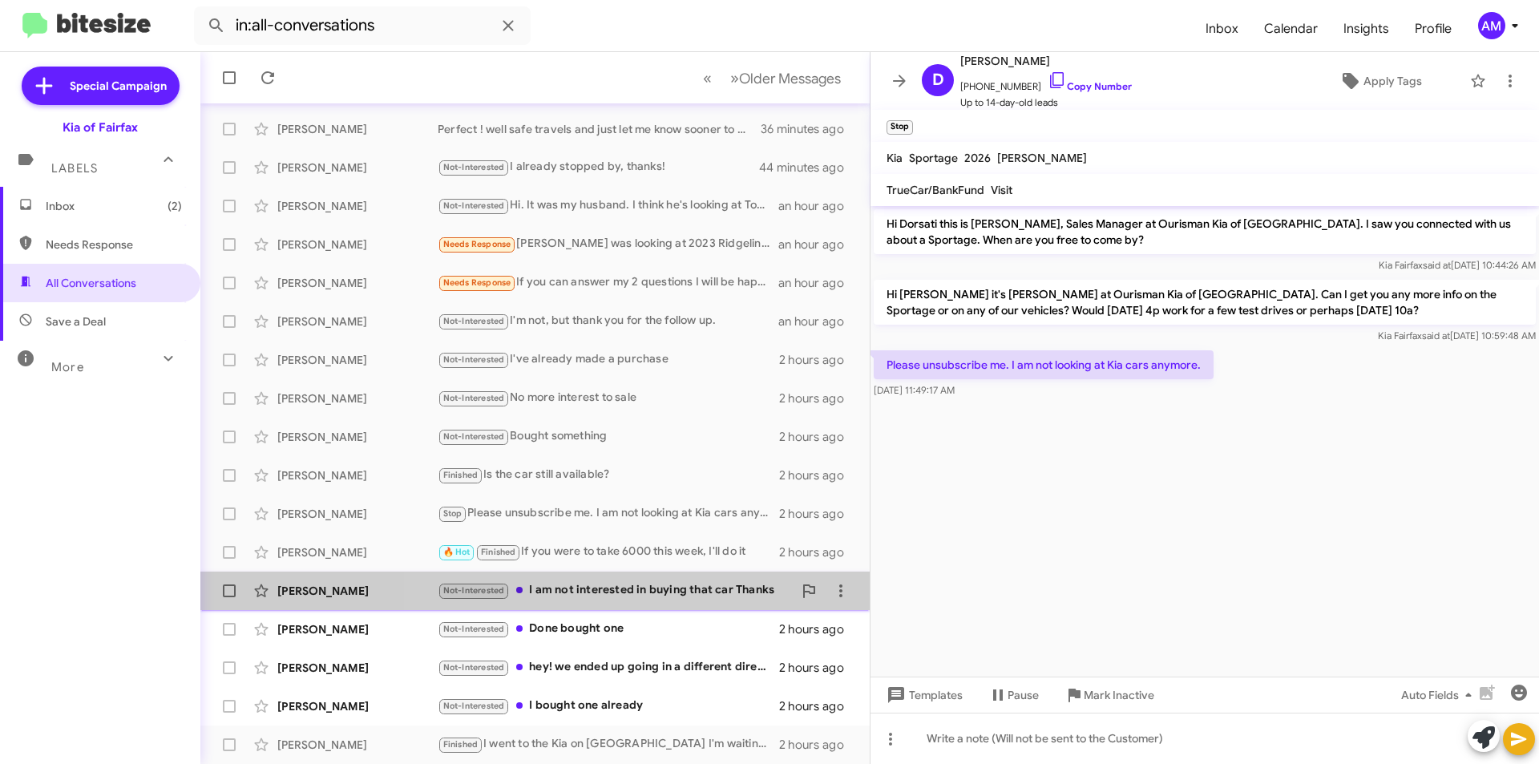
click at [669, 595] on div "Not-Interested I am not interested in buying that car Thanks" at bounding box center [615, 590] width 355 height 18
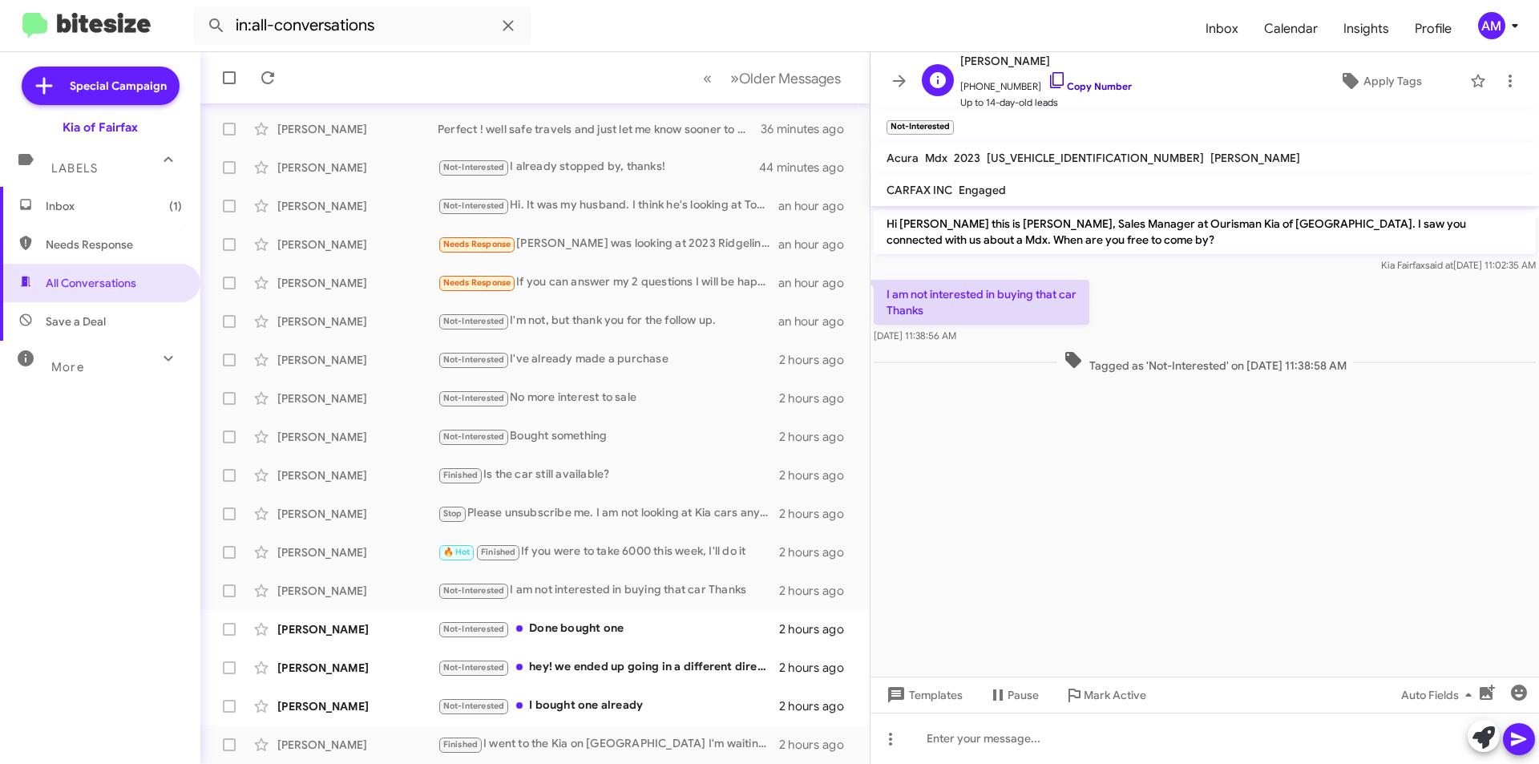
click at [1075, 91] on link "Copy Number" at bounding box center [1089, 86] width 84 height 12
click at [640, 625] on div "Not-Interested Done bought one" at bounding box center [615, 628] width 355 height 18
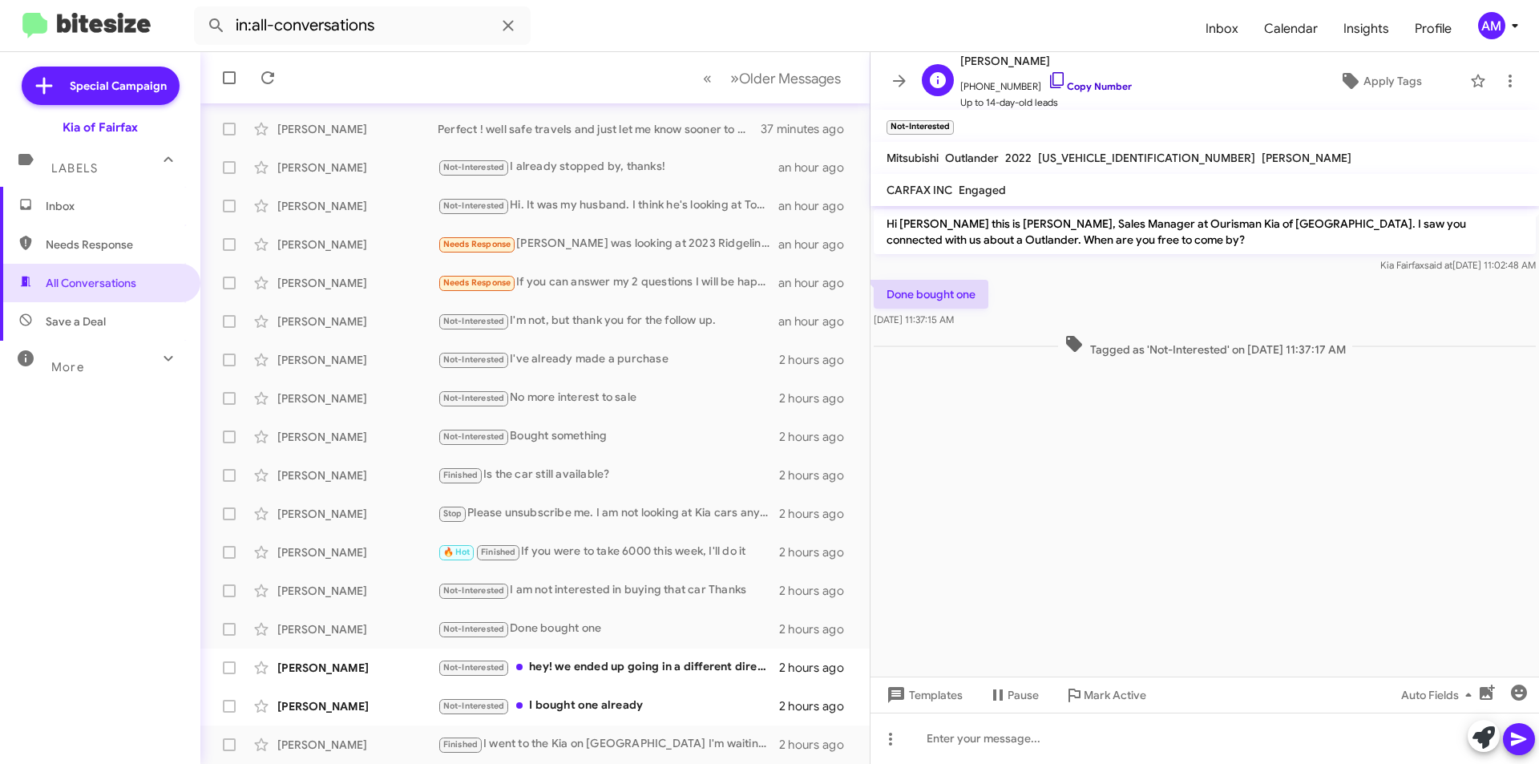
click at [1098, 90] on link "Copy Number" at bounding box center [1089, 86] width 84 height 12
click at [620, 678] on div "[PERSON_NAME] Not-Interested hey! we ended up going in a different direction. t…" at bounding box center [534, 667] width 643 height 32
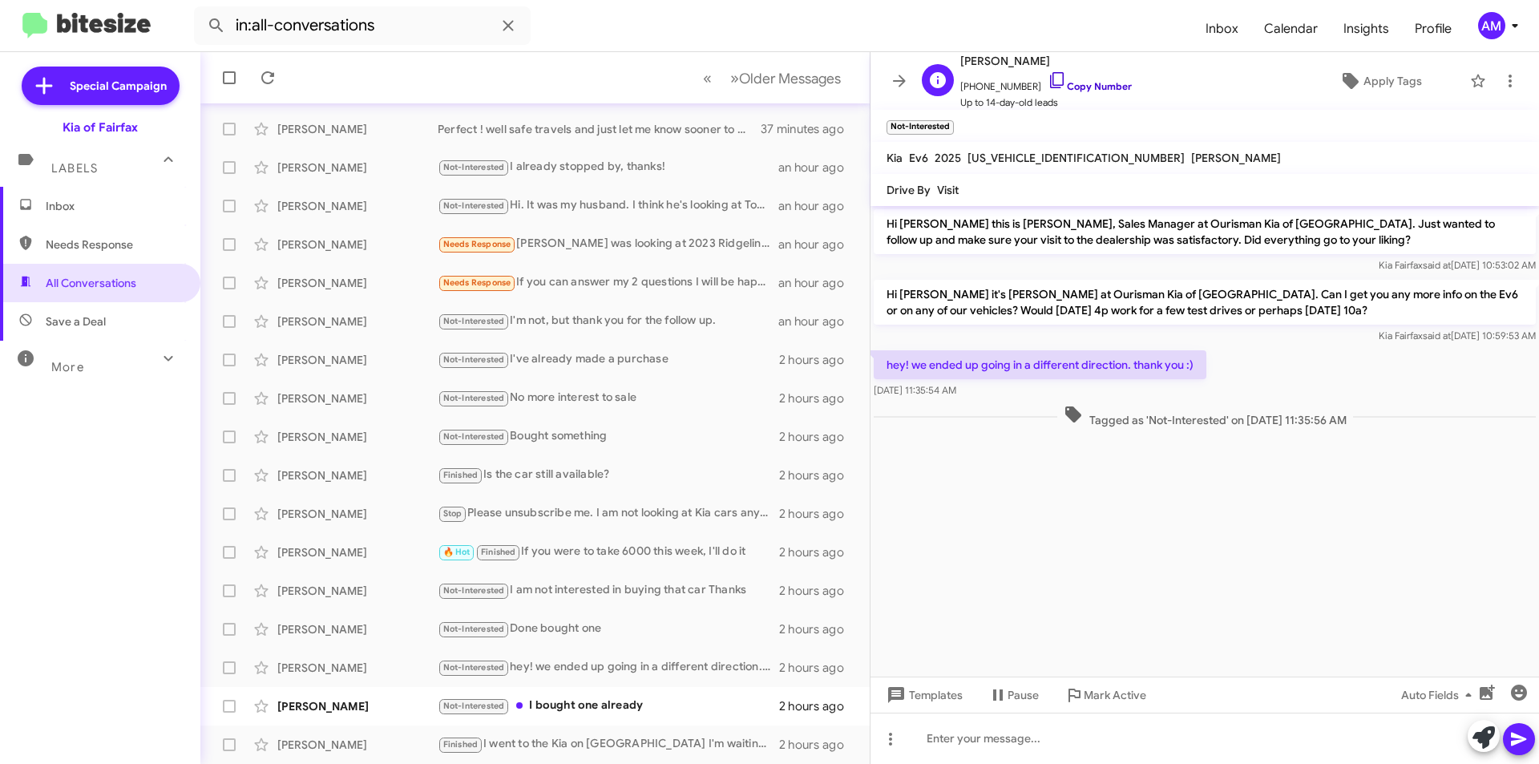
click at [1103, 82] on link "Copy Number" at bounding box center [1089, 86] width 84 height 12
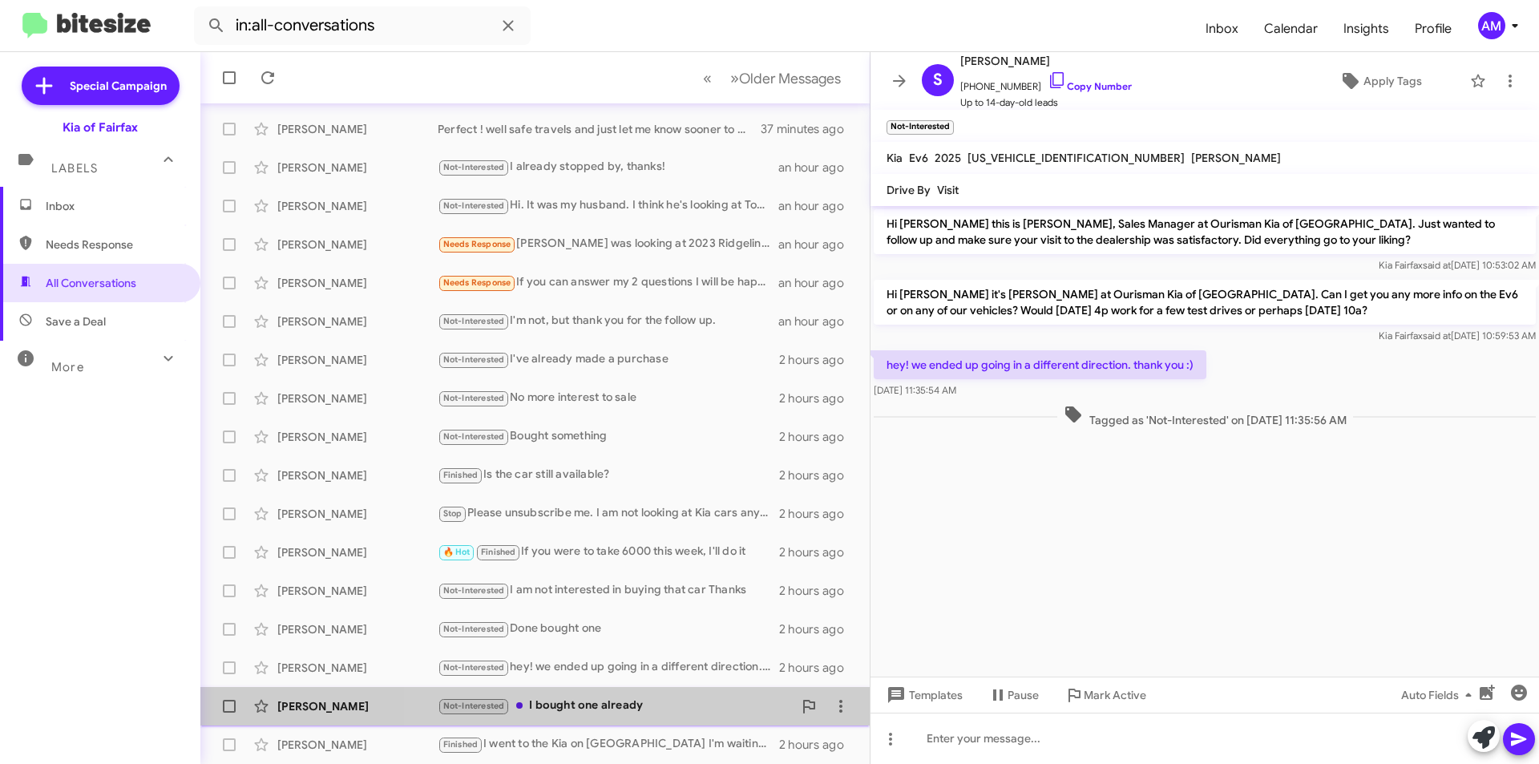
click at [670, 707] on div "Not-Interested I bought one already" at bounding box center [615, 705] width 355 height 18
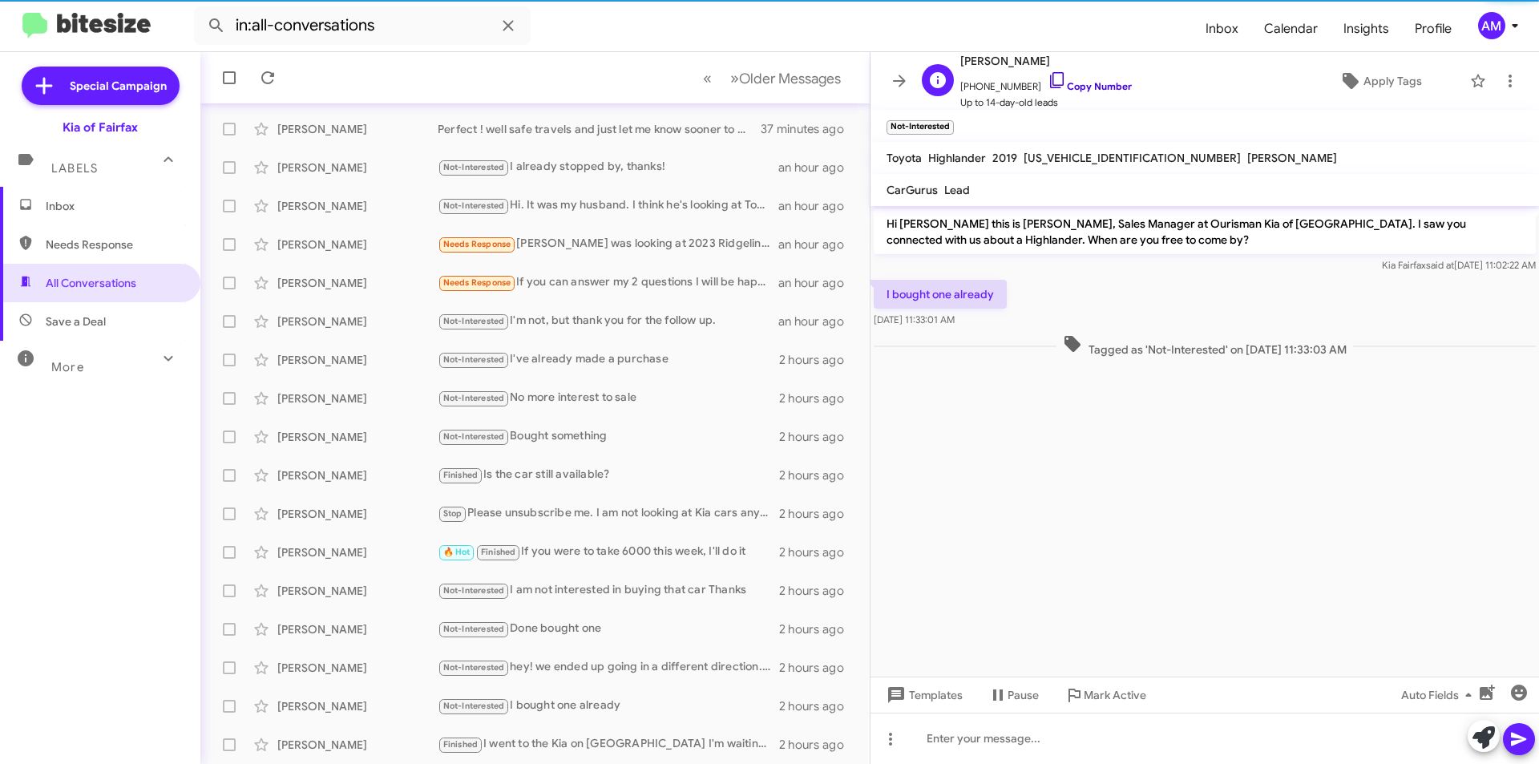
click at [1073, 88] on link "Copy Number" at bounding box center [1089, 86] width 84 height 12
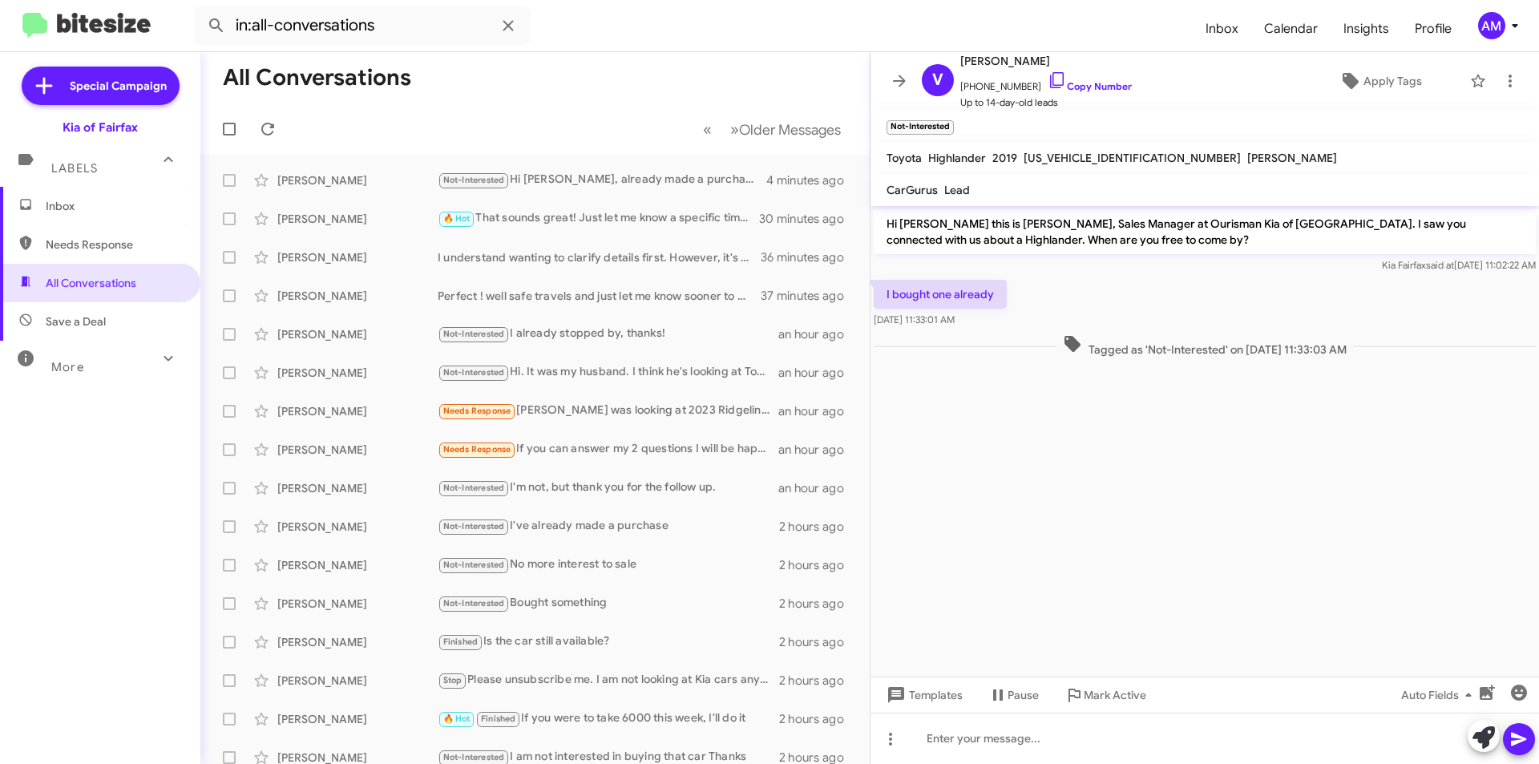
click at [121, 200] on span "Inbox" at bounding box center [114, 206] width 136 height 16
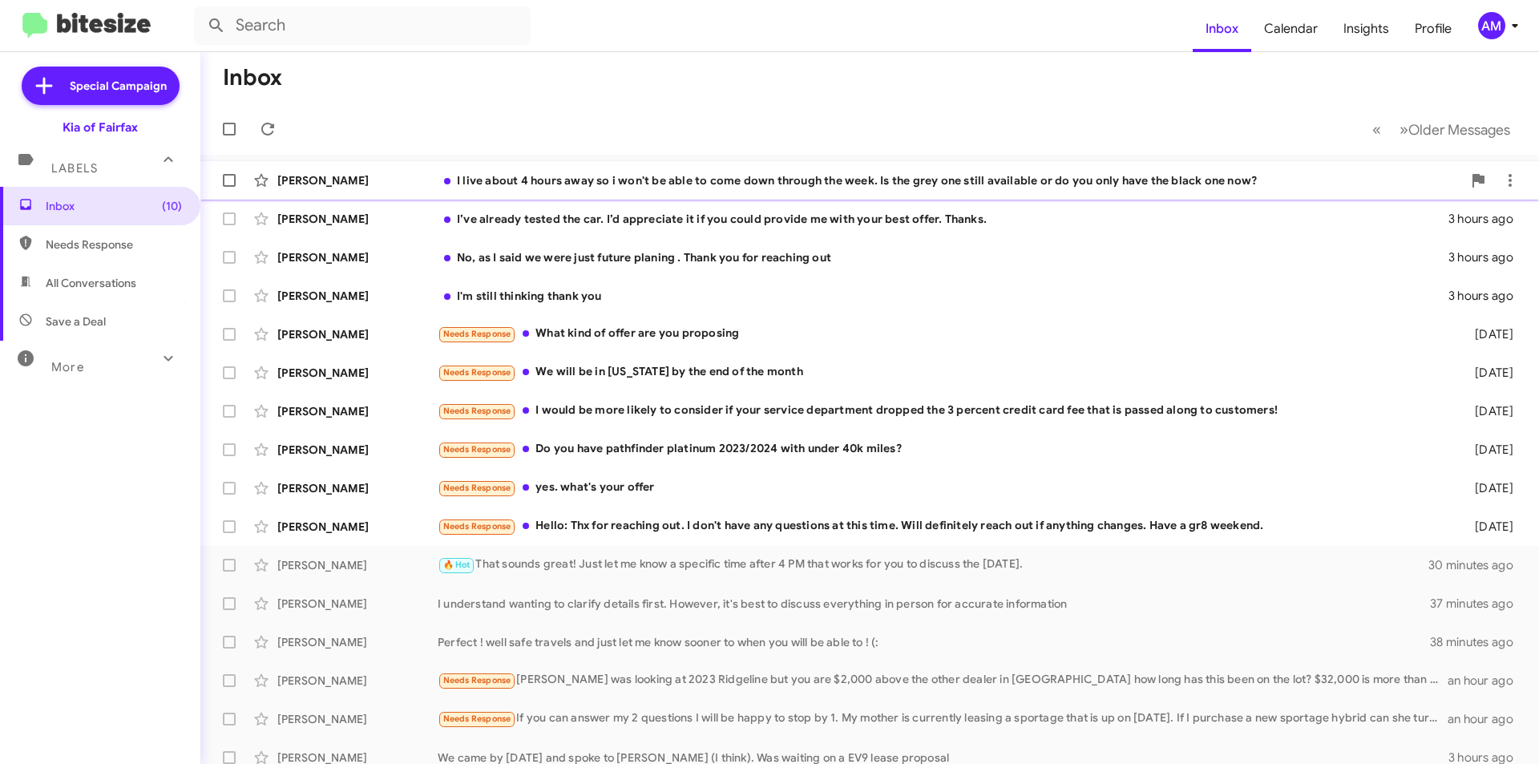
click at [592, 193] on div "[PERSON_NAME] I live about 4 hours away so i won't be able to come down through…" at bounding box center [869, 180] width 1313 height 32
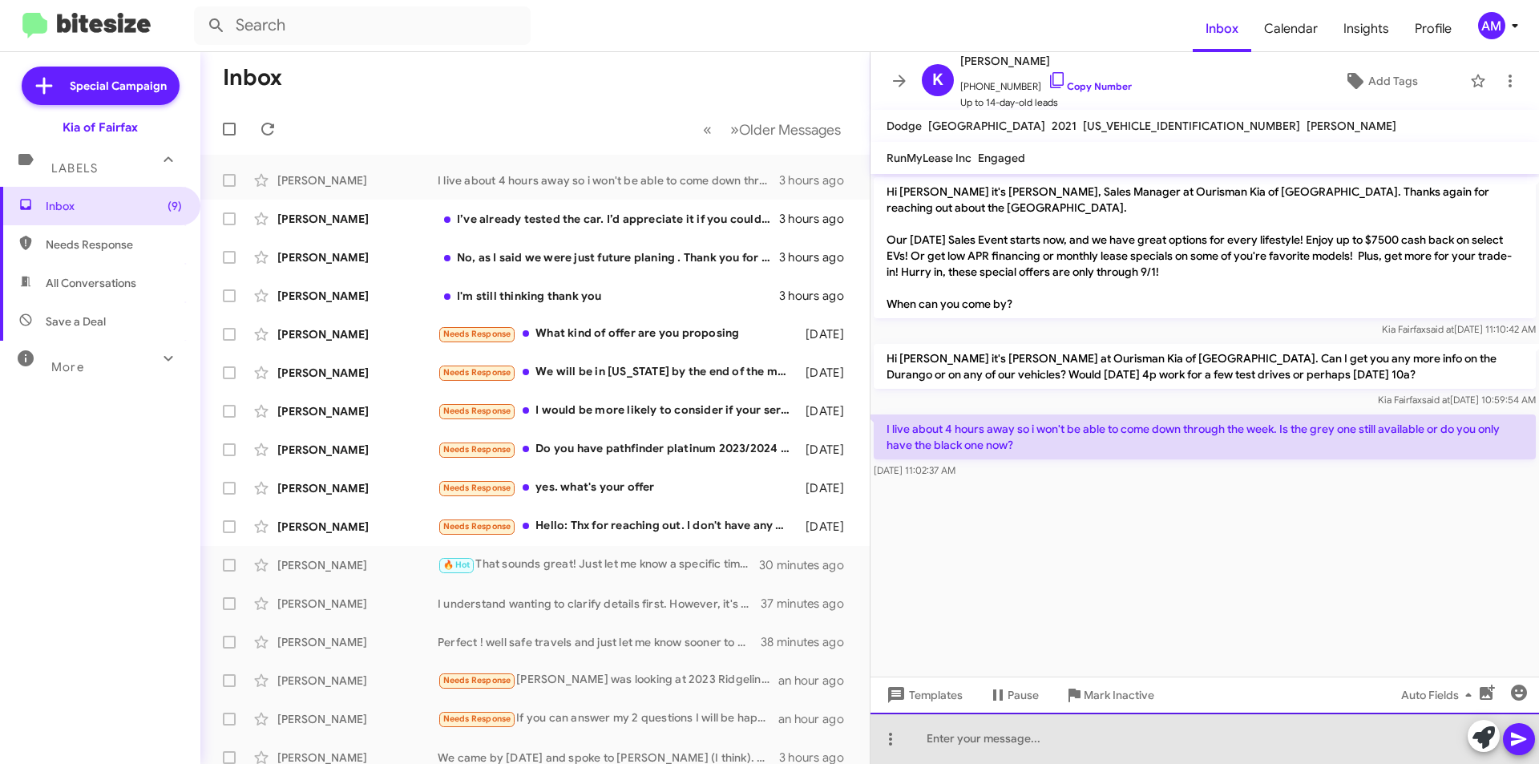
click at [1012, 736] on div at bounding box center [1204, 737] width 668 height 51
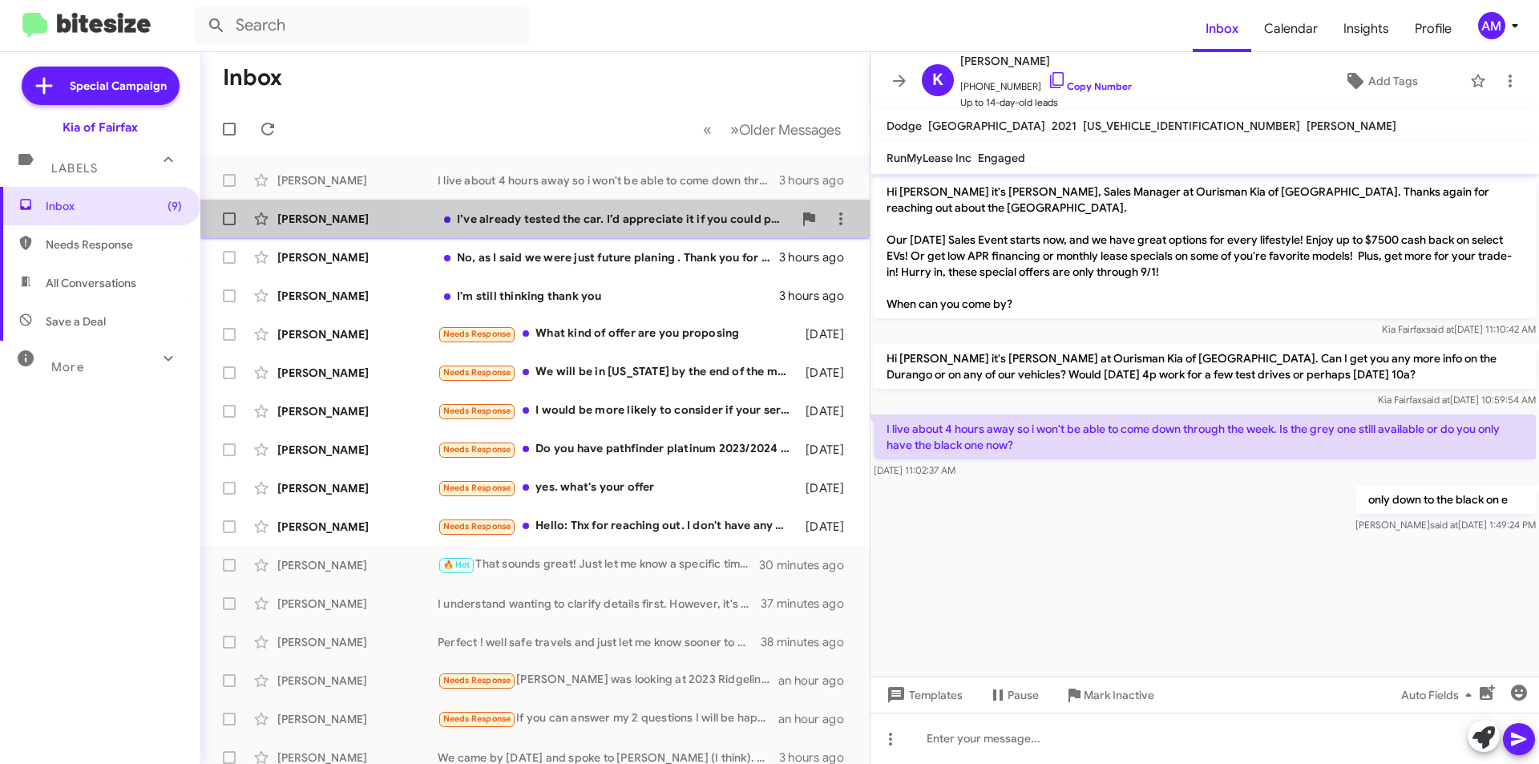
click at [547, 230] on div "[PERSON_NAME] I’ve already tested the car. I’d appreciate it if you could provi…" at bounding box center [534, 219] width 643 height 32
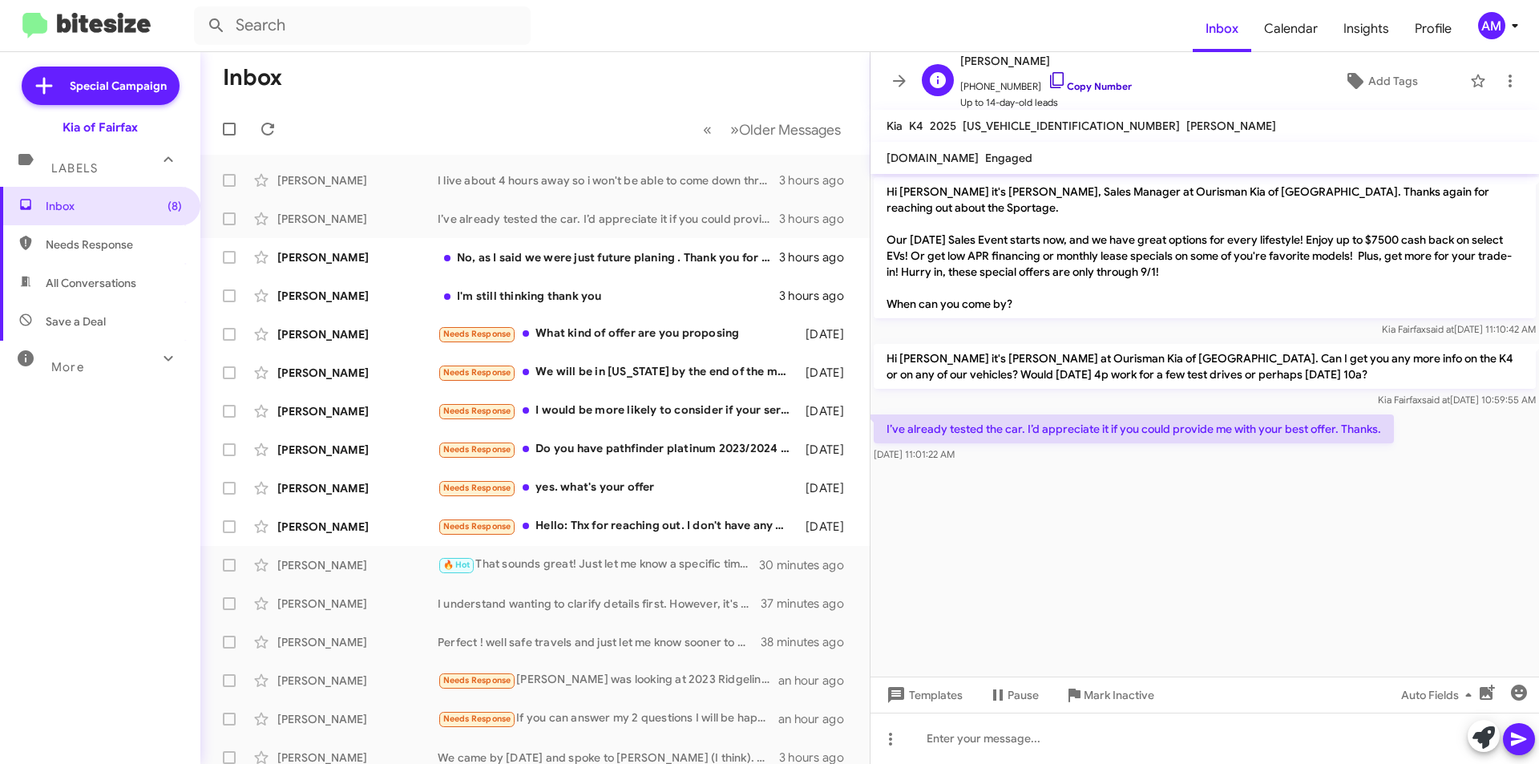
click at [1099, 84] on link "Copy Number" at bounding box center [1089, 86] width 84 height 12
click at [569, 264] on div "No, as I said we were just future planing . Thank you for reaching out" at bounding box center [615, 257] width 355 height 16
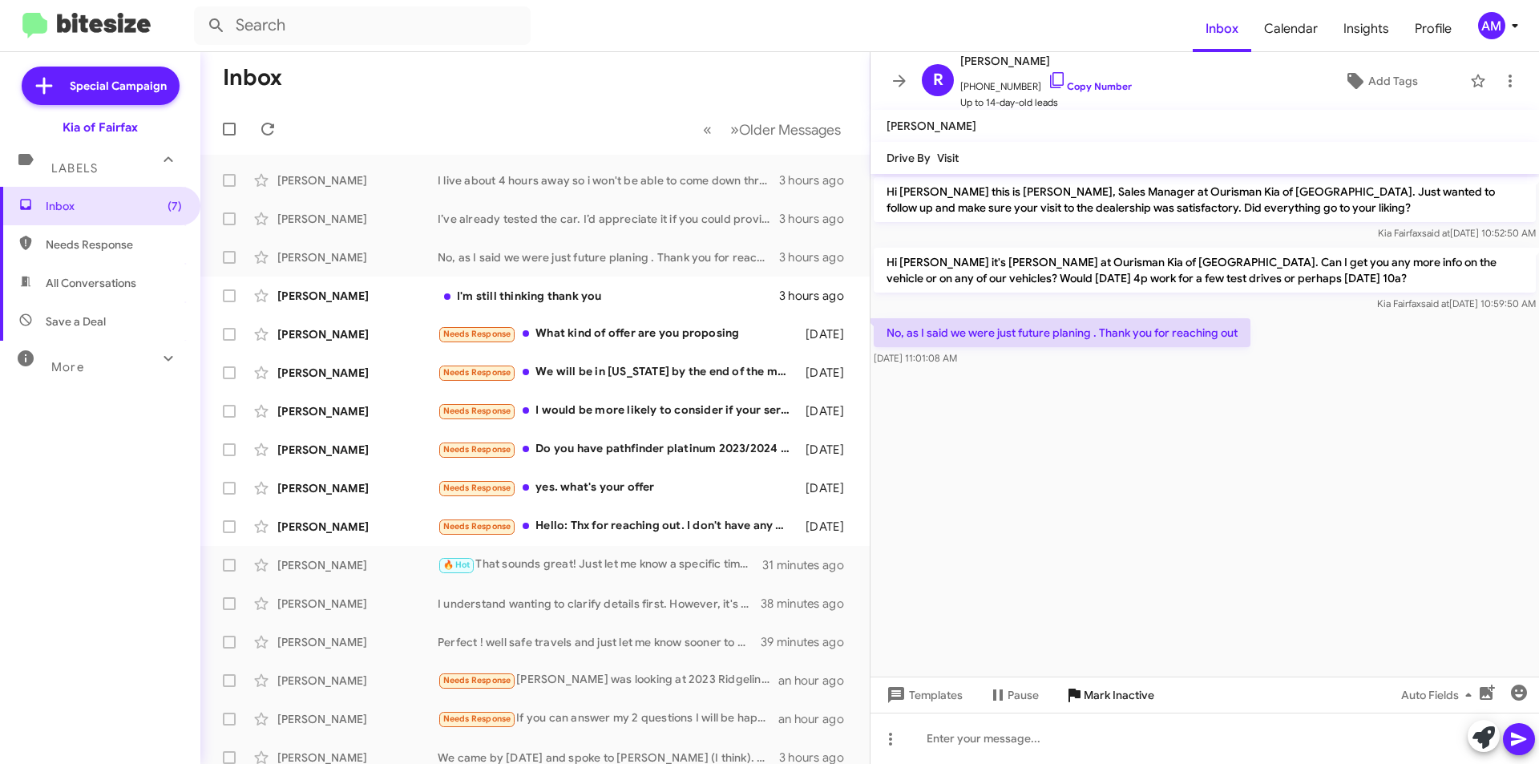
click at [1119, 698] on span "Mark Inactive" at bounding box center [1118, 694] width 71 height 29
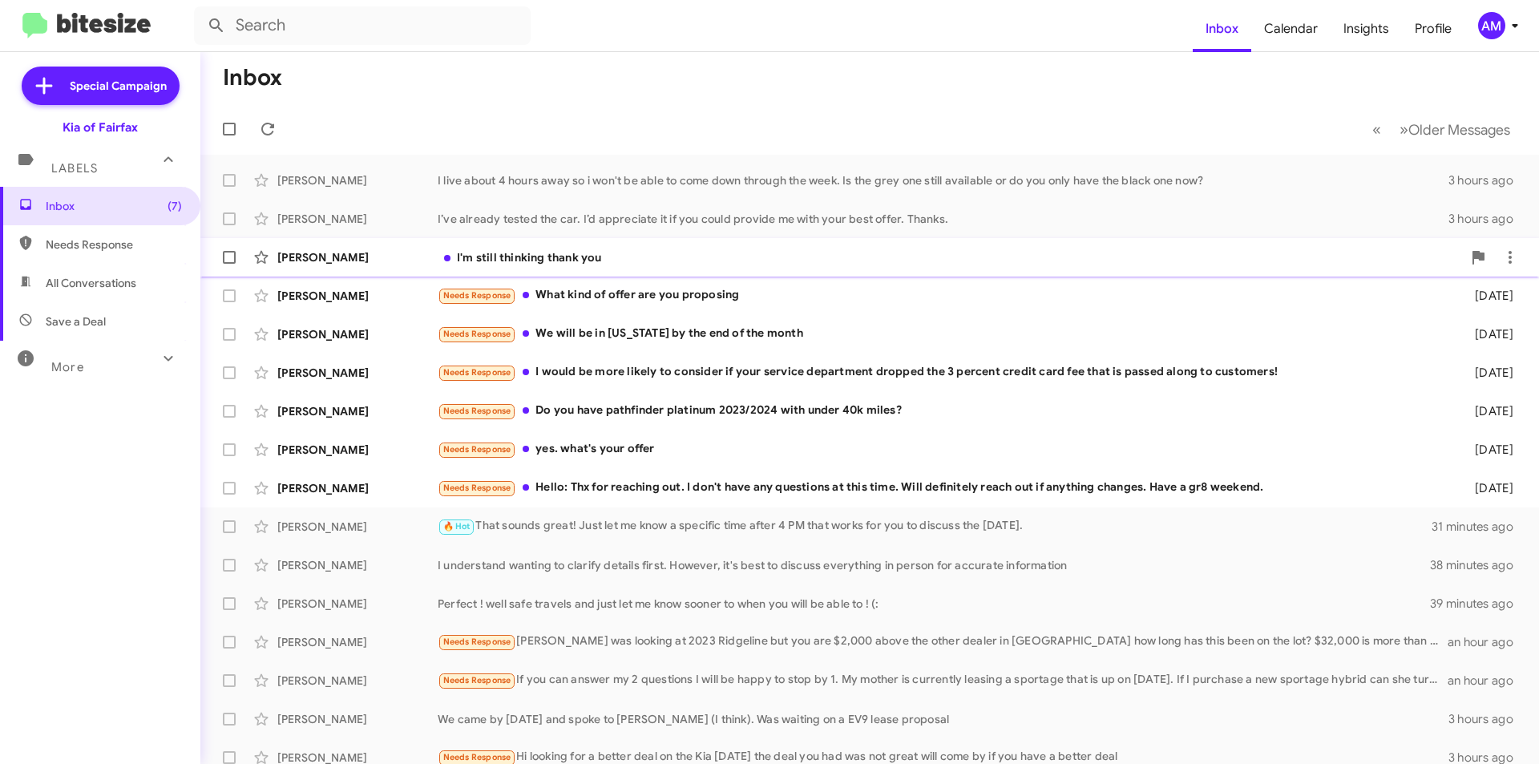
click at [629, 267] on div "[PERSON_NAME] I'm still thinking thank you 3 hours ago" at bounding box center [869, 257] width 1313 height 32
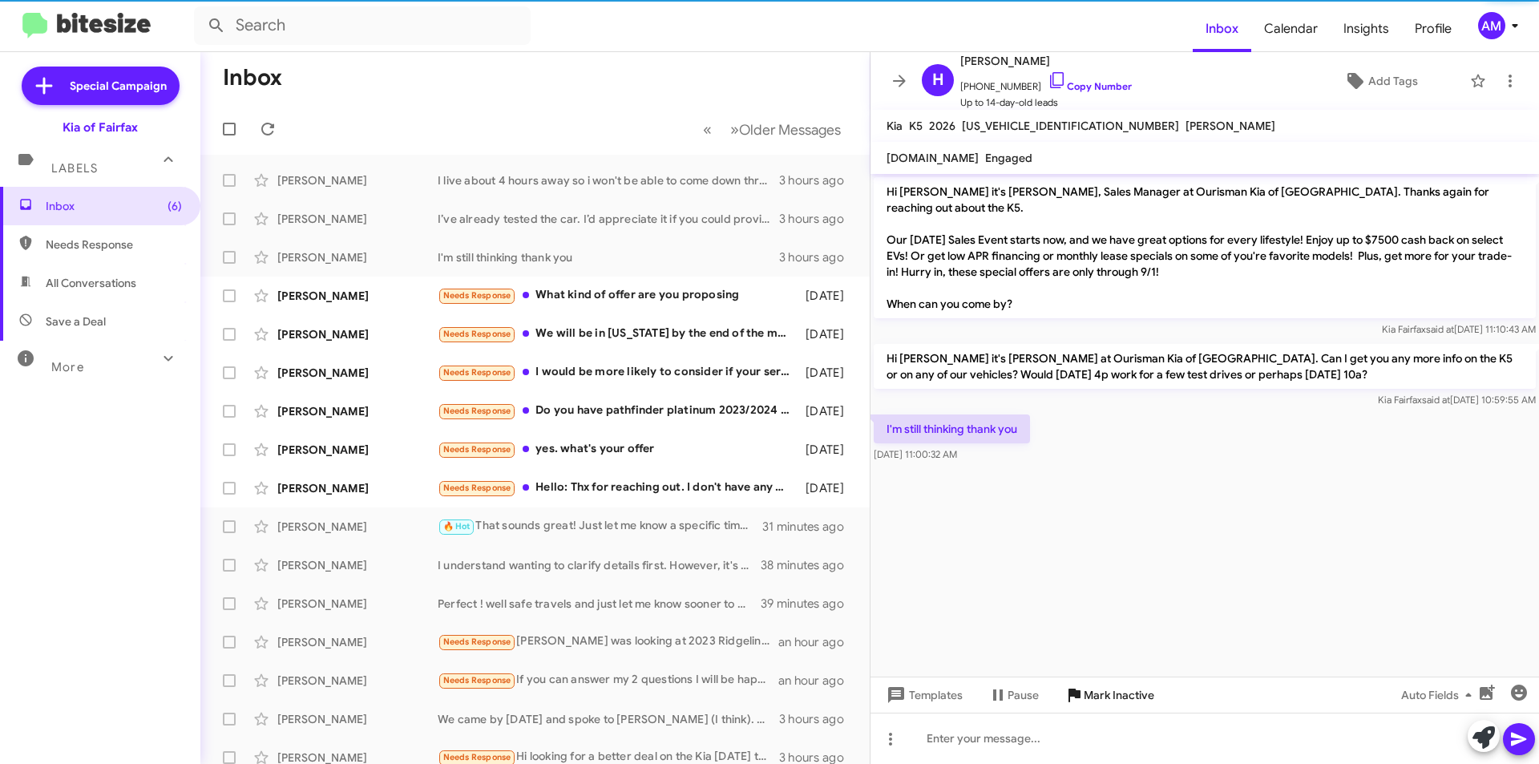
click at [1115, 696] on span "Mark Inactive" at bounding box center [1118, 694] width 71 height 29
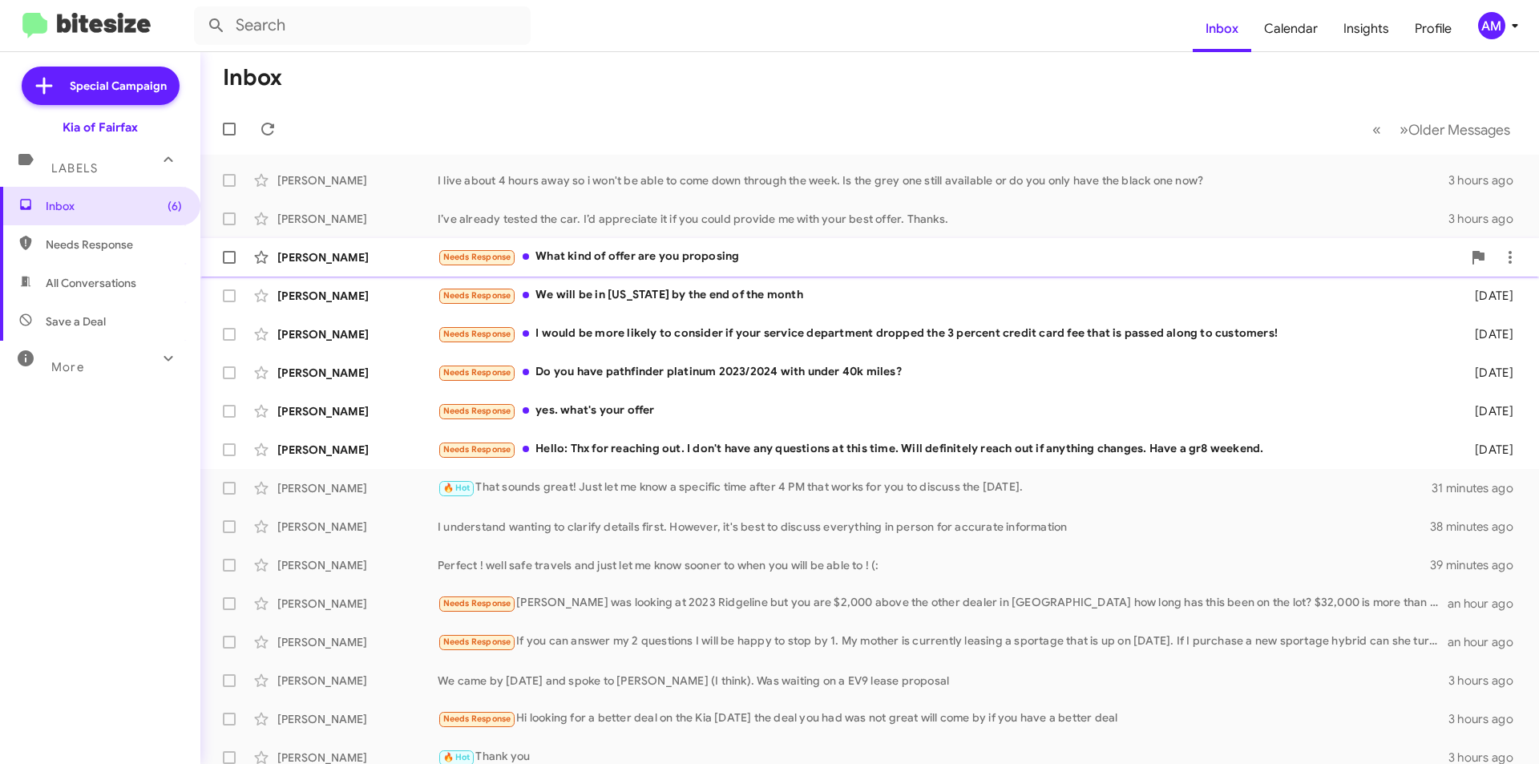
click at [623, 250] on div "Needs Response What kind of offer are you proposing" at bounding box center [950, 257] width 1024 height 18
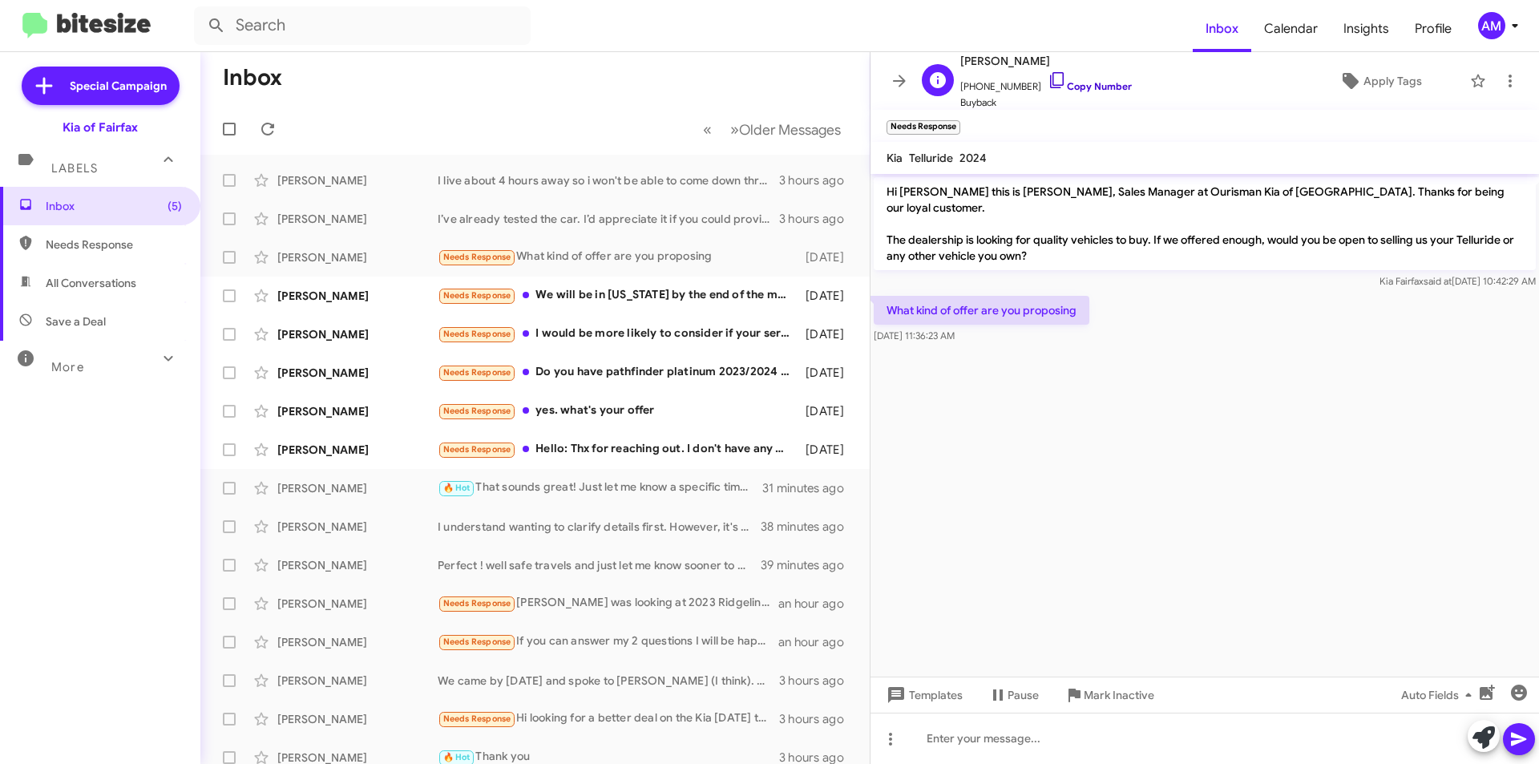
click at [1080, 86] on link "Copy Number" at bounding box center [1089, 86] width 84 height 12
click at [1170, 559] on cdk-virtual-scroll-viewport "Hi [PERSON_NAME] this is [PERSON_NAME], Sales Manager at Ourisman Kia of [GEOGR…" at bounding box center [1204, 425] width 668 height 502
click at [1474, 741] on icon at bounding box center [1483, 737] width 22 height 22
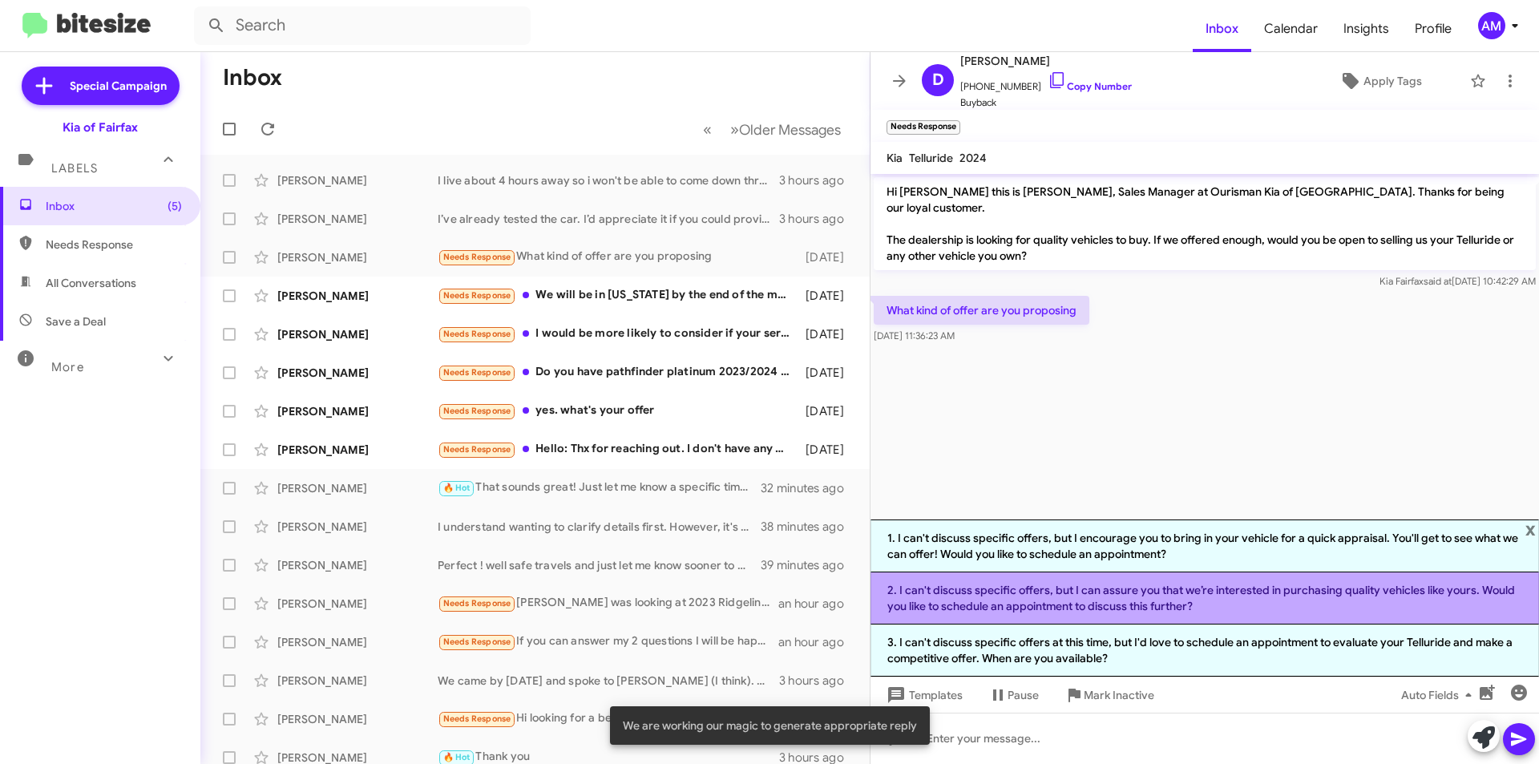
click at [1025, 603] on li "2. I can't discuss specific offers, but I can assure you that we’re interested …" at bounding box center [1204, 598] width 668 height 52
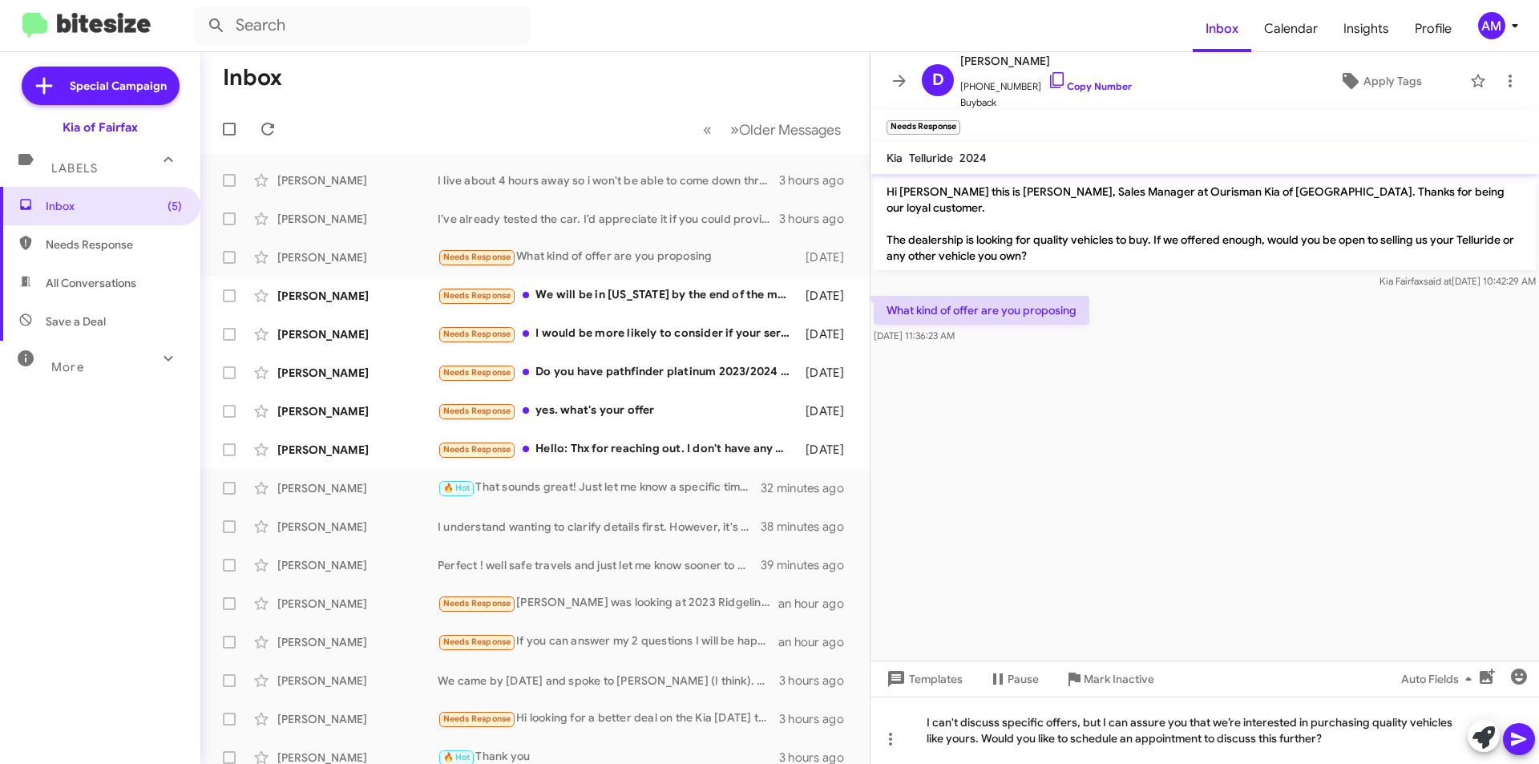
click at [1517, 740] on icon at bounding box center [1517, 739] width 15 height 14
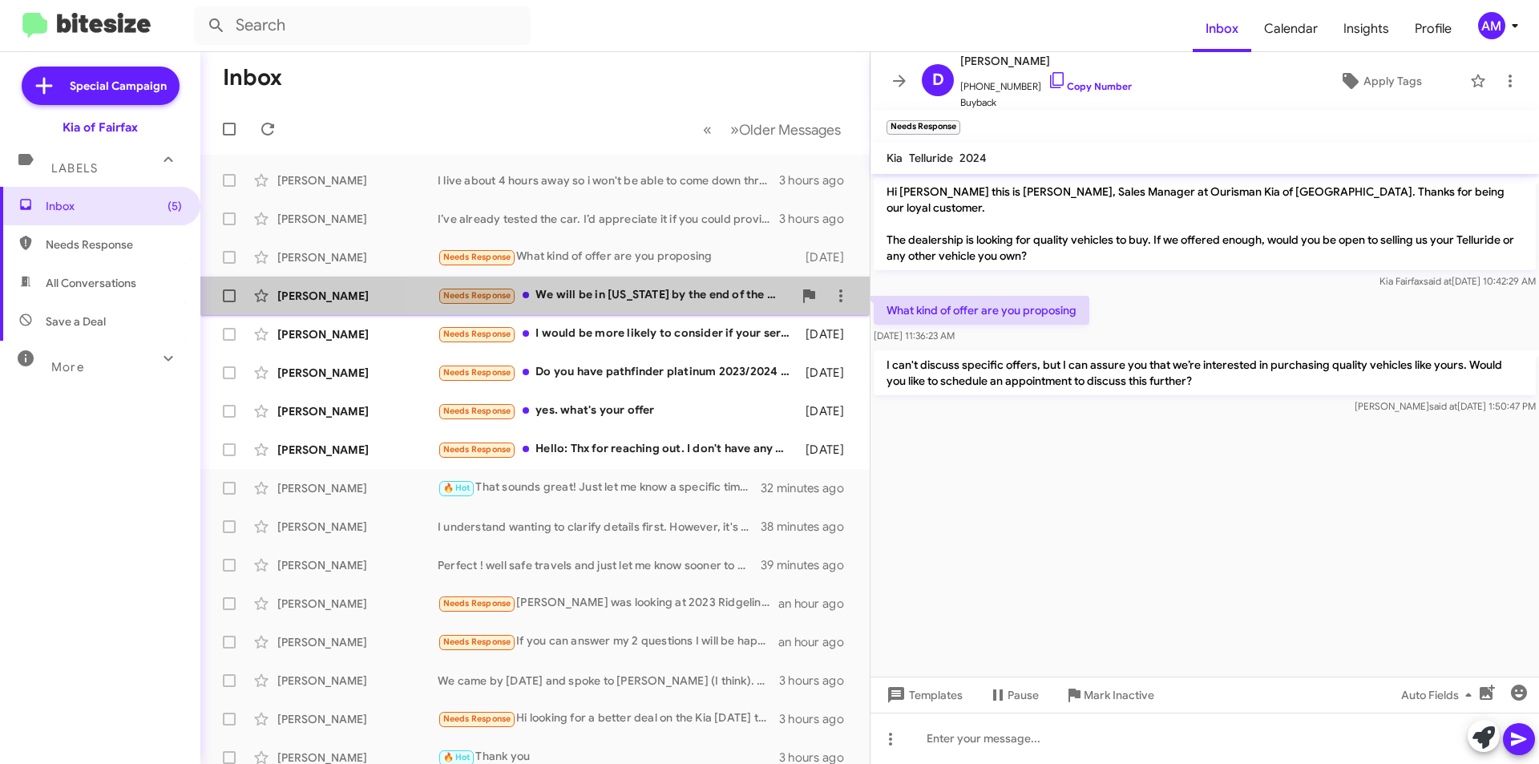
click at [663, 301] on div "Needs Response We will be in [US_STATE] by the end of the month" at bounding box center [615, 295] width 355 height 18
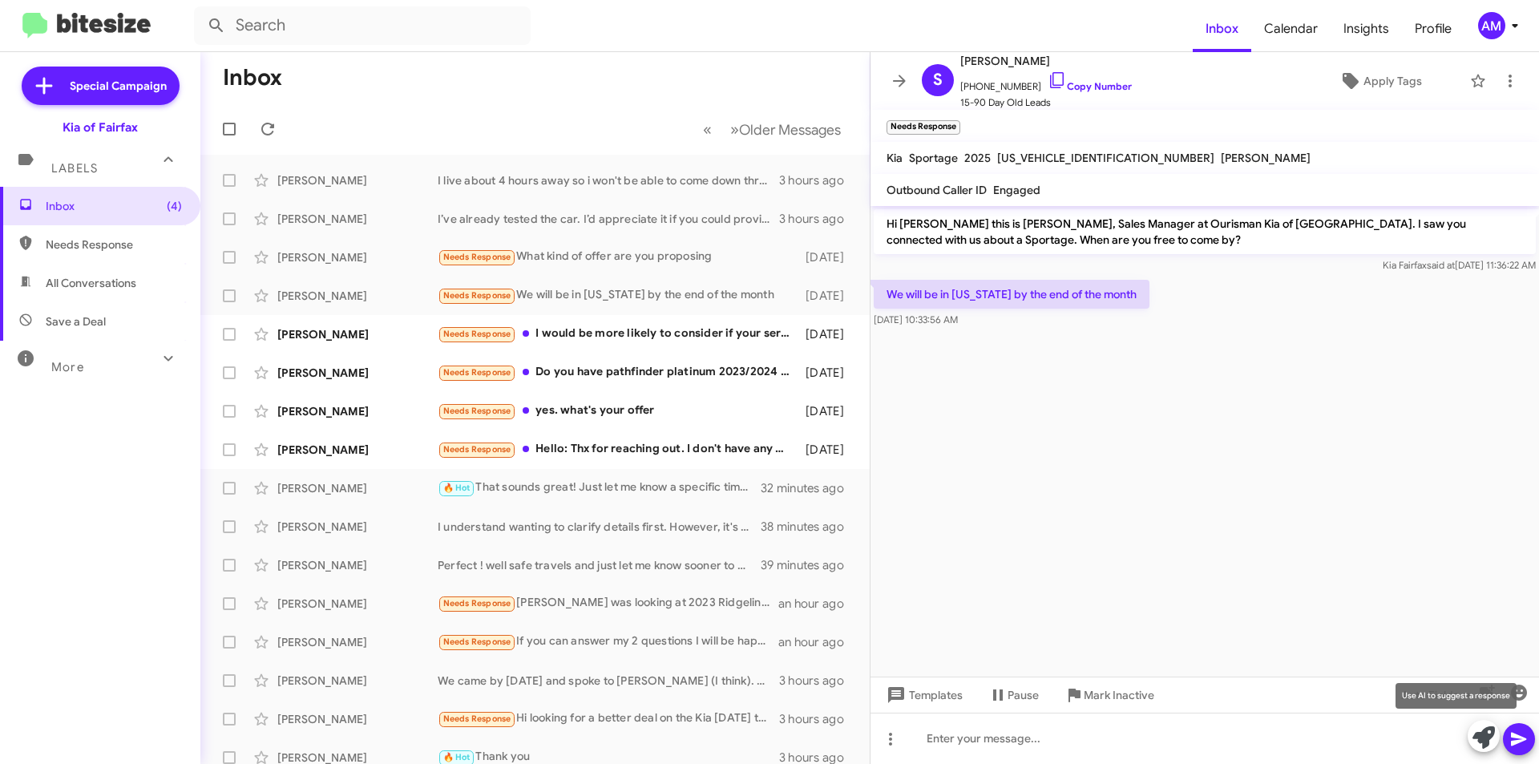
click at [1479, 732] on icon at bounding box center [1483, 737] width 22 height 22
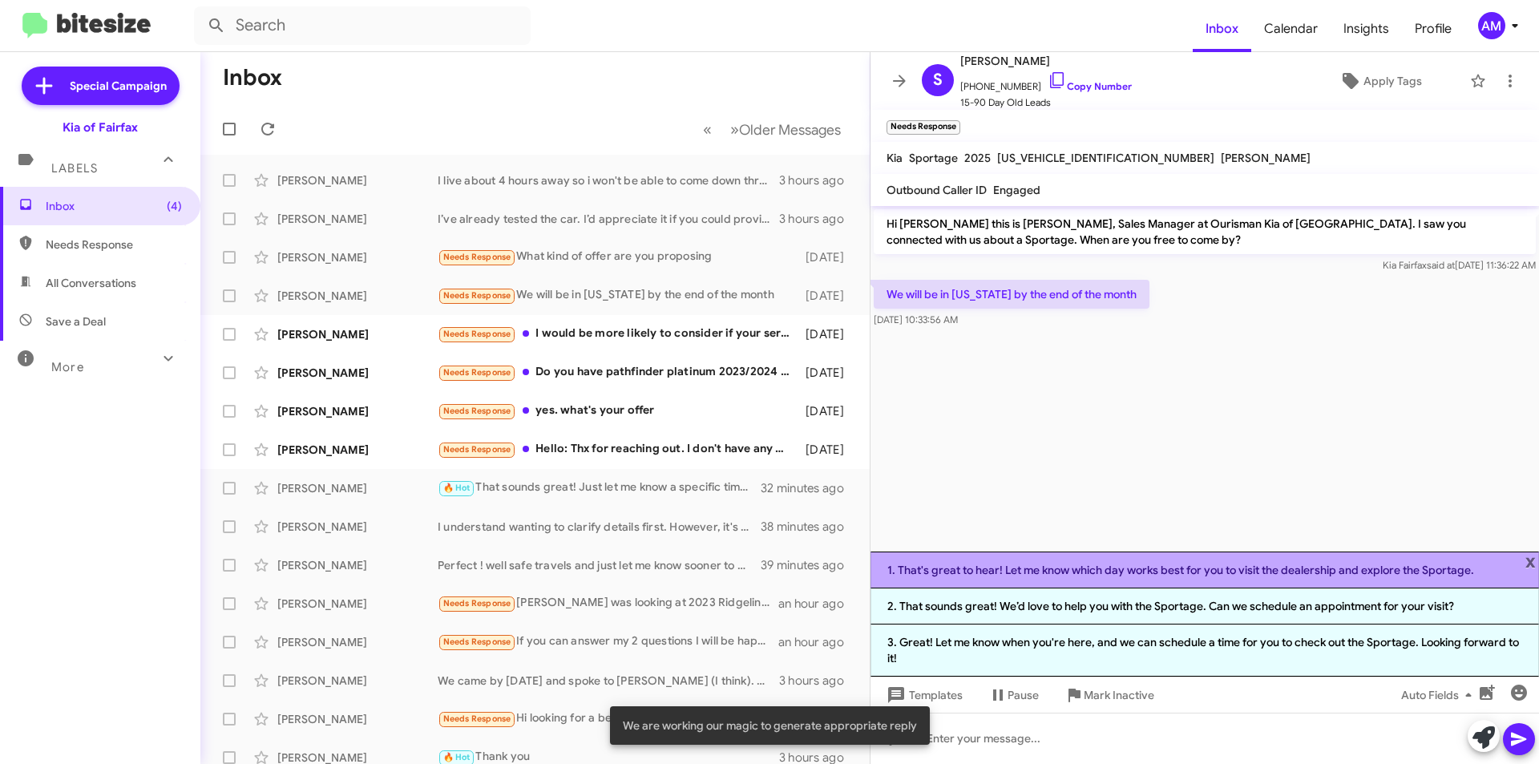
click at [1054, 576] on li "1. That's great to hear! Let me know which day works best for you to visit the …" at bounding box center [1204, 569] width 668 height 37
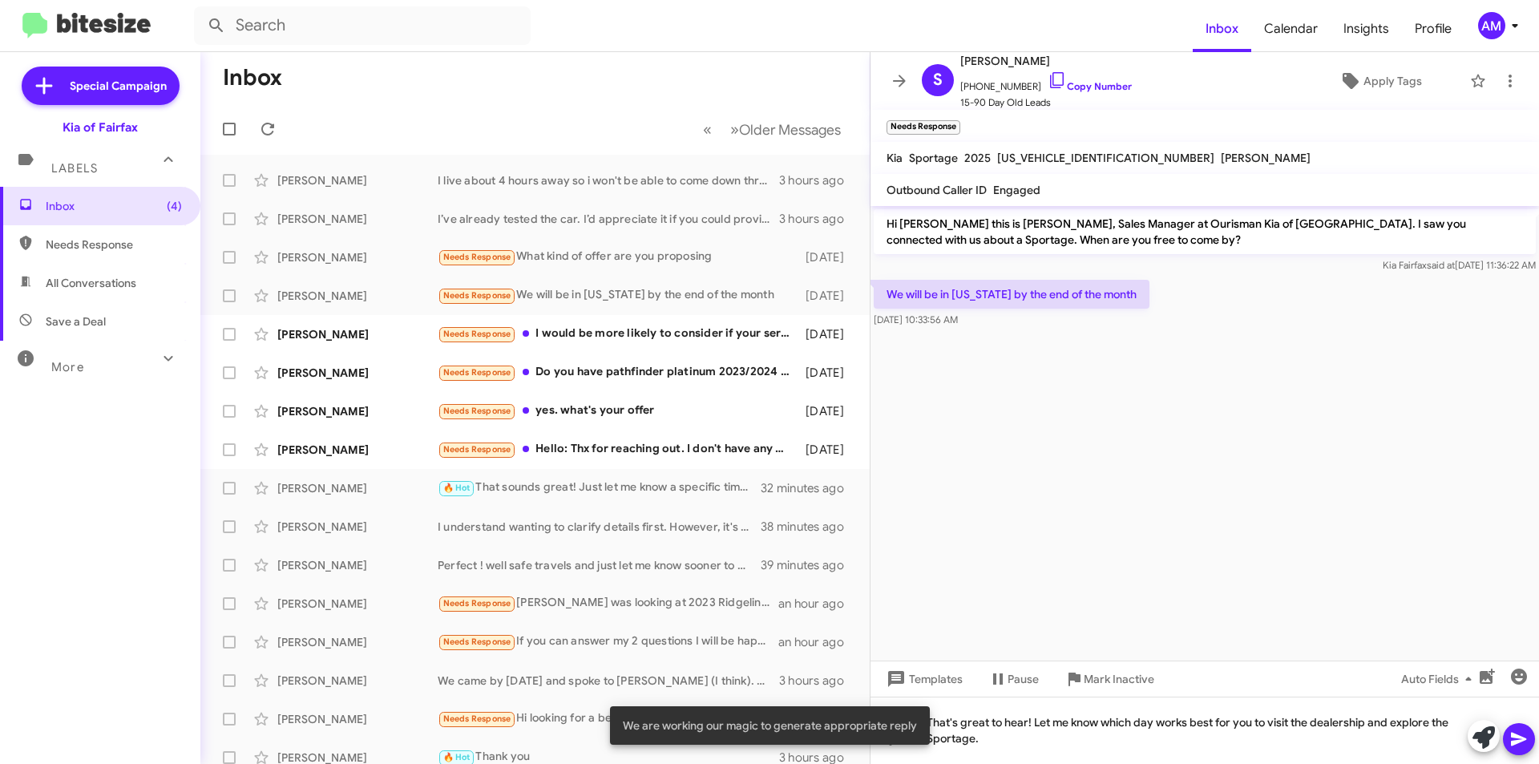
click at [1517, 740] on icon at bounding box center [1517, 739] width 15 height 14
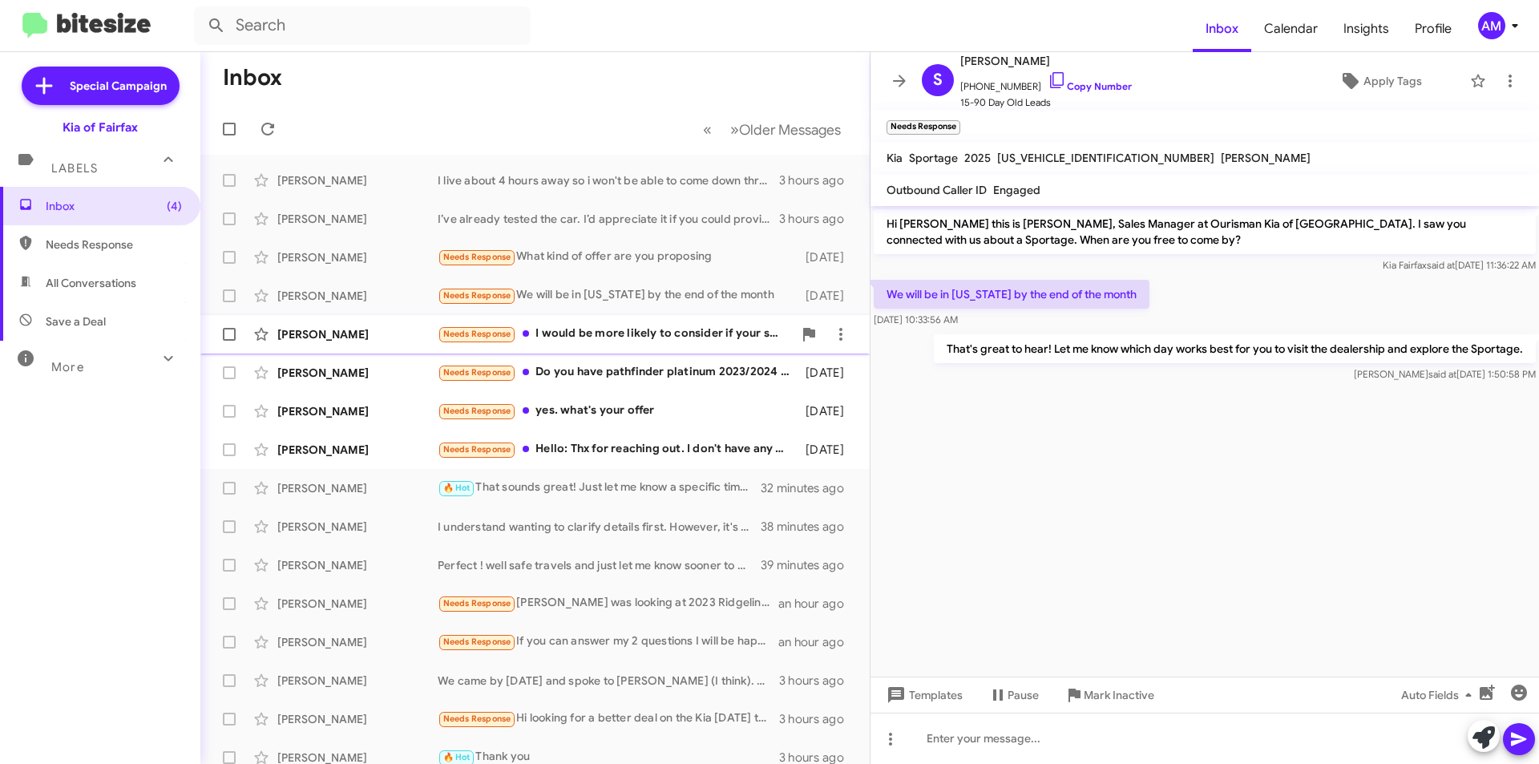
click at [622, 341] on div "Needs Response I would be more likely to consider if your service department dr…" at bounding box center [615, 334] width 355 height 18
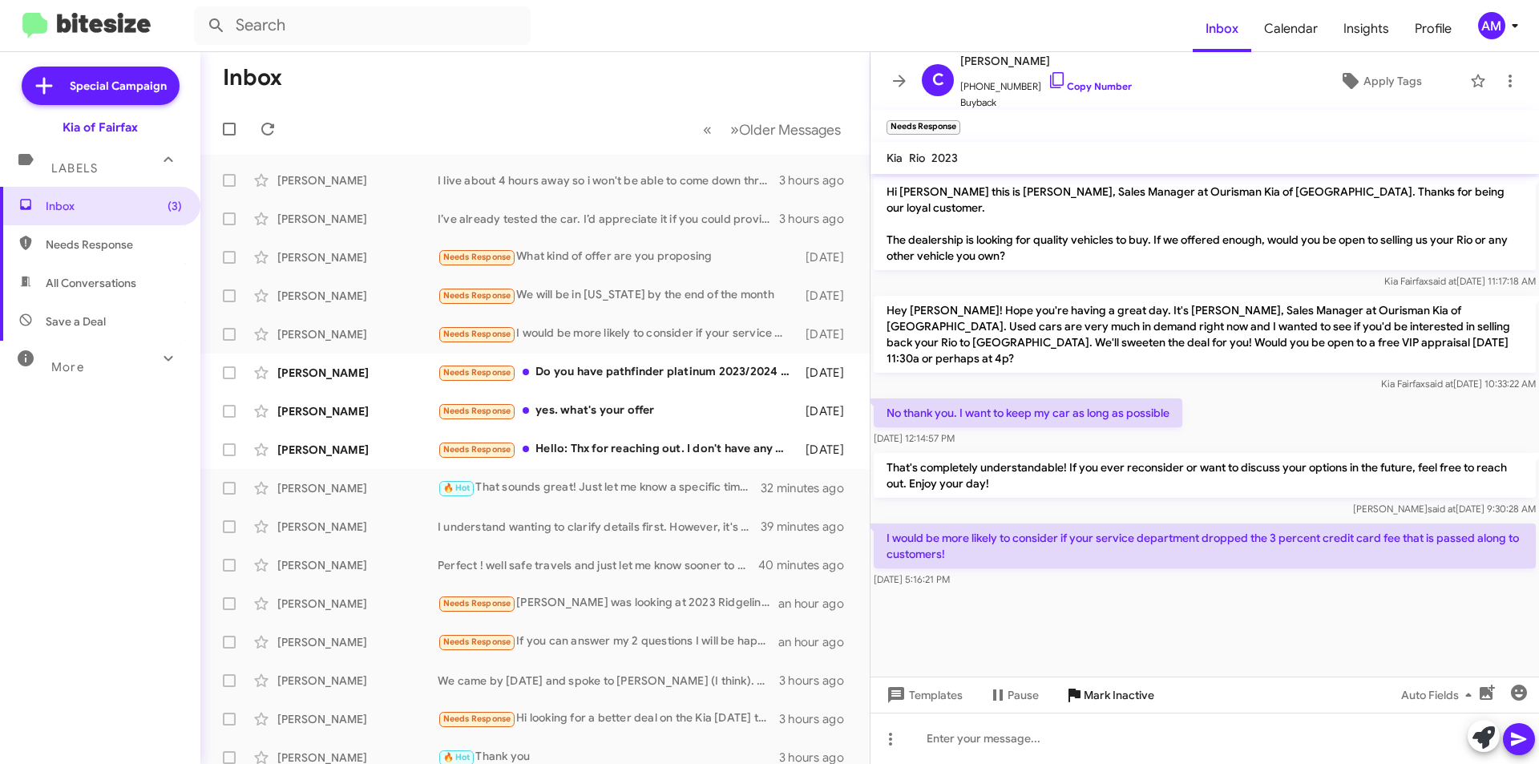
click at [1132, 700] on span "Mark Inactive" at bounding box center [1118, 694] width 71 height 29
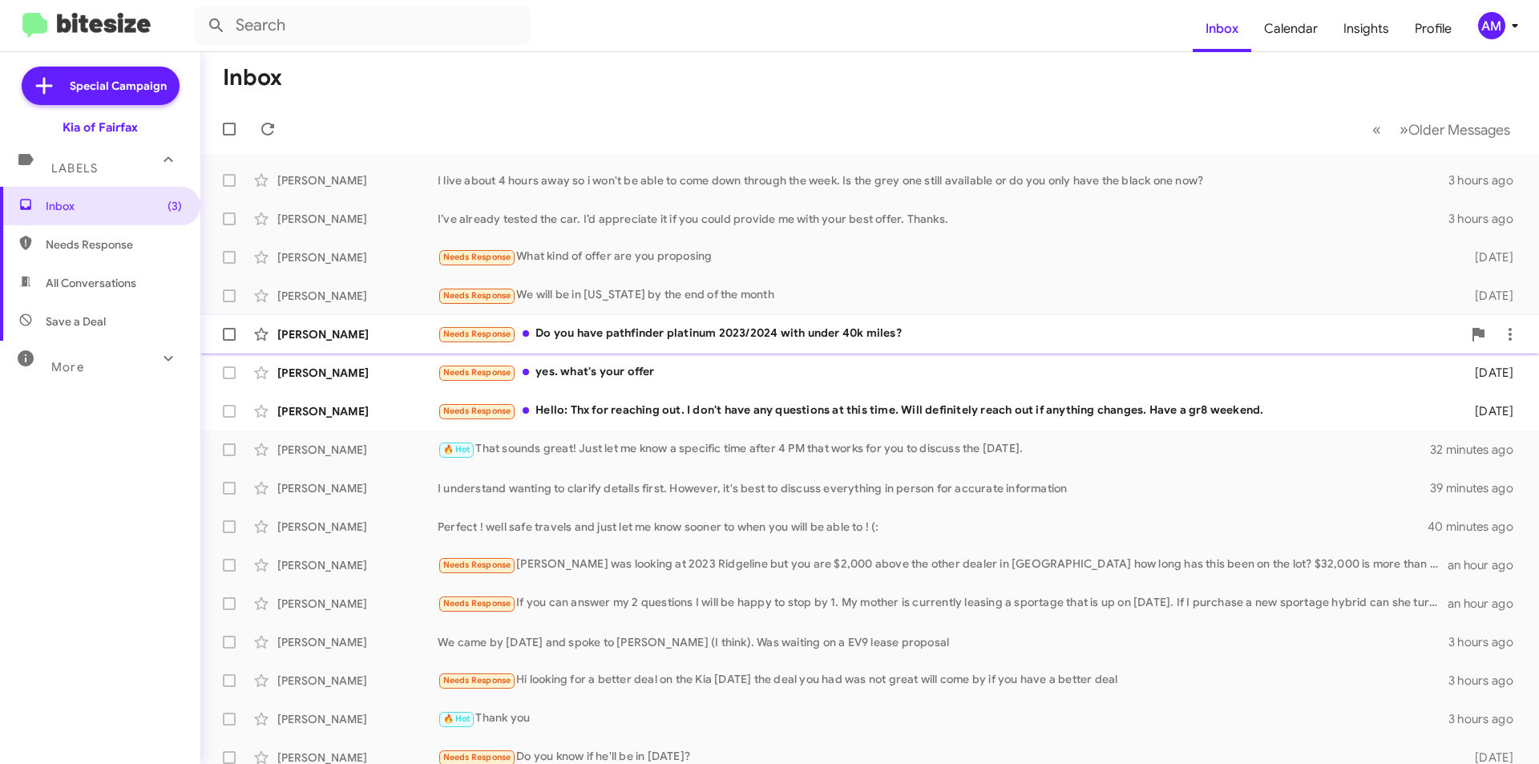
click at [767, 342] on div "Needs Response Do you have pathfinder platinum 2023/2024 with under 40k miles?" at bounding box center [950, 334] width 1024 height 18
